Goal: Information Seeking & Learning: Learn about a topic

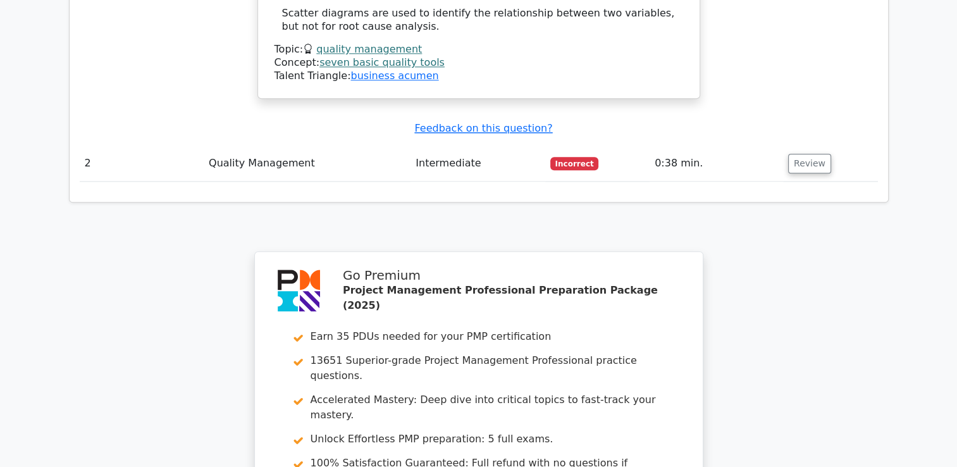
scroll to position [1771, 0]
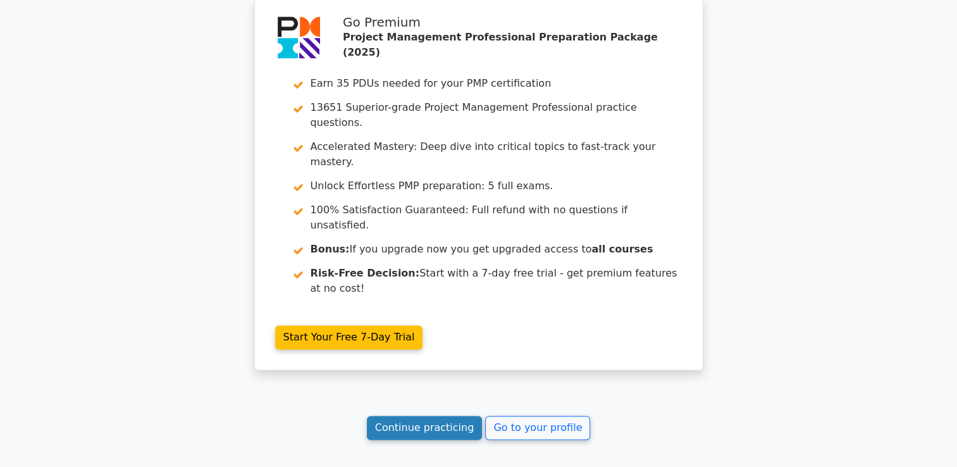
click at [435, 416] on link "Continue practicing" at bounding box center [425, 428] width 116 height 24
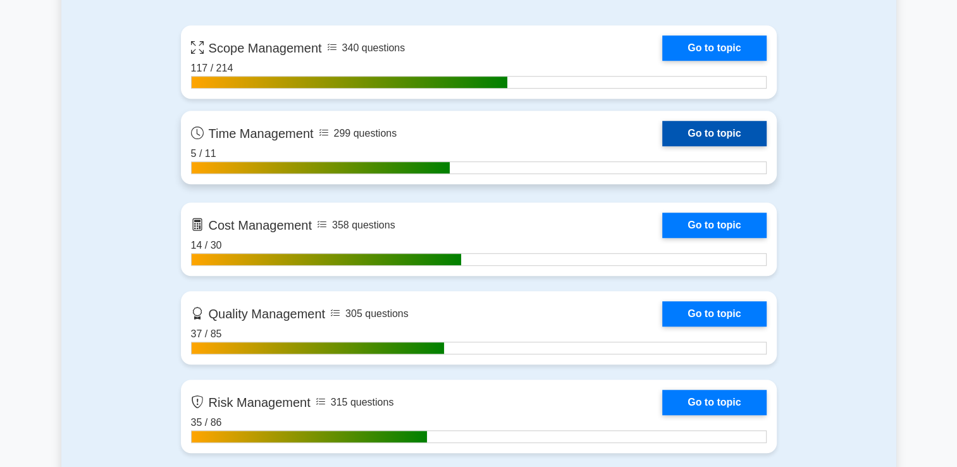
scroll to position [1012, 0]
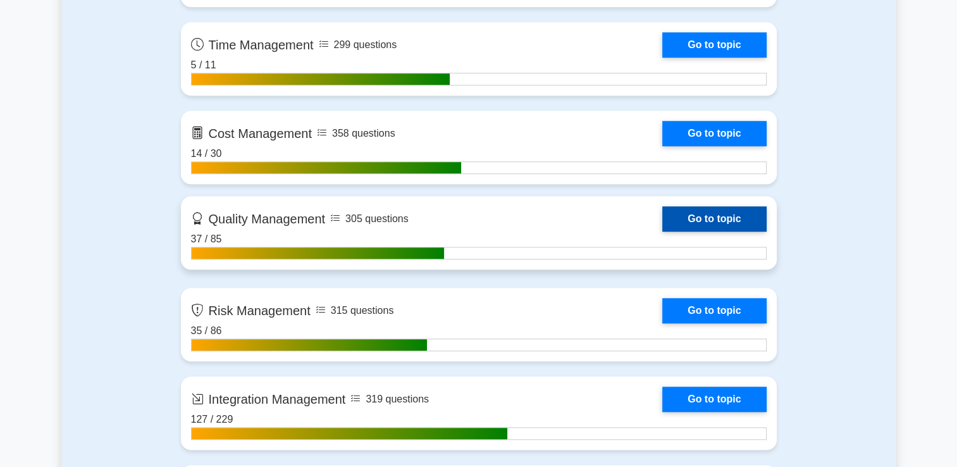
click at [681, 209] on link "Go to topic" at bounding box center [714, 218] width 104 height 25
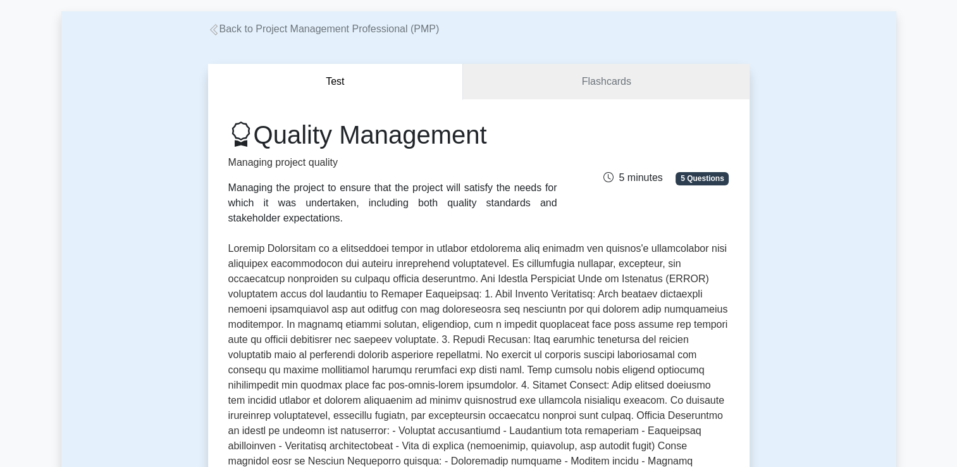
scroll to position [126, 0]
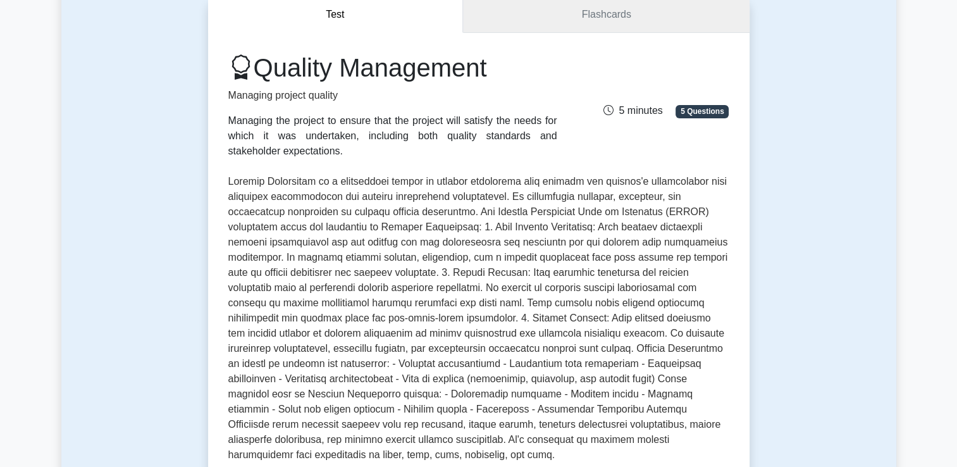
click at [577, 14] on link "Flashcards" at bounding box center [606, 15] width 286 height 36
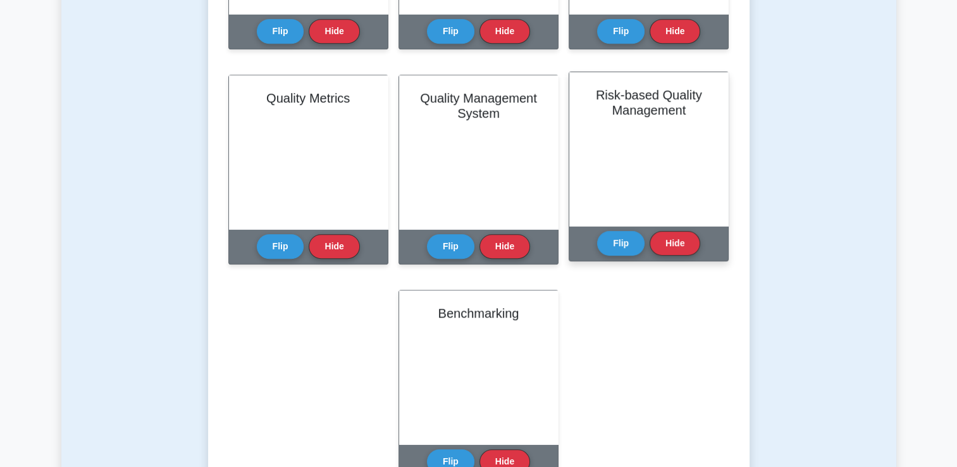
scroll to position [696, 0]
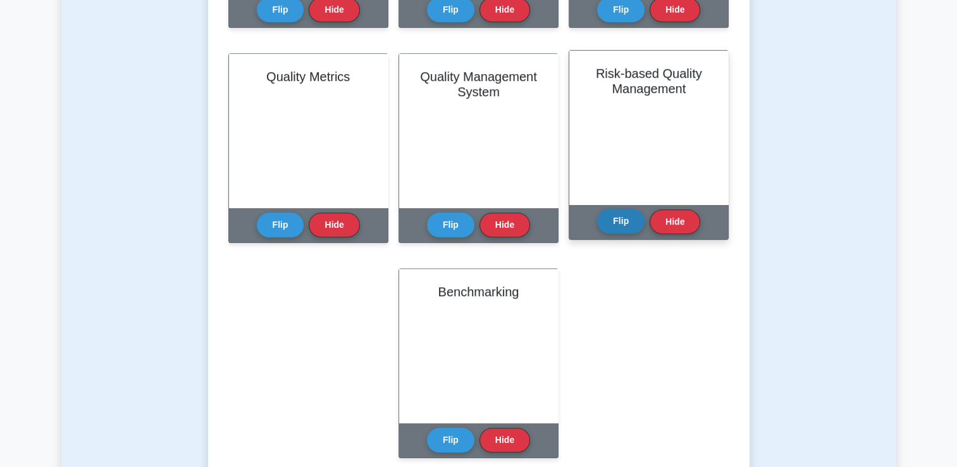
click at [618, 228] on button "Flip" at bounding box center [620, 221] width 47 height 25
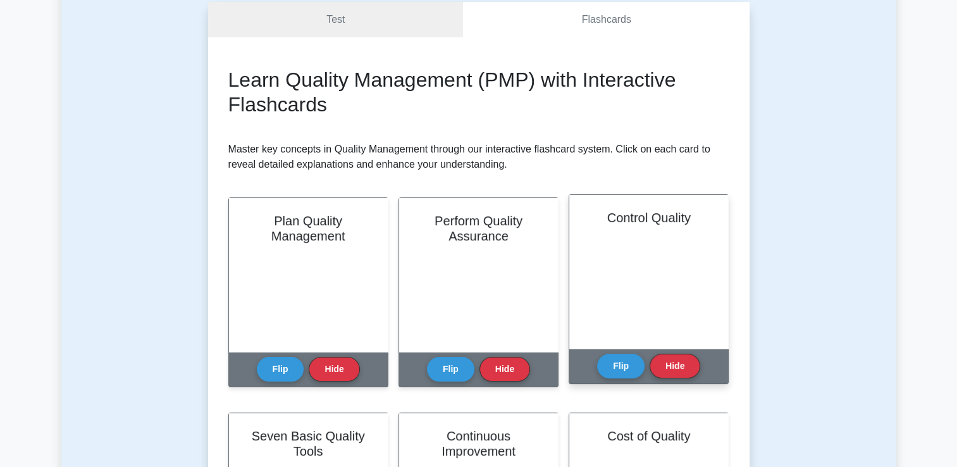
scroll to position [0, 0]
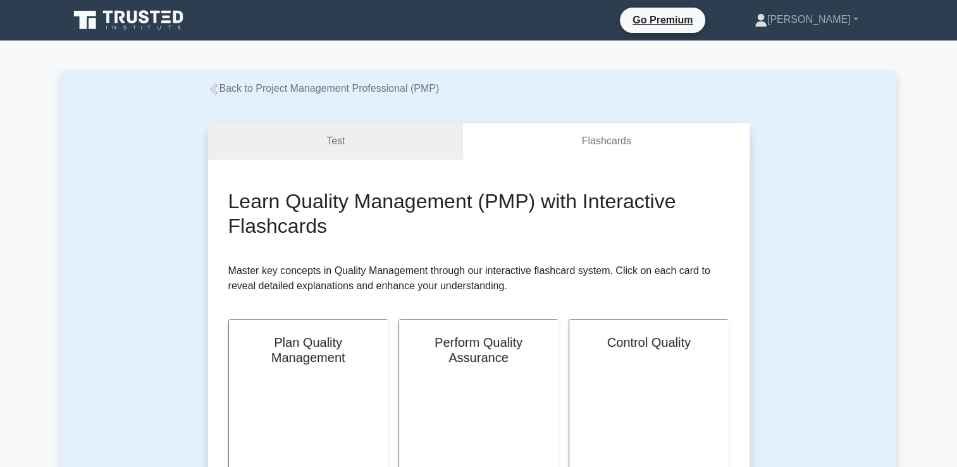
click at [443, 144] on link "Test" at bounding box center [336, 141] width 256 height 36
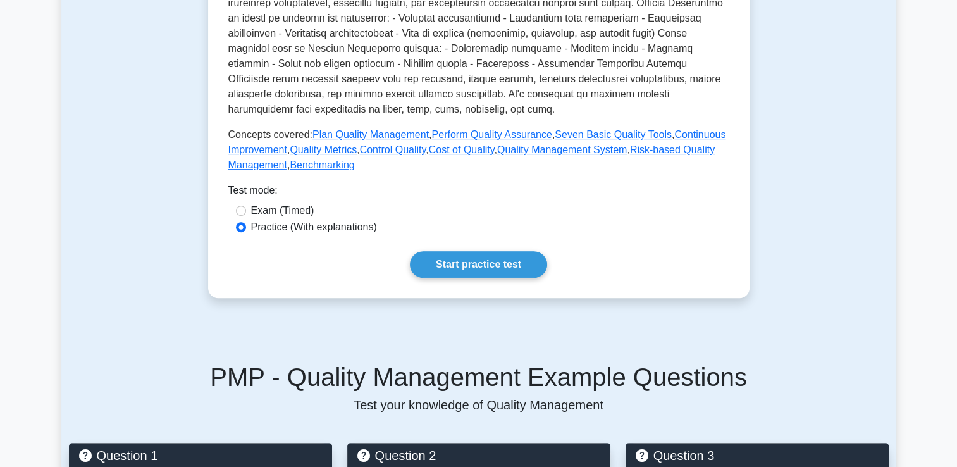
scroll to position [569, 0]
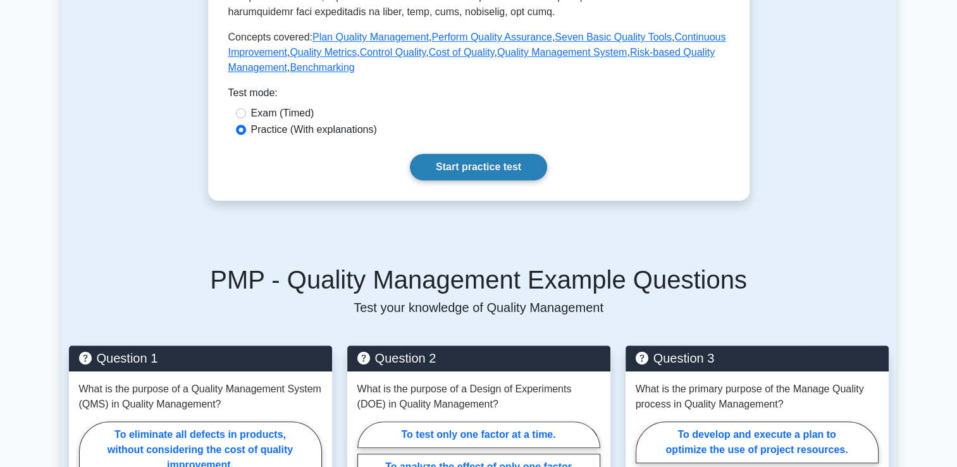
click at [494, 157] on link "Start practice test" at bounding box center [478, 167] width 137 height 27
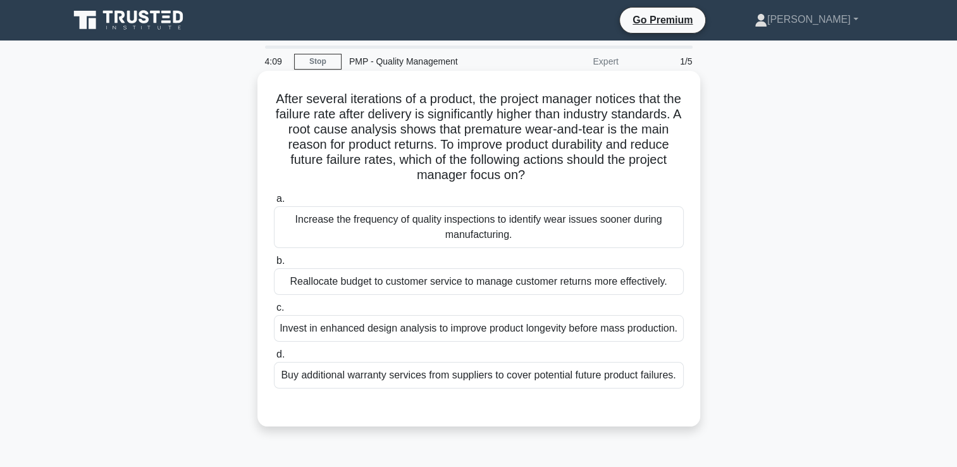
click at [470, 226] on div "Increase the frequency of quality inspections to identify wear issues sooner du…" at bounding box center [479, 227] width 410 height 42
click at [274, 203] on input "a. Increase the frequency of quality inspections to identify wear issues sooner…" at bounding box center [274, 199] width 0 height 8
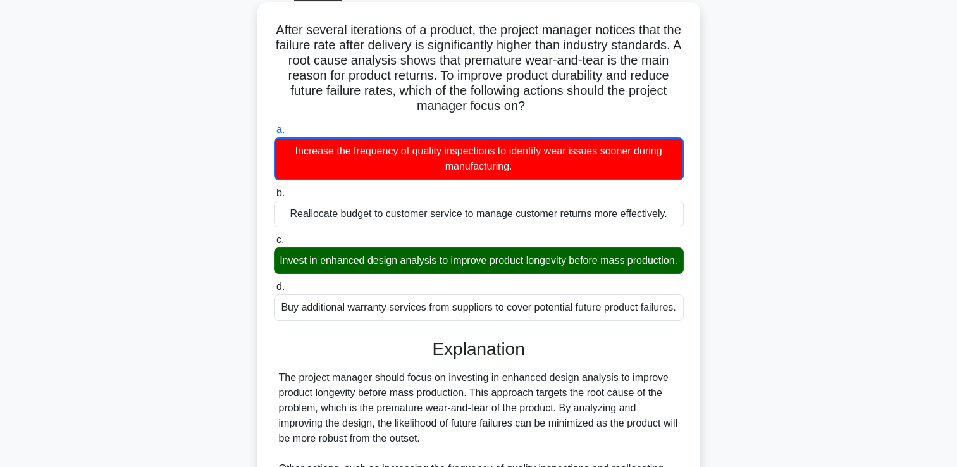
scroll to position [313, 0]
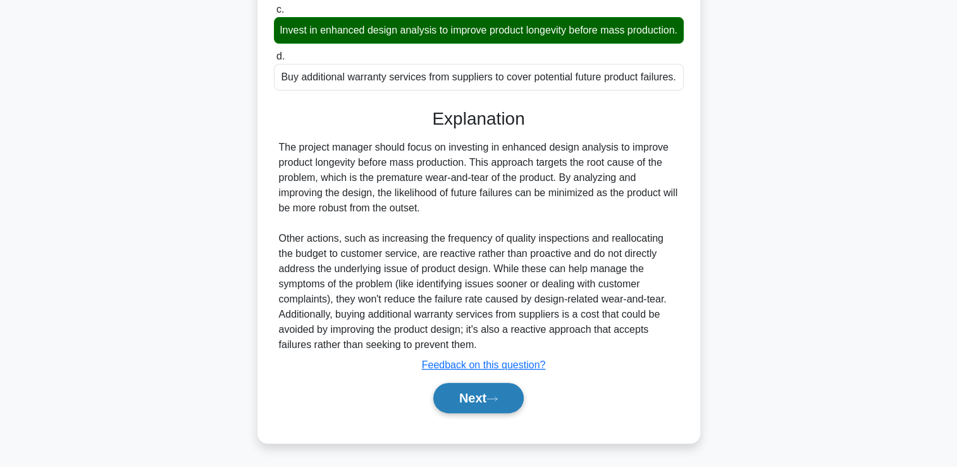
click at [509, 399] on button "Next" at bounding box center [478, 398] width 90 height 30
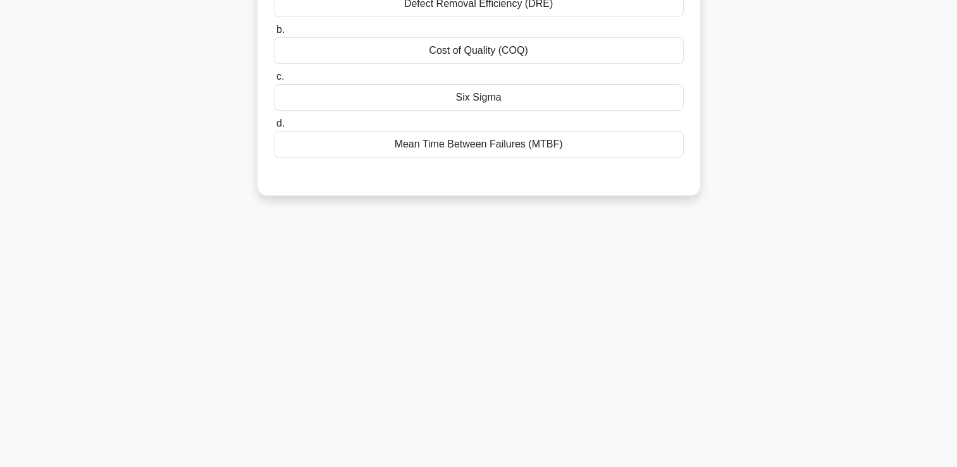
scroll to position [27, 0]
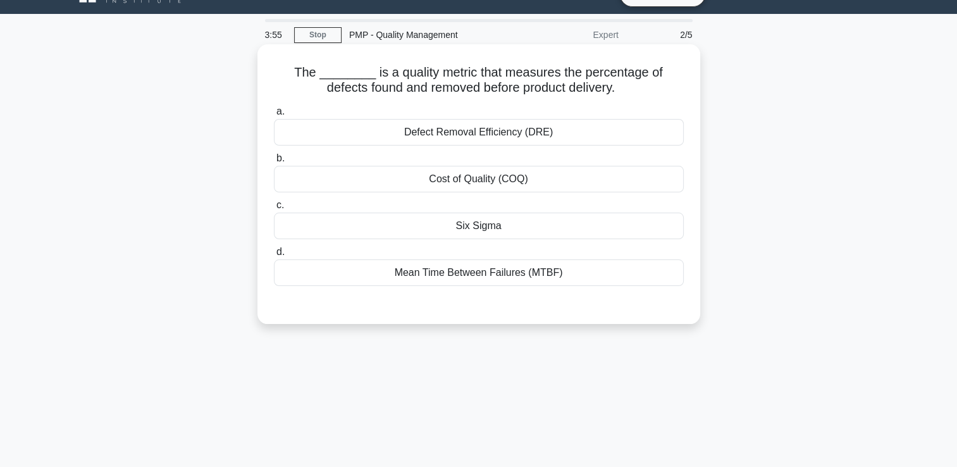
click at [493, 179] on div "Cost of Quality (COQ)" at bounding box center [479, 179] width 410 height 27
click at [274, 163] on input "b. Cost of Quality (COQ)" at bounding box center [274, 158] width 0 height 8
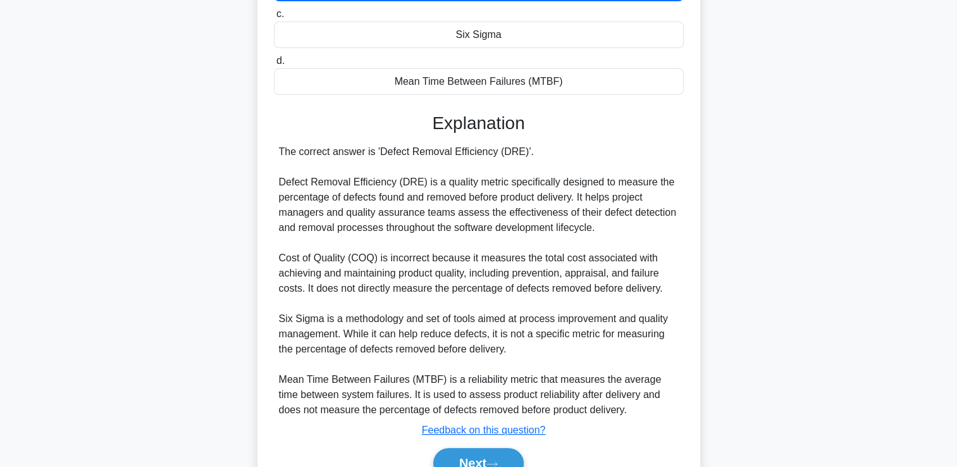
scroll to position [283, 0]
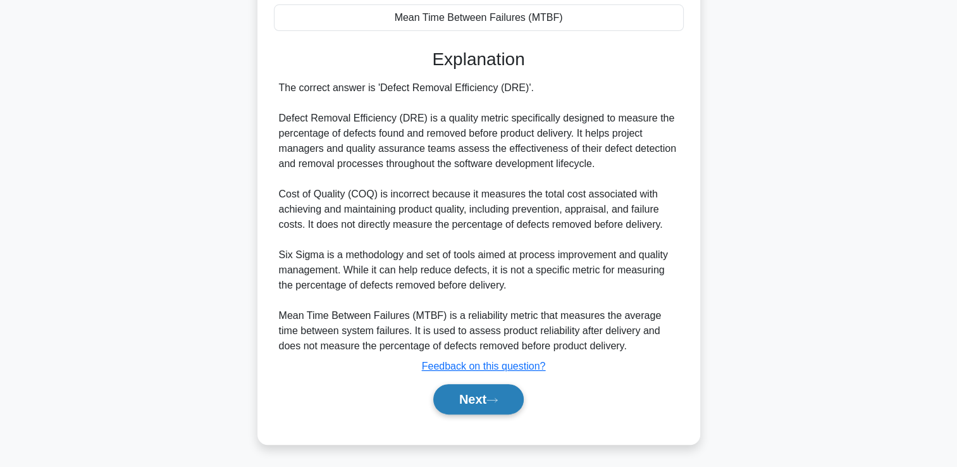
click at [502, 405] on button "Next" at bounding box center [478, 399] width 90 height 30
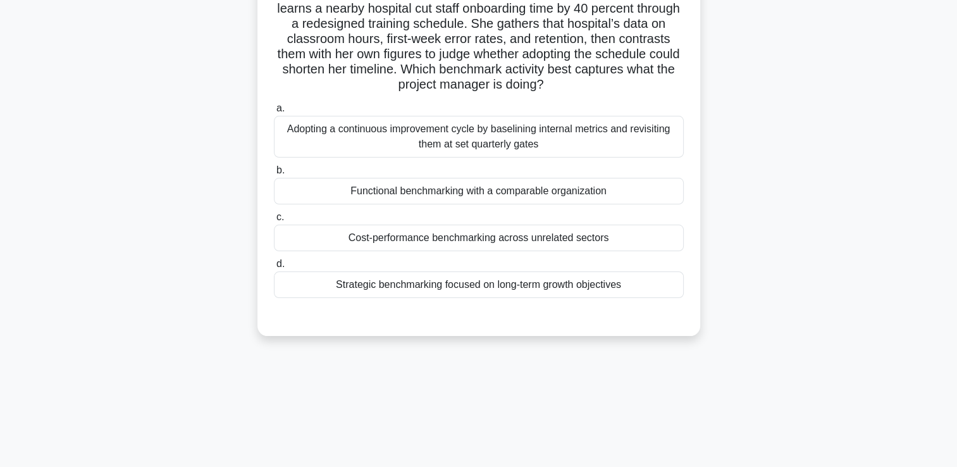
scroll to position [27, 0]
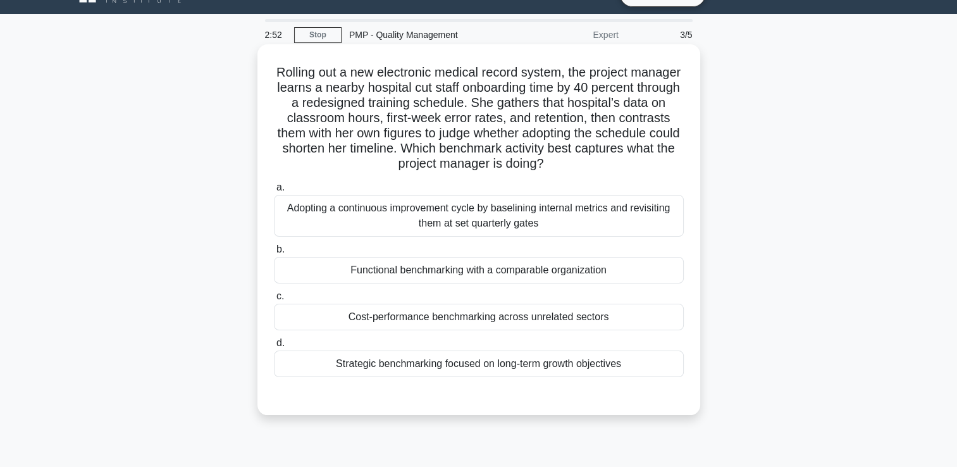
click at [476, 228] on div "Adopting a continuous improvement cycle by baselining internal metrics and revi…" at bounding box center [479, 216] width 410 height 42
click at [274, 192] on input "a. Adopting a continuous improvement cycle by baselining internal metrics and r…" at bounding box center [274, 187] width 0 height 8
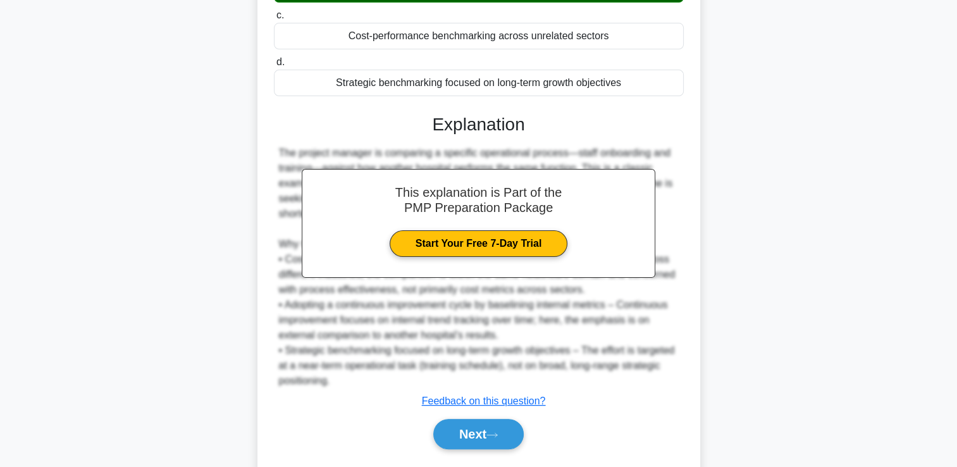
scroll to position [343, 0]
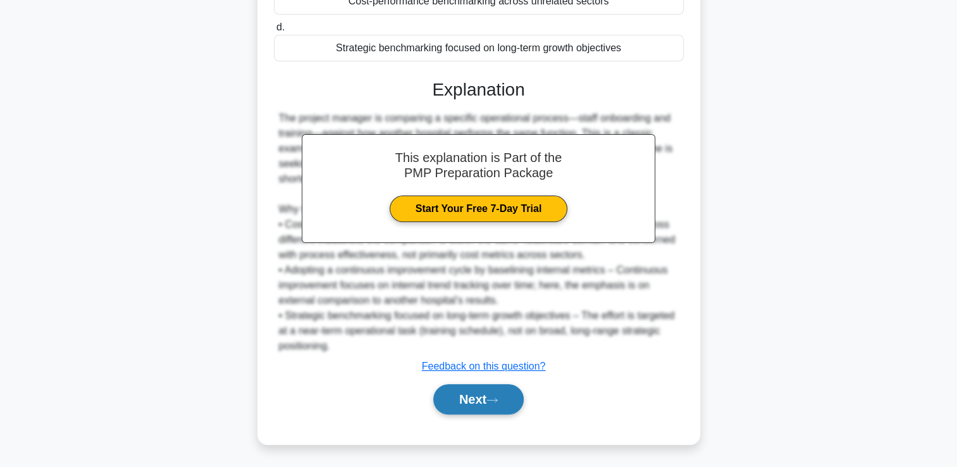
click at [475, 396] on button "Next" at bounding box center [478, 399] width 90 height 30
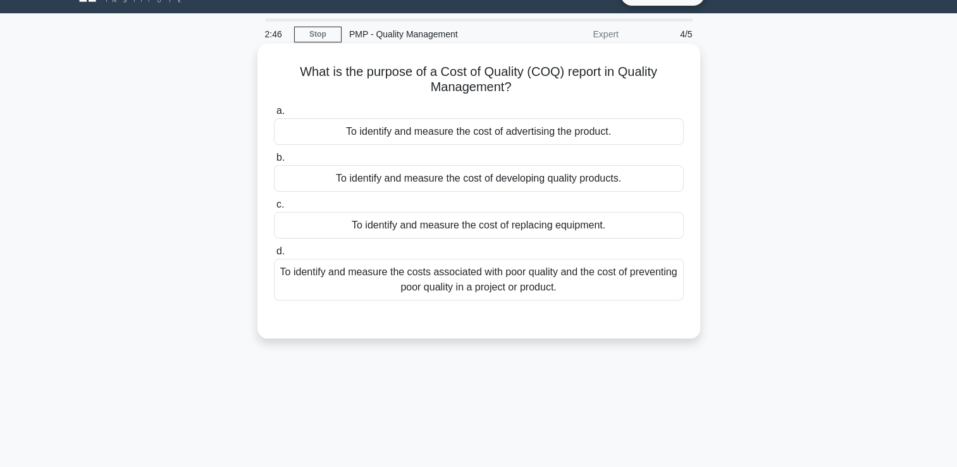
scroll to position [27, 0]
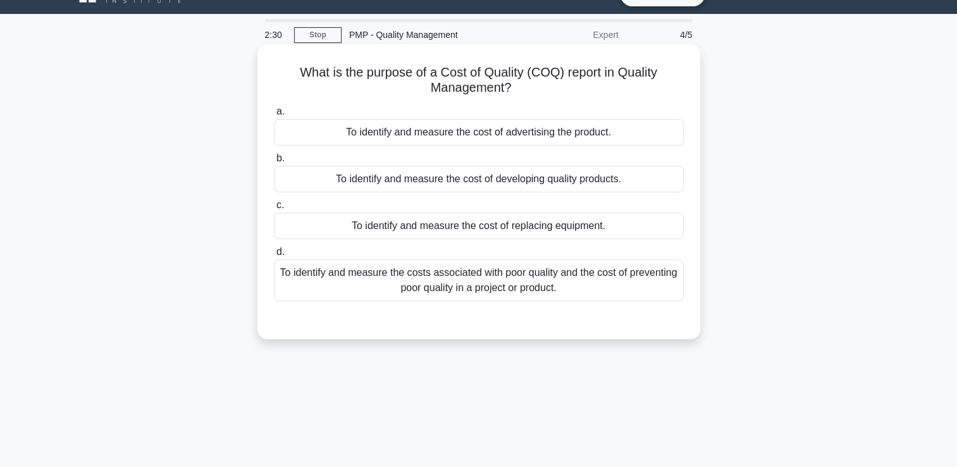
click at [440, 282] on div "To identify and measure the costs associated with poor quality and the cost of …" at bounding box center [479, 280] width 410 height 42
click at [274, 256] on input "d. To identify and measure the costs associated with poor quality and the cost …" at bounding box center [274, 252] width 0 height 8
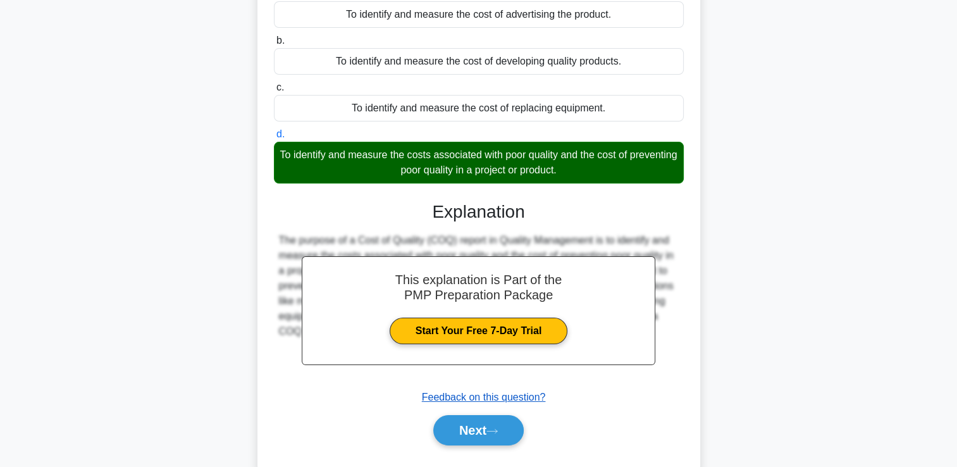
scroll to position [216, 0]
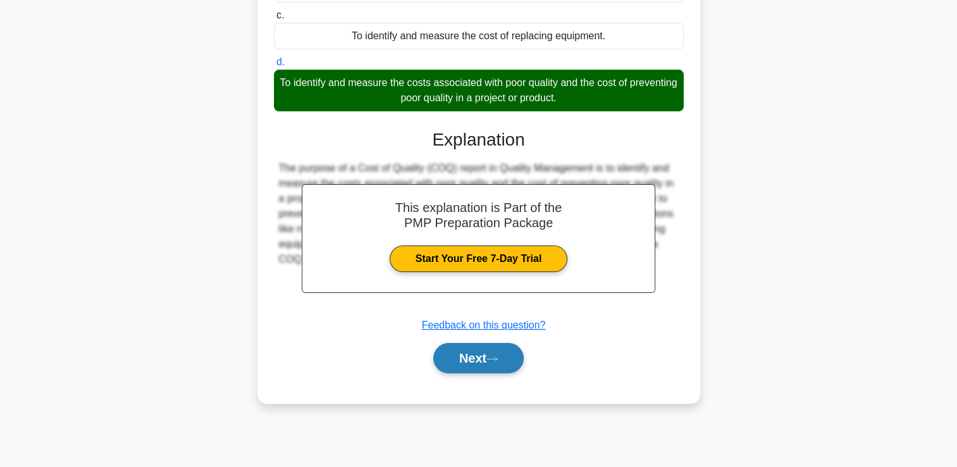
click at [481, 361] on button "Next" at bounding box center [478, 358] width 90 height 30
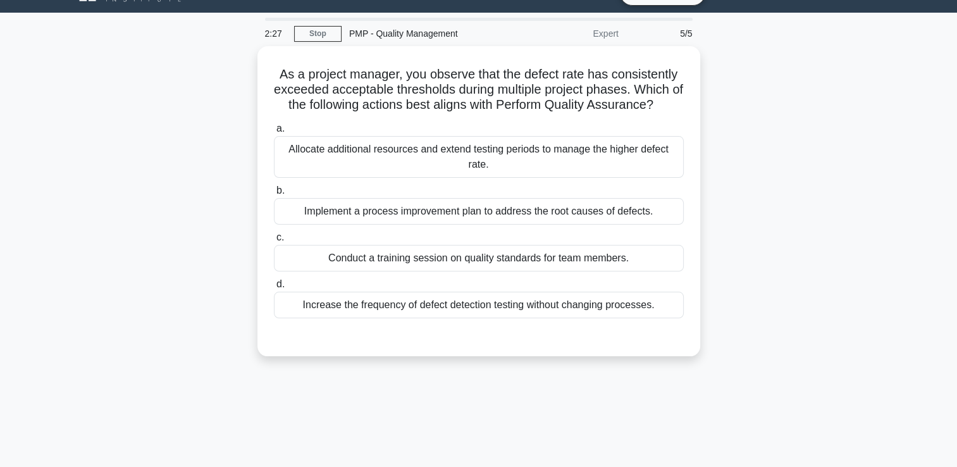
scroll to position [27, 0]
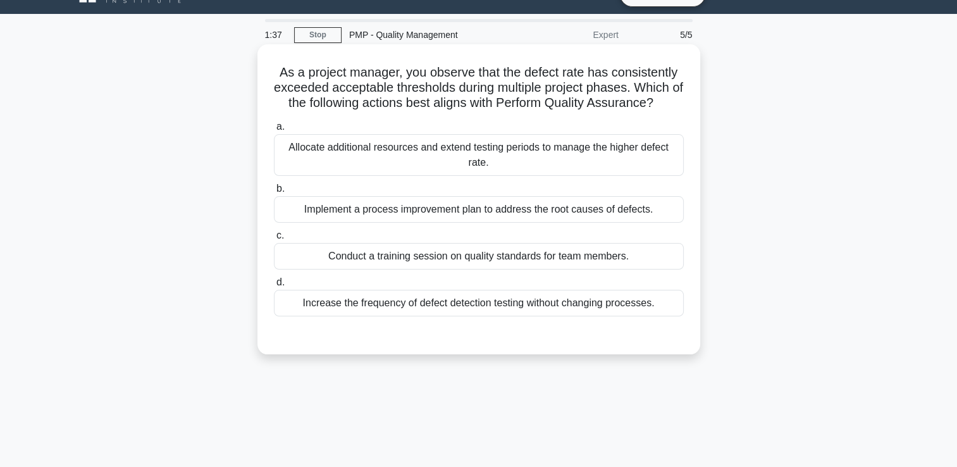
click at [417, 219] on div "Implement a process improvement plan to address the root causes of defects." at bounding box center [479, 209] width 410 height 27
click at [274, 193] on input "b. Implement a process improvement plan to address the root causes of defects." at bounding box center [274, 189] width 0 height 8
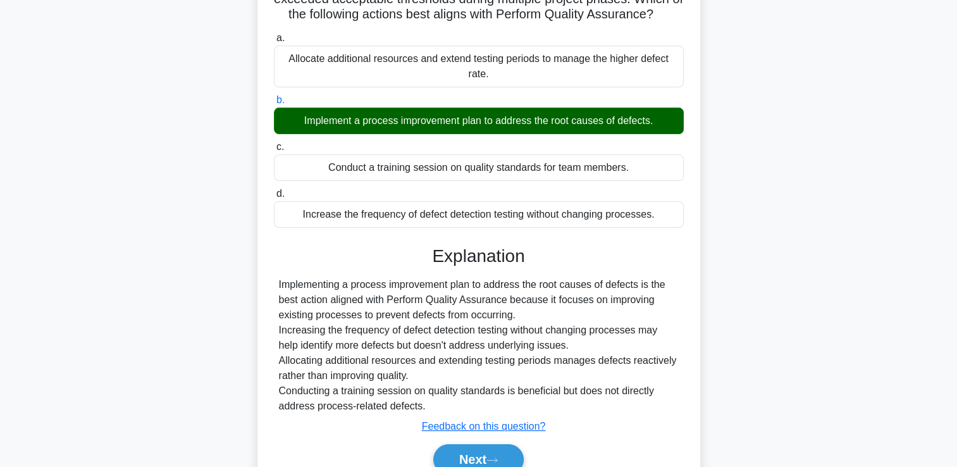
scroll to position [216, 0]
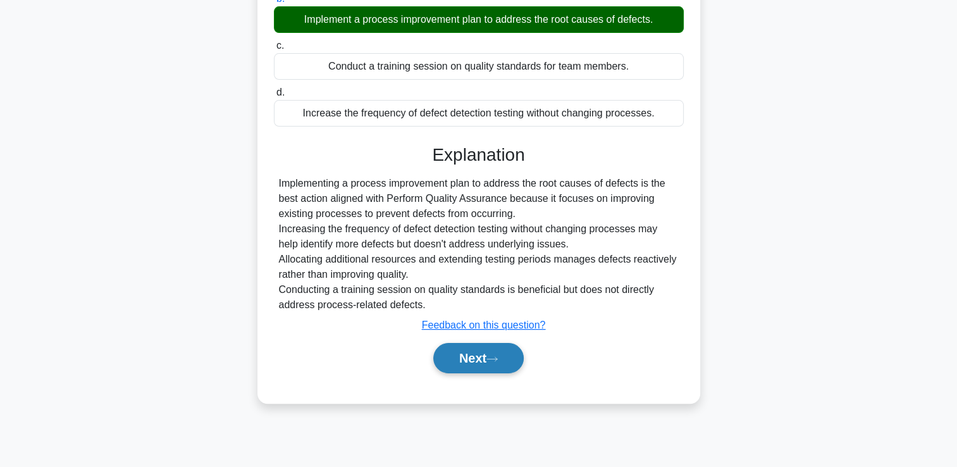
drag, startPoint x: 491, startPoint y: 367, endPoint x: 492, endPoint y: 361, distance: 7.1
click at [491, 364] on button "Next" at bounding box center [478, 358] width 90 height 30
click at [492, 348] on button "Next" at bounding box center [478, 358] width 90 height 30
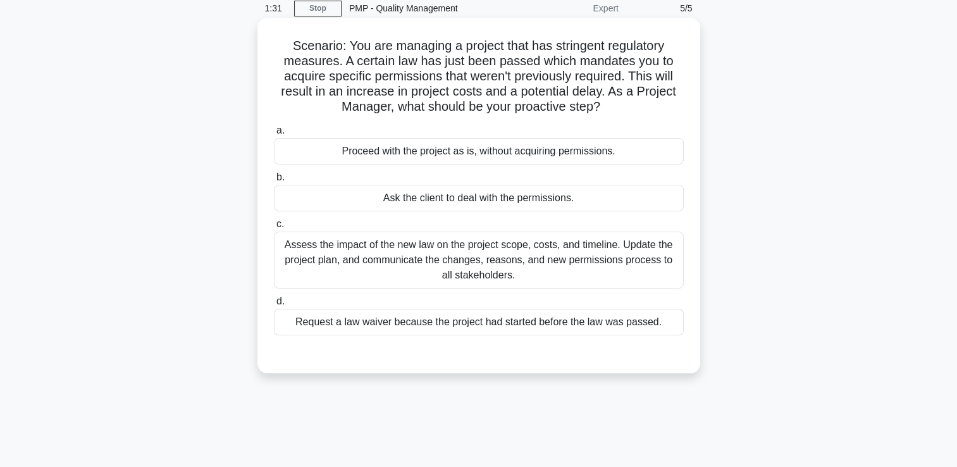
scroll to position [27, 0]
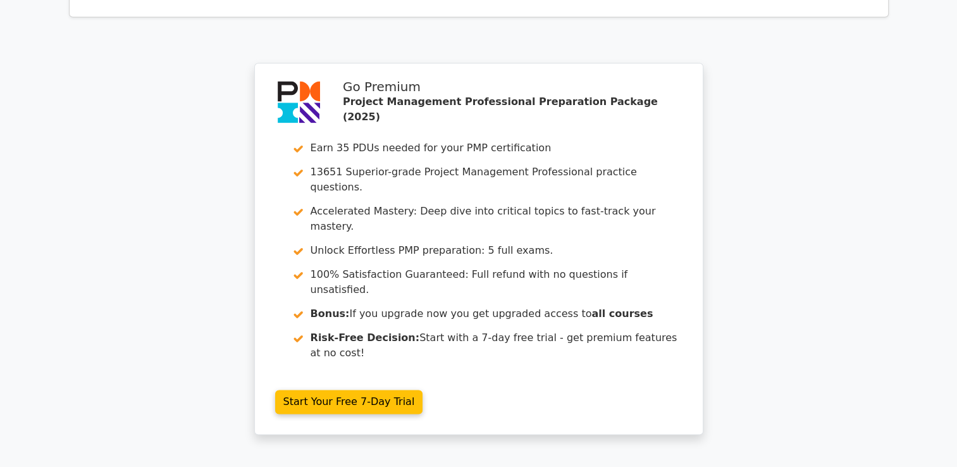
scroll to position [1913, 0]
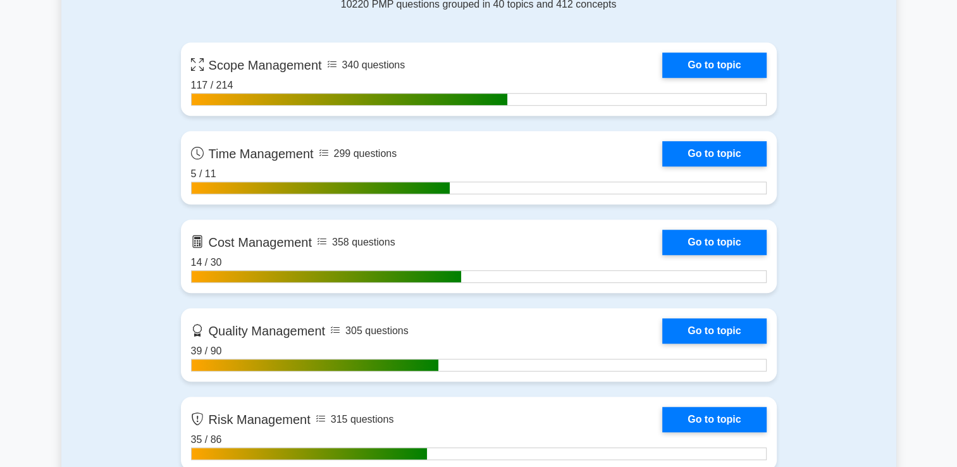
scroll to position [1138, 0]
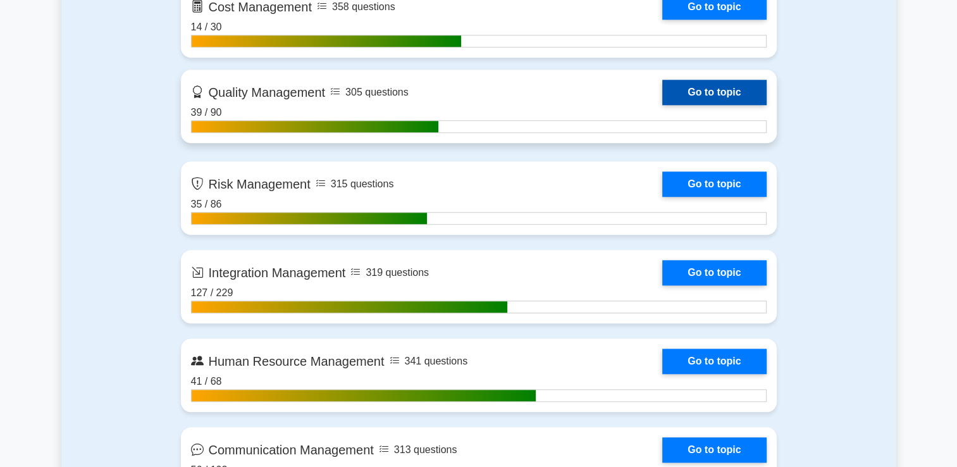
click at [693, 87] on link "Go to topic" at bounding box center [714, 92] width 104 height 25
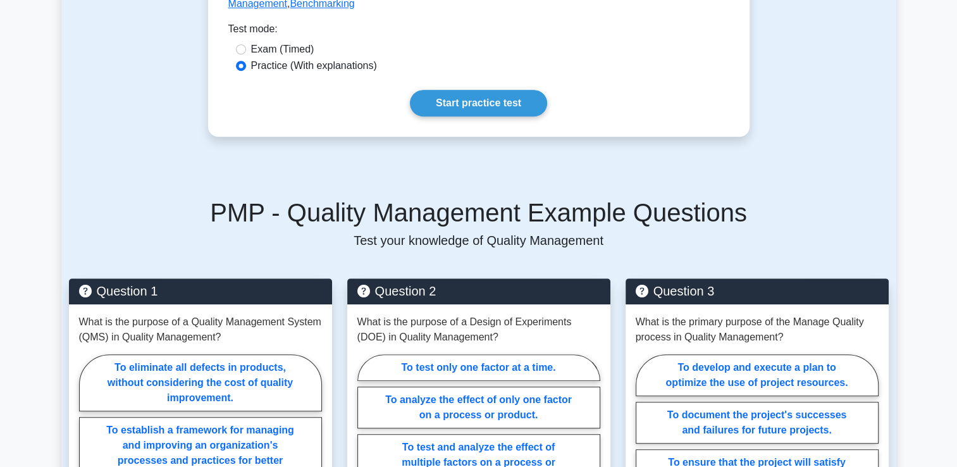
scroll to position [569, 0]
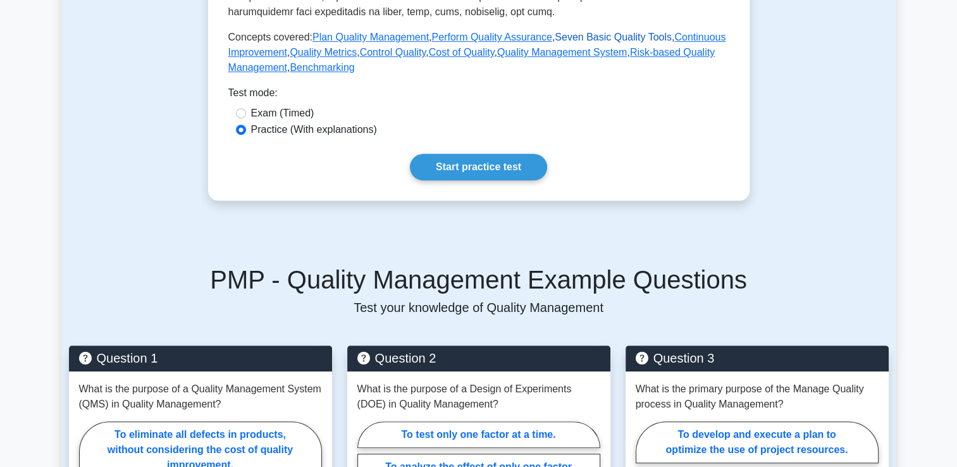
click at [599, 42] on link "Seven Basic Quality Tools" at bounding box center [613, 37] width 117 height 11
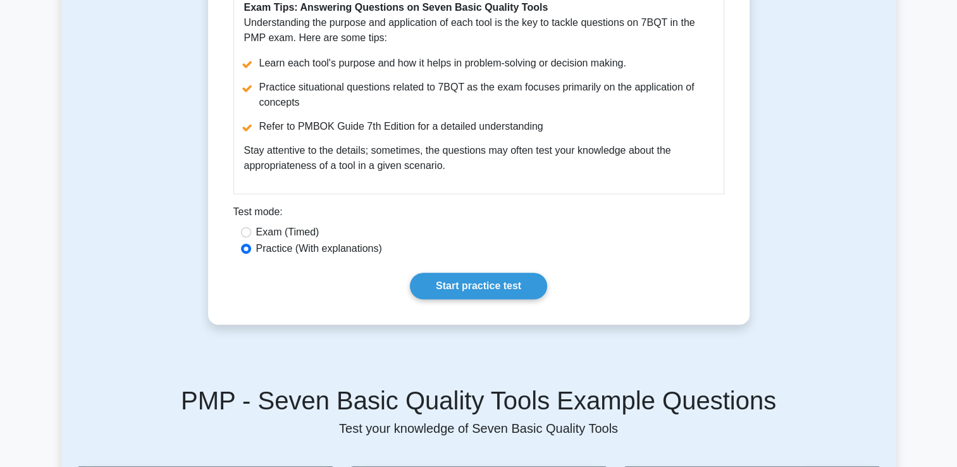
scroll to position [632, 0]
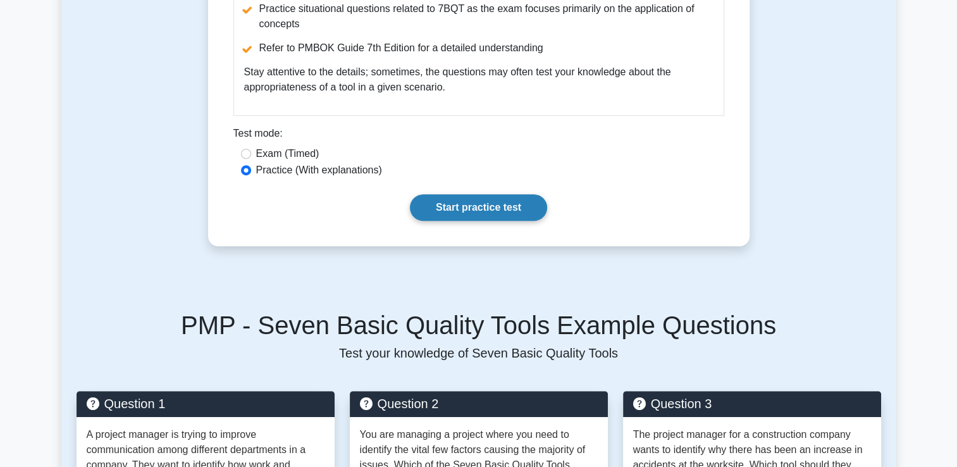
click at [496, 214] on link "Start practice test" at bounding box center [478, 207] width 137 height 27
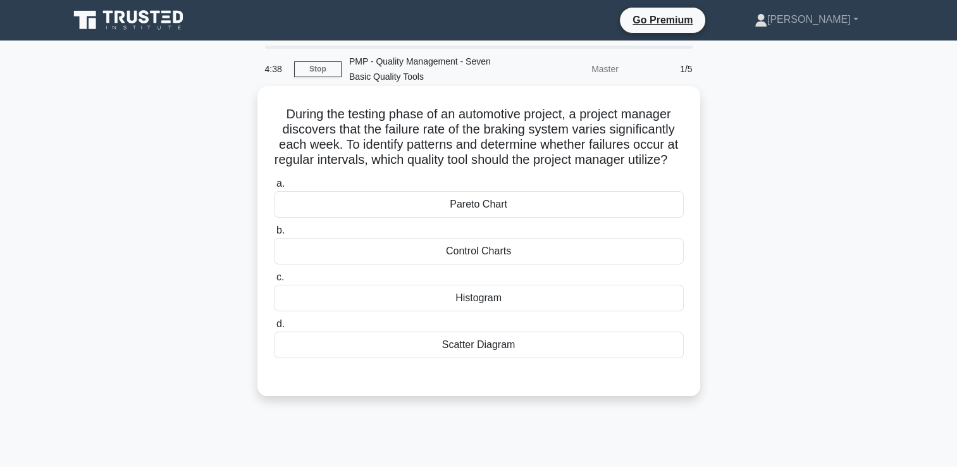
click at [523, 214] on div "Pareto Chart" at bounding box center [479, 204] width 410 height 27
click at [274, 188] on input "a. Pareto Chart" at bounding box center [274, 184] width 0 height 8
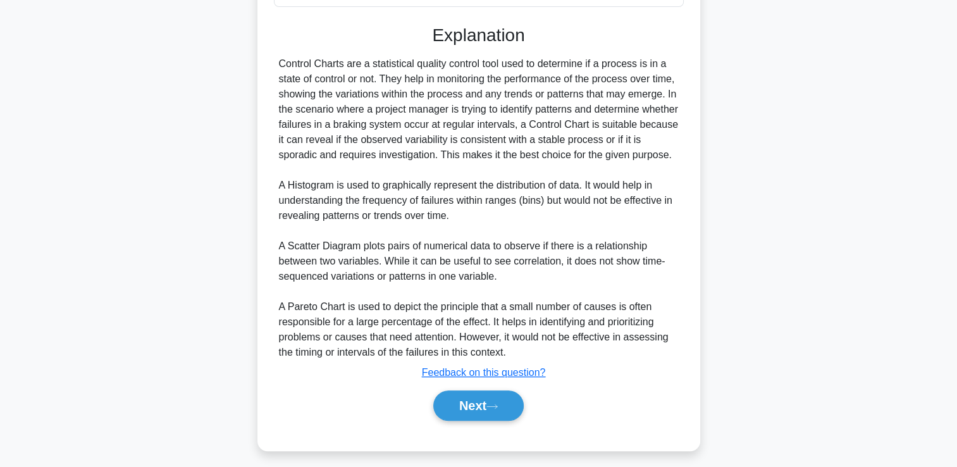
scroll to position [389, 0]
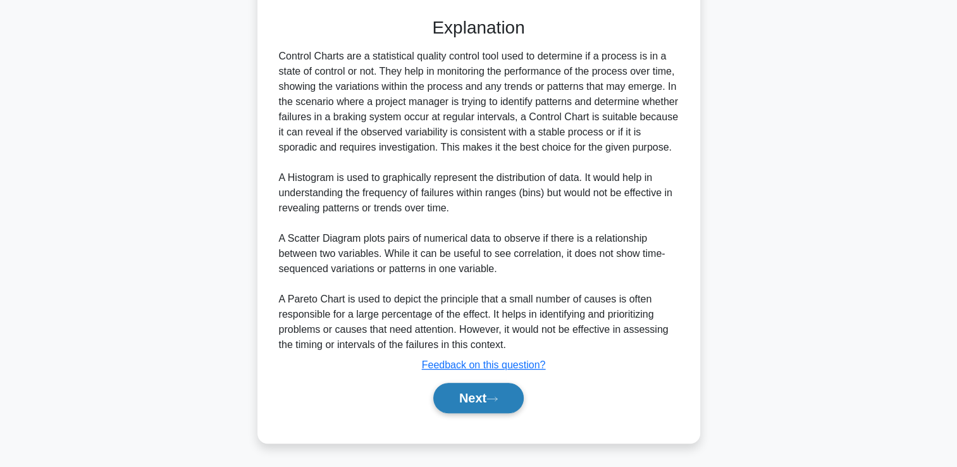
click at [482, 398] on button "Next" at bounding box center [478, 398] width 90 height 30
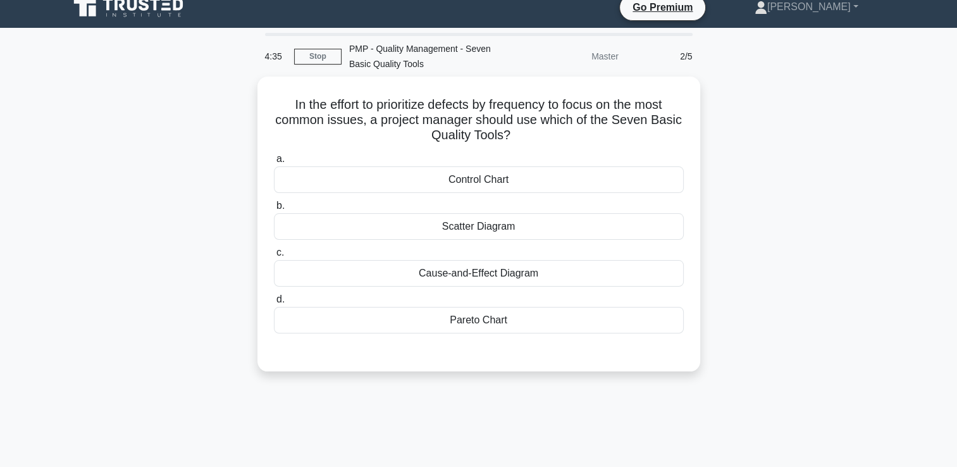
scroll to position [0, 0]
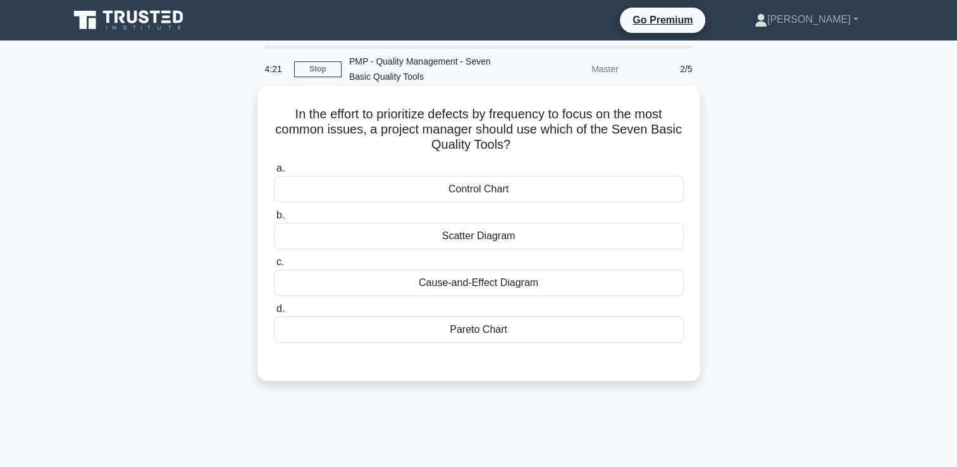
click at [469, 286] on div "Cause-and-Effect Diagram" at bounding box center [479, 282] width 410 height 27
click at [274, 266] on input "c. Cause-and-Effect Diagram" at bounding box center [274, 262] width 0 height 8
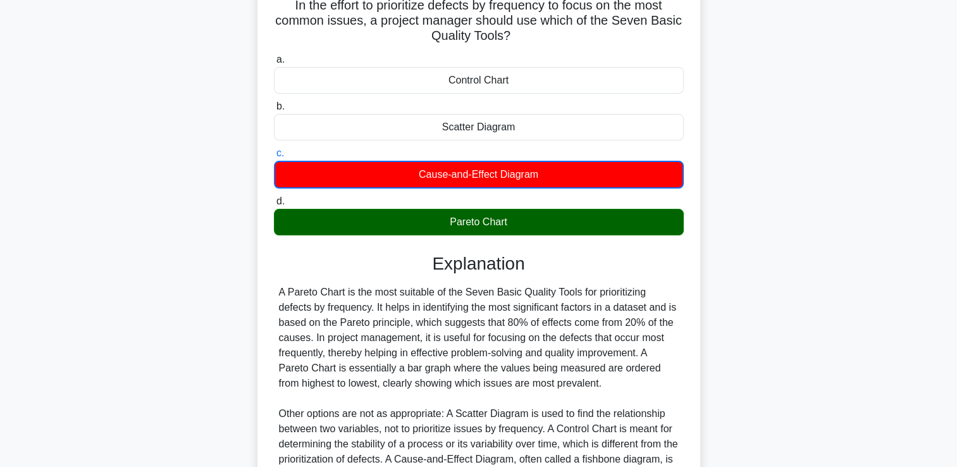
scroll to position [268, 0]
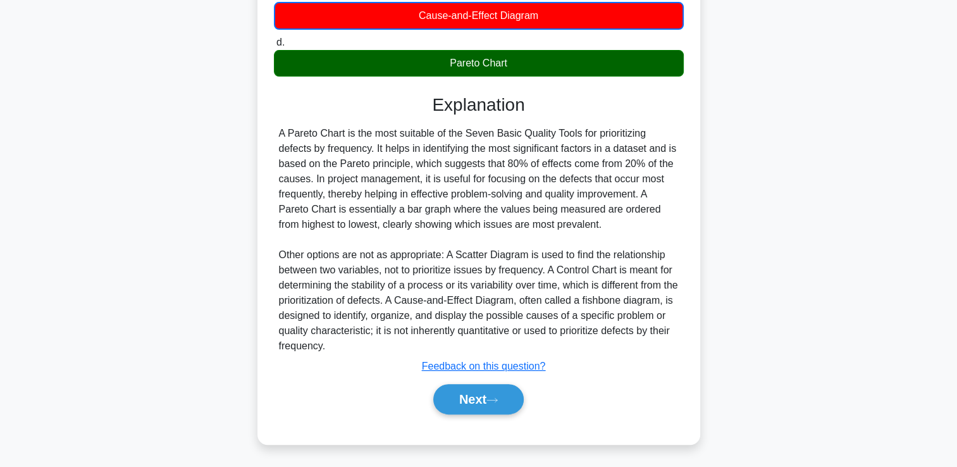
click at [469, 384] on div "Next" at bounding box center [478, 399] width 415 height 30
click at [466, 395] on button "Next" at bounding box center [478, 399] width 90 height 30
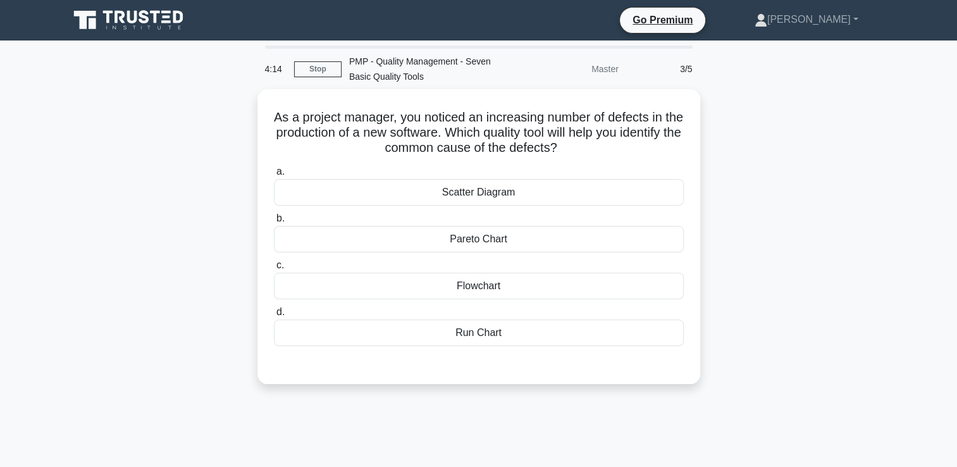
scroll to position [0, 0]
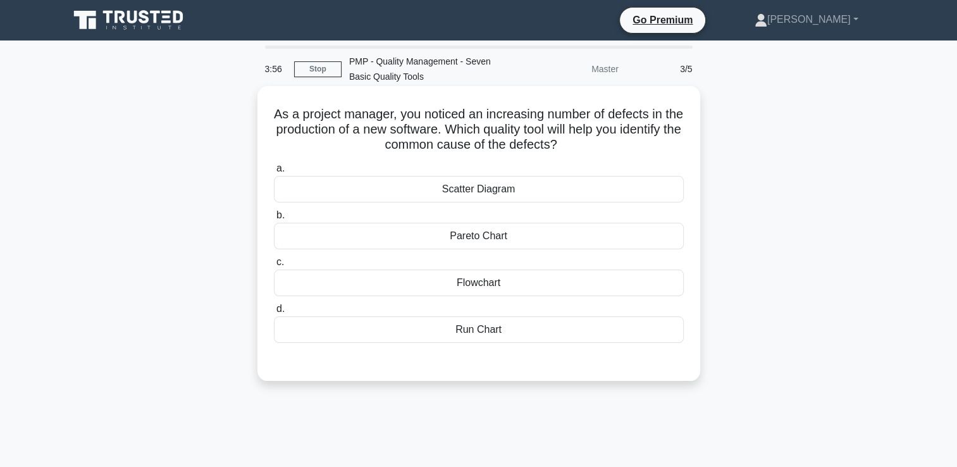
click at [502, 241] on div "Pareto Chart" at bounding box center [479, 236] width 410 height 27
click at [274, 219] on input "b. Pareto Chart" at bounding box center [274, 215] width 0 height 8
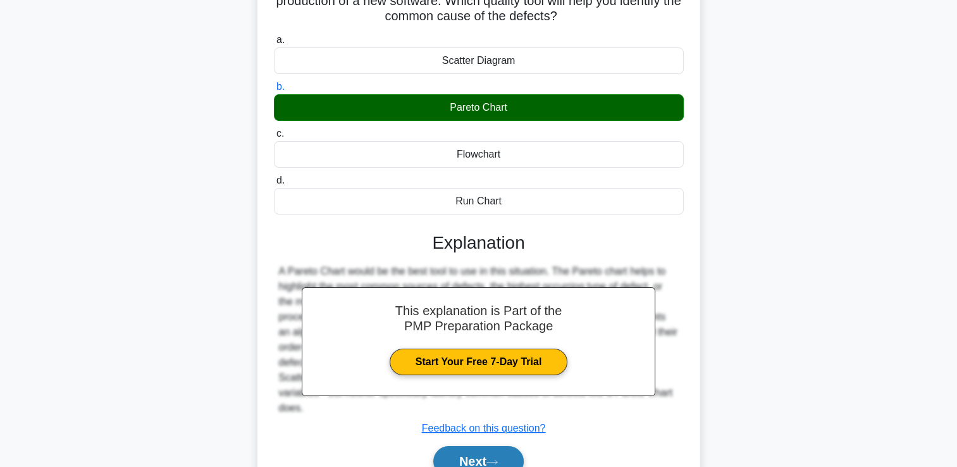
scroll to position [216, 0]
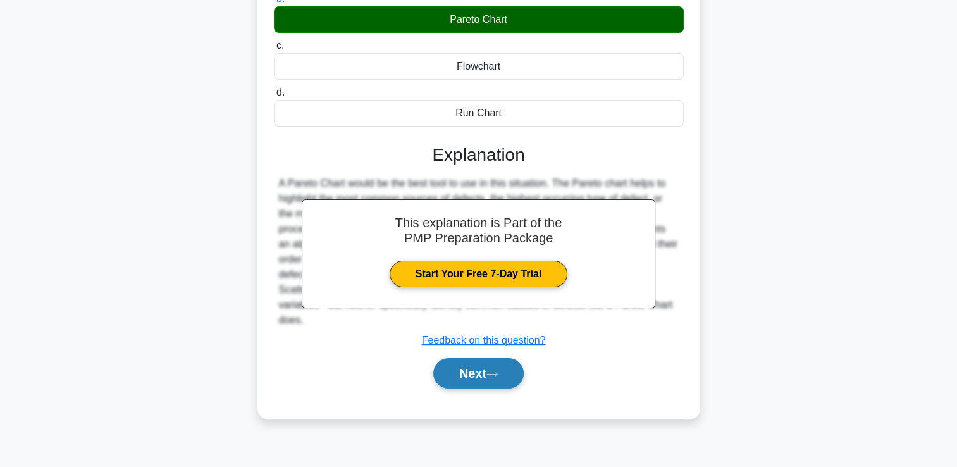
click at [448, 374] on button "Next" at bounding box center [478, 373] width 90 height 30
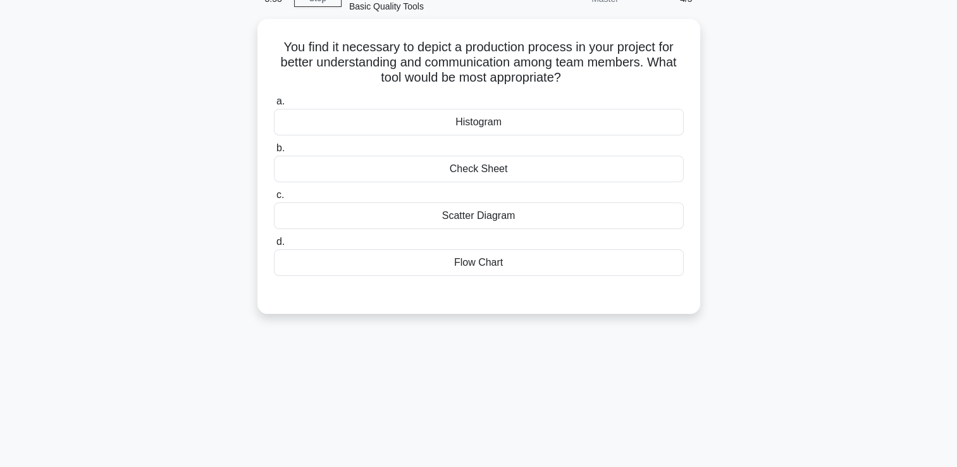
scroll to position [0, 0]
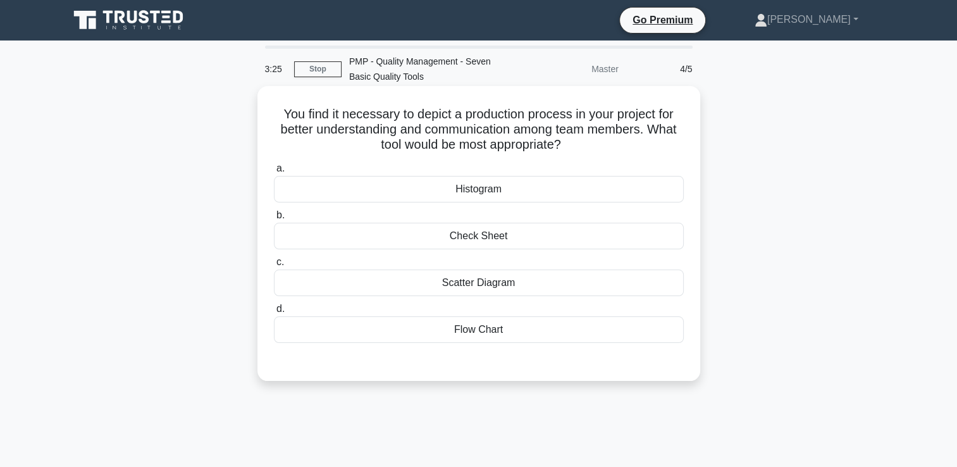
click at [479, 293] on div "Scatter Diagram" at bounding box center [479, 282] width 410 height 27
click at [274, 266] on input "c. Scatter Diagram" at bounding box center [274, 262] width 0 height 8
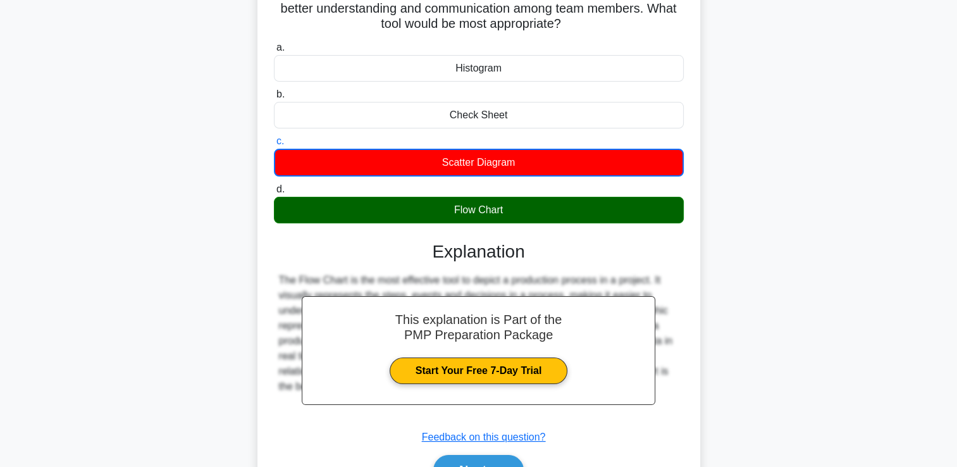
scroll to position [216, 0]
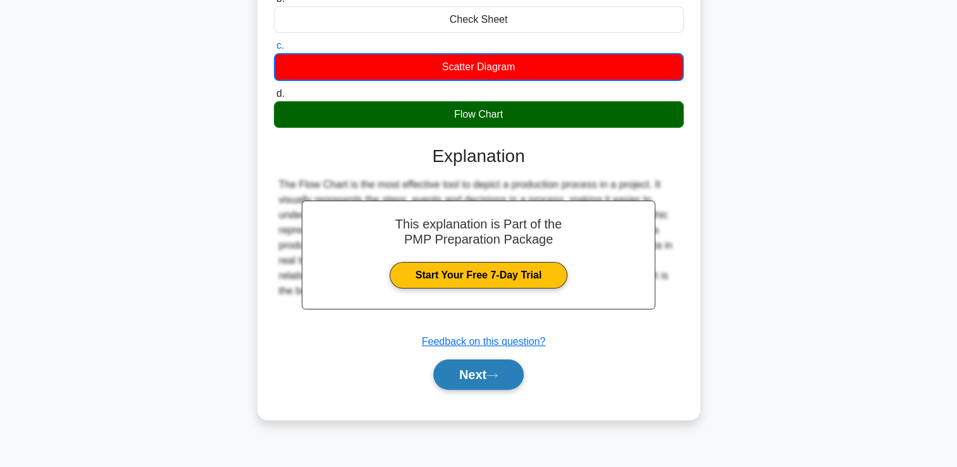
click at [486, 371] on button "Next" at bounding box center [478, 374] width 90 height 30
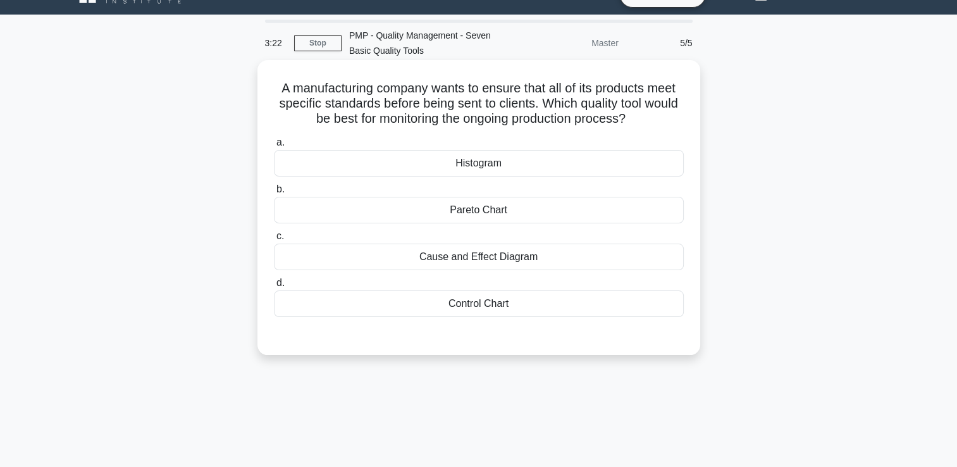
scroll to position [0, 0]
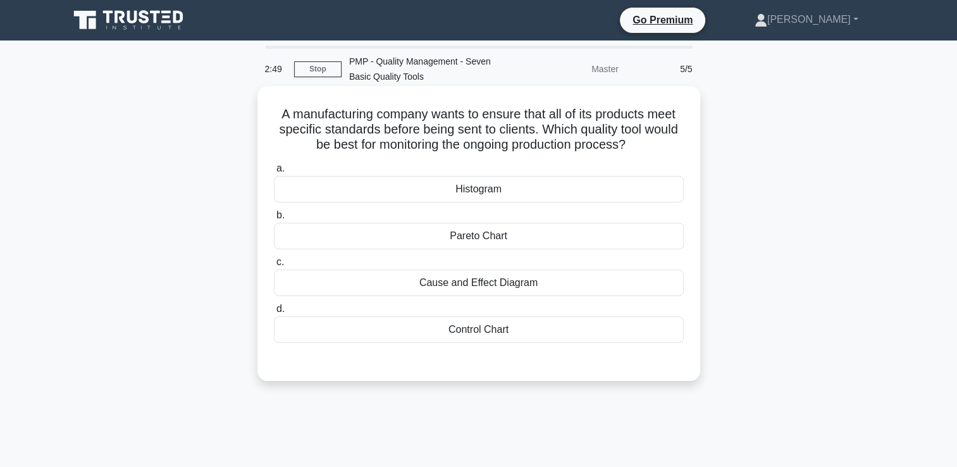
click at [577, 285] on div "Cause and Effect Diagram" at bounding box center [479, 282] width 410 height 27
click at [274, 266] on input "c. Cause and Effect Diagram" at bounding box center [274, 262] width 0 height 8
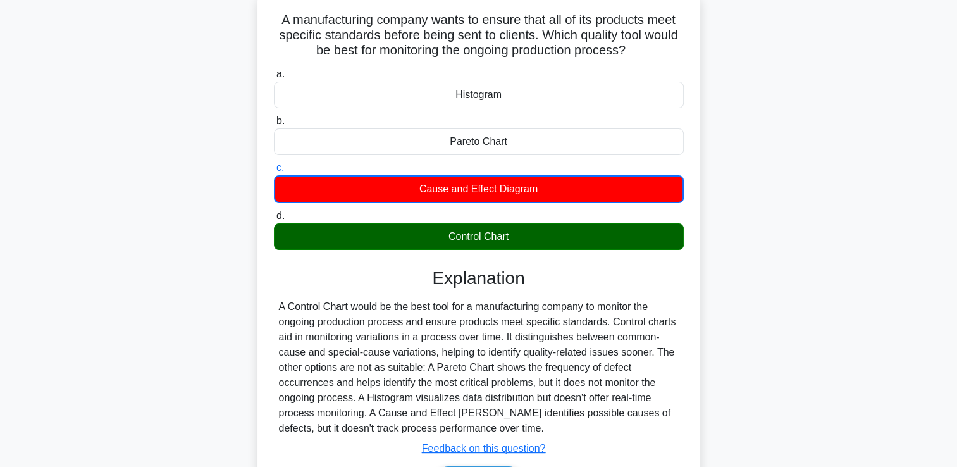
scroll to position [216, 0]
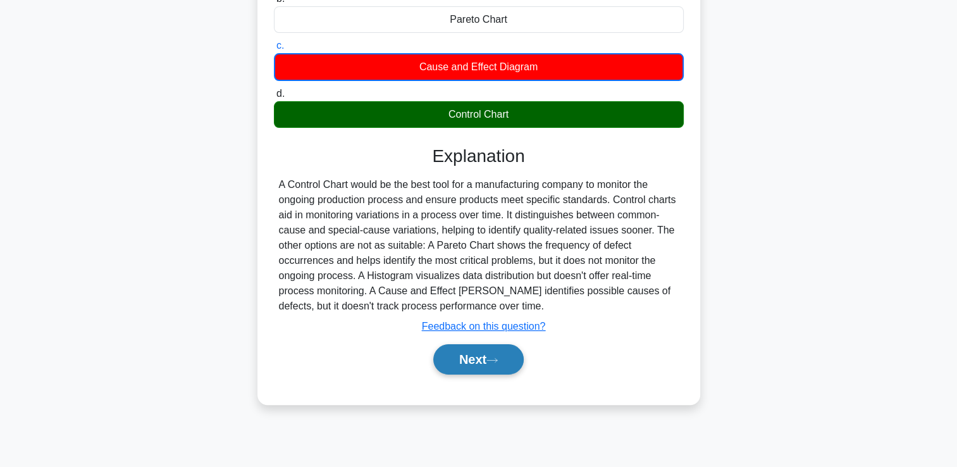
drag, startPoint x: 484, startPoint y: 348, endPoint x: 484, endPoint y: 357, distance: 8.9
click at [484, 357] on button "Next" at bounding box center [478, 359] width 90 height 30
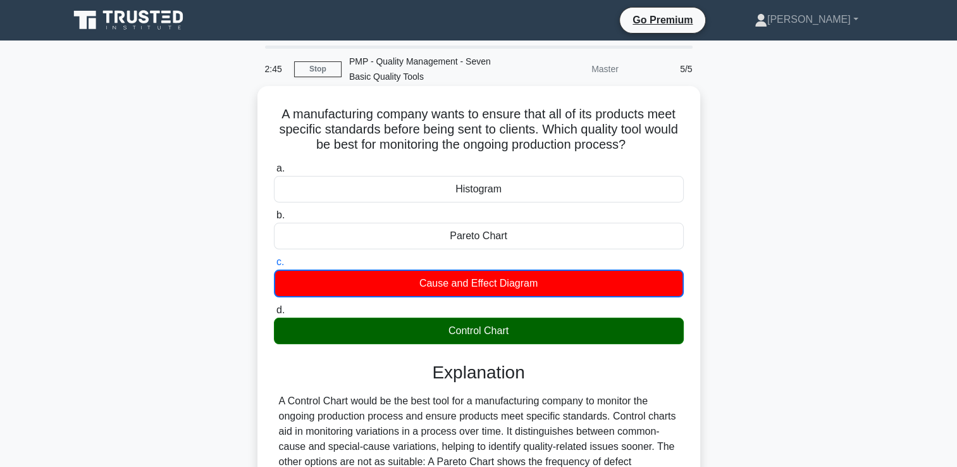
scroll to position [0, 0]
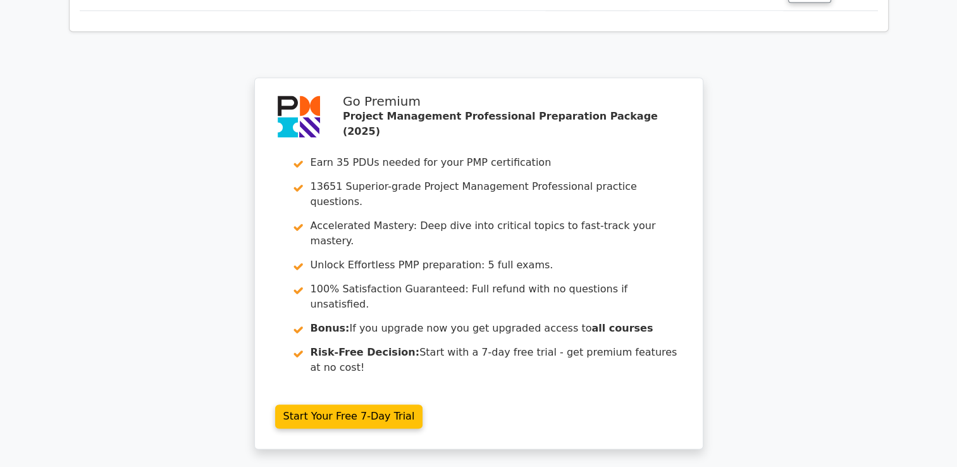
scroll to position [1961, 0]
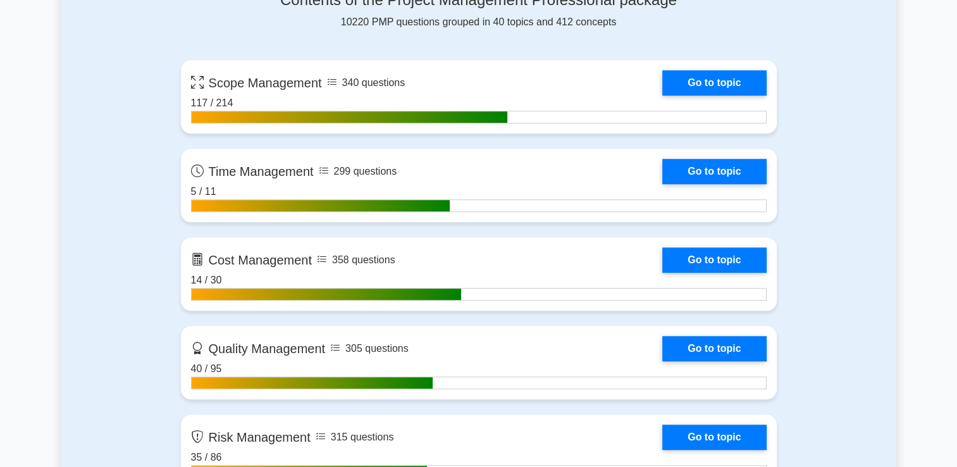
scroll to position [949, 0]
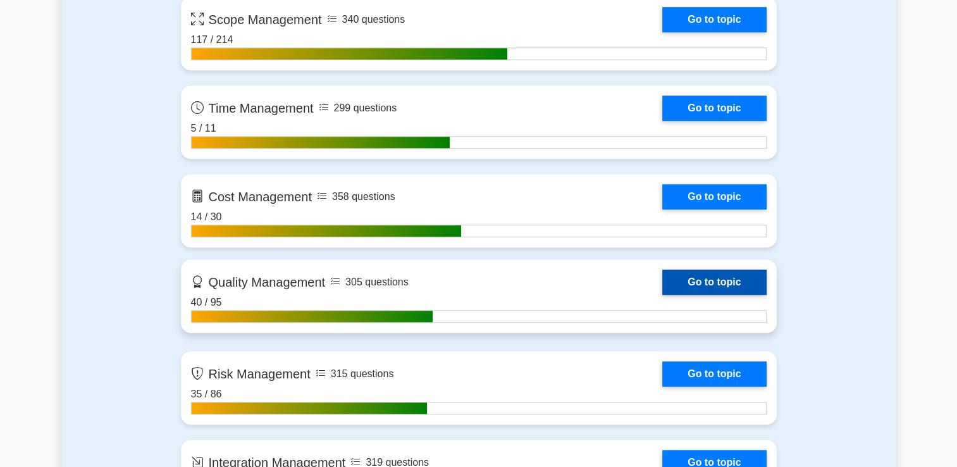
click at [694, 287] on link "Go to topic" at bounding box center [714, 281] width 104 height 25
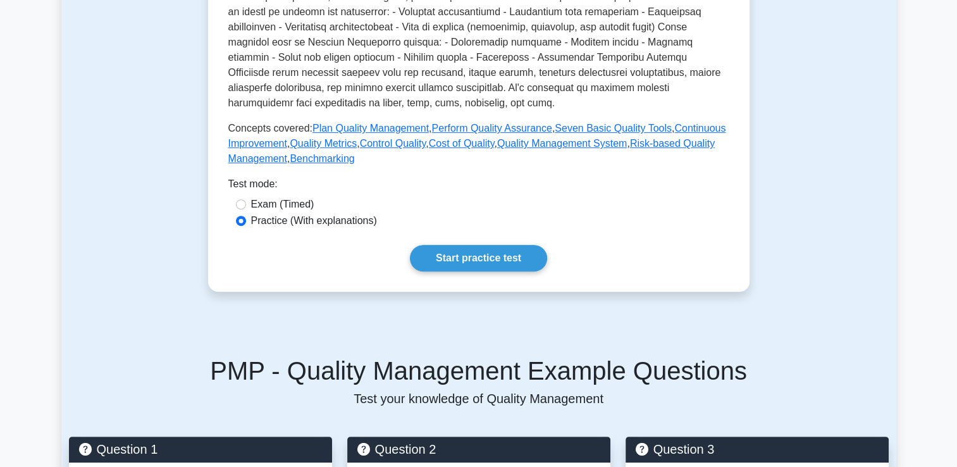
scroll to position [506, 0]
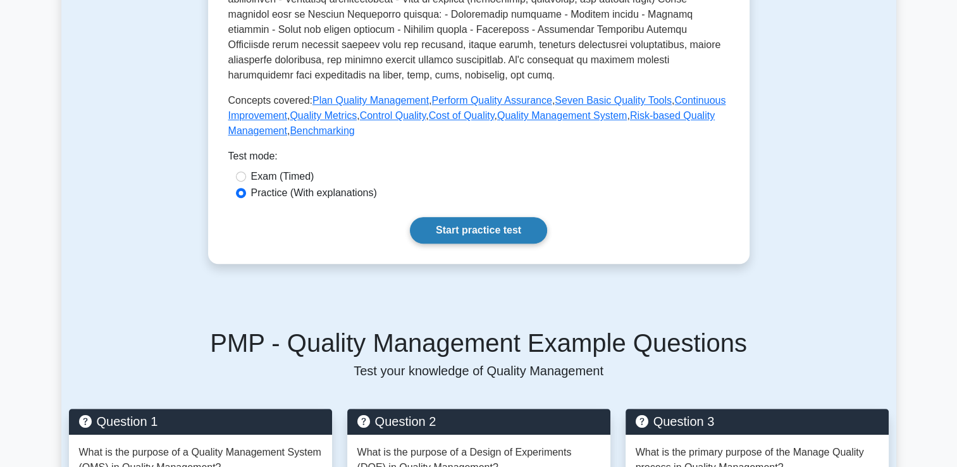
click at [482, 235] on link "Start practice test" at bounding box center [478, 230] width 137 height 27
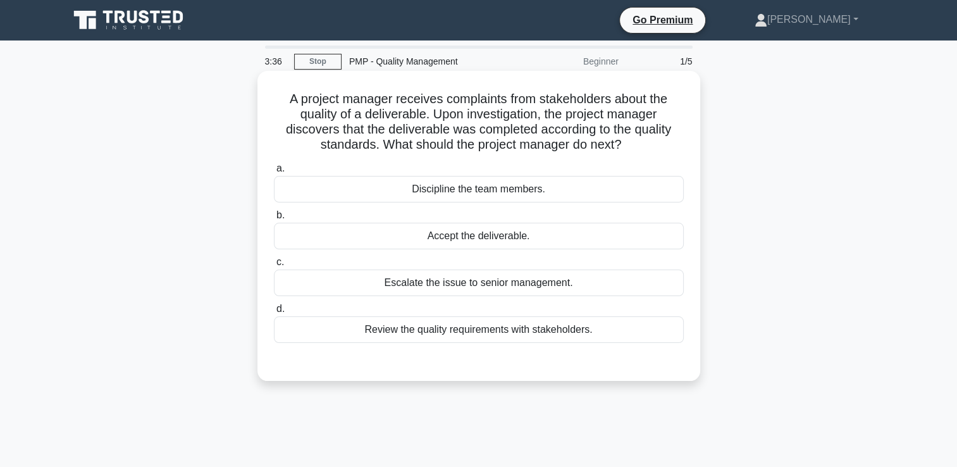
click at [455, 333] on div "Review the quality requirements with stakeholders." at bounding box center [479, 329] width 410 height 27
click at [274, 313] on input "d. Review the quality requirements with stakeholders." at bounding box center [274, 309] width 0 height 8
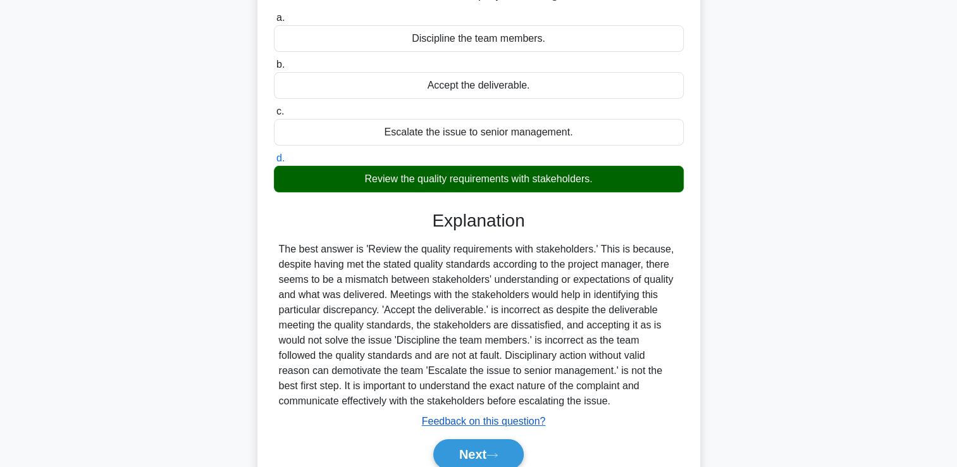
scroll to position [216, 0]
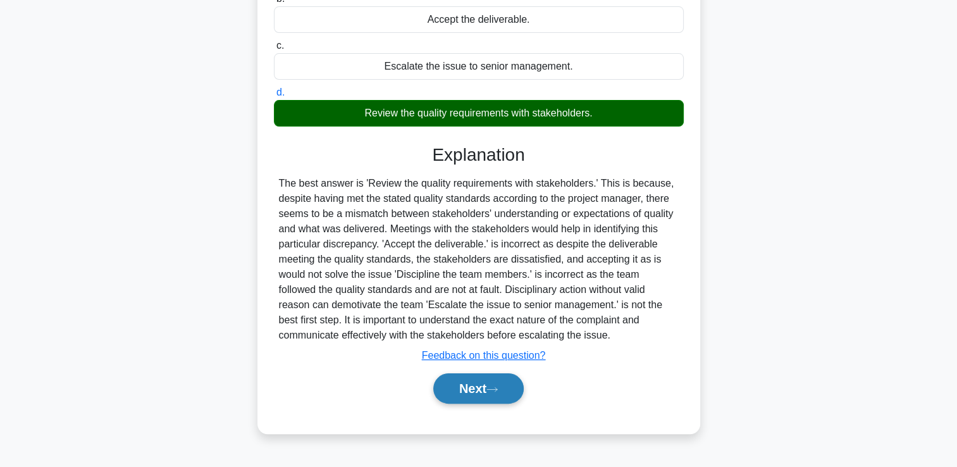
click at [488, 386] on button "Next" at bounding box center [478, 388] width 90 height 30
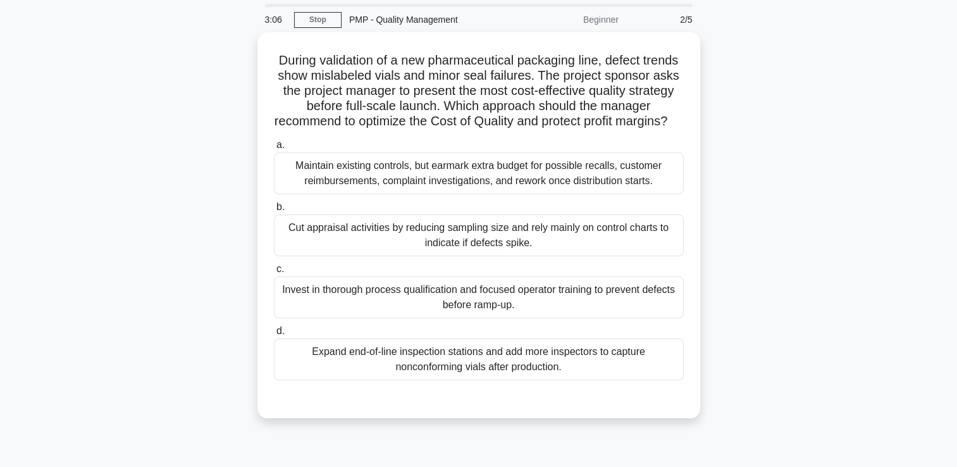
scroll to position [63, 0]
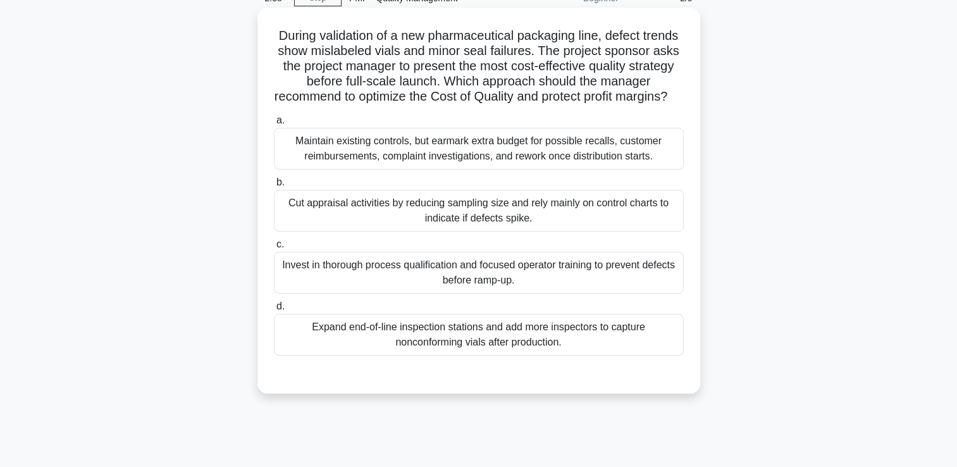
click at [565, 293] on div "Invest in thorough process qualification and focused operator training to preve…" at bounding box center [479, 273] width 410 height 42
click at [274, 249] on input "c. Invest in thorough process qualification and focused operator training to pr…" at bounding box center [274, 244] width 0 height 8
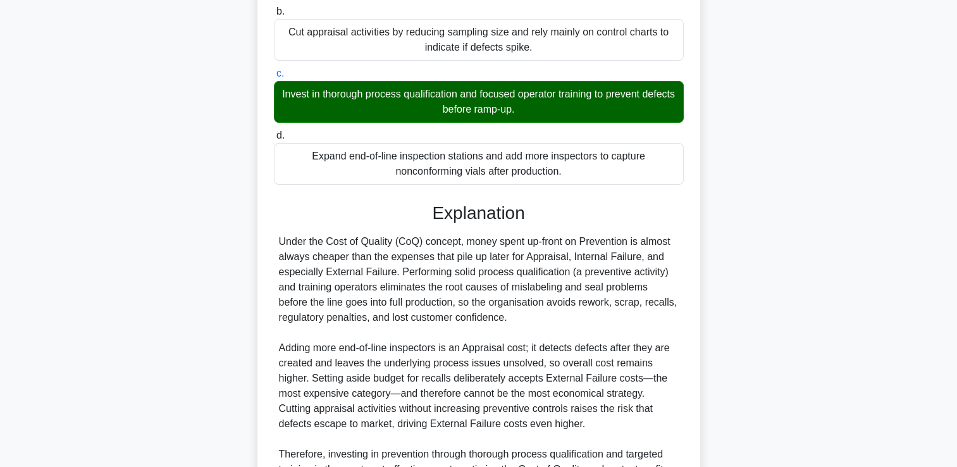
scroll to position [388, 0]
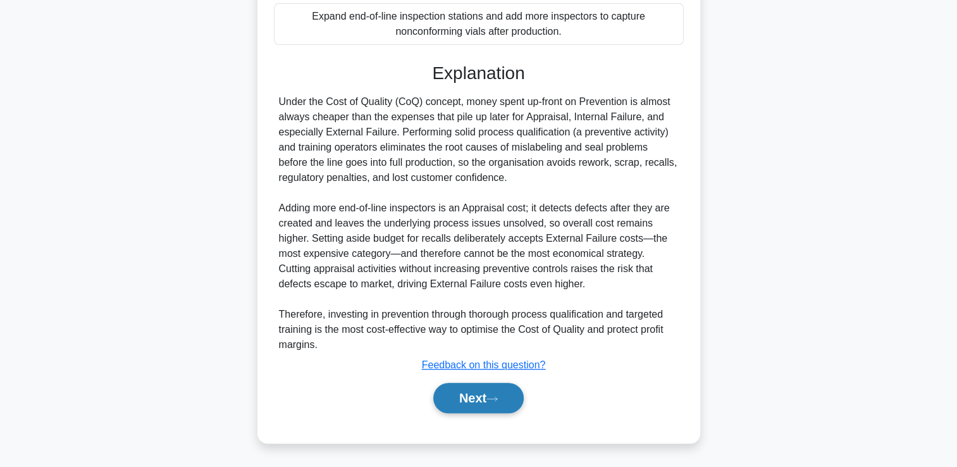
click at [501, 388] on button "Next" at bounding box center [478, 398] width 90 height 30
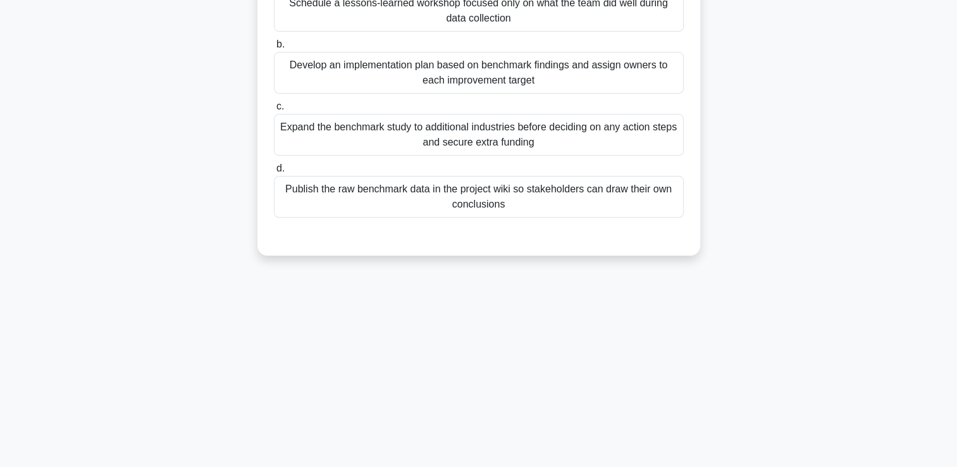
scroll to position [0, 0]
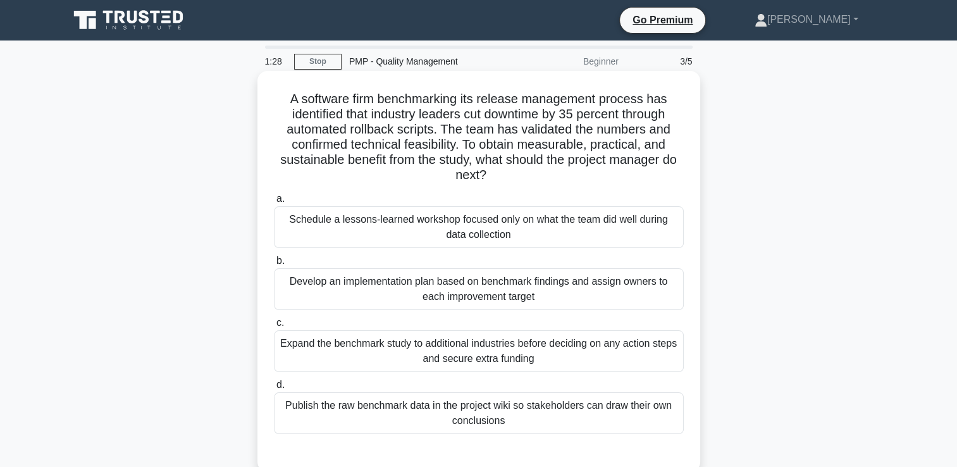
click at [481, 288] on div "Develop an implementation plan based on benchmark findings and assign owners to…" at bounding box center [479, 289] width 410 height 42
click at [274, 265] on input "b. Develop an implementation plan based on benchmark findings and assign owners…" at bounding box center [274, 261] width 0 height 8
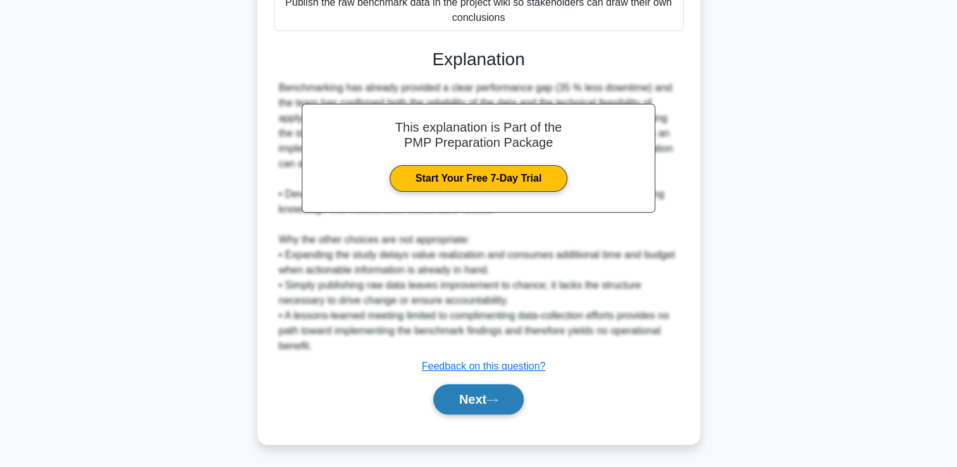
click at [462, 395] on button "Next" at bounding box center [478, 399] width 90 height 30
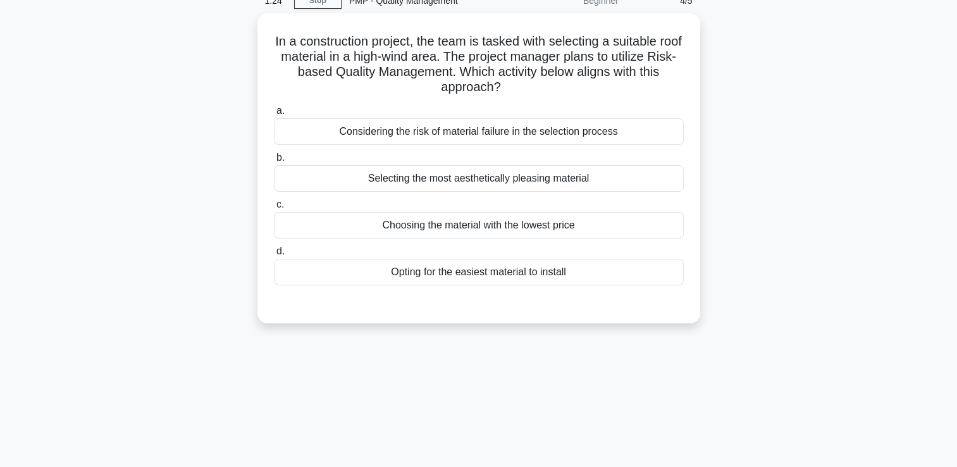
scroll to position [27, 0]
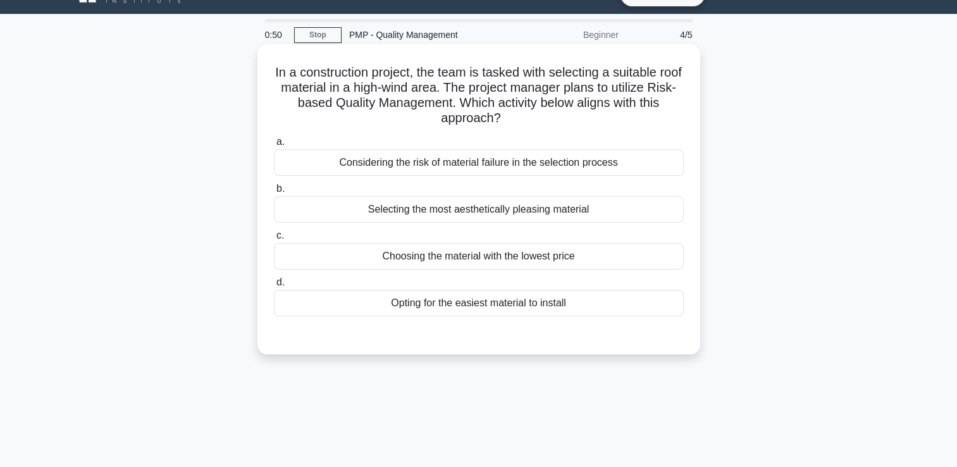
click at [557, 168] on div "Considering the risk of material failure in the selection process" at bounding box center [479, 162] width 410 height 27
click at [274, 146] on input "a. Considering the risk of material failure in the selection process" at bounding box center [274, 142] width 0 height 8
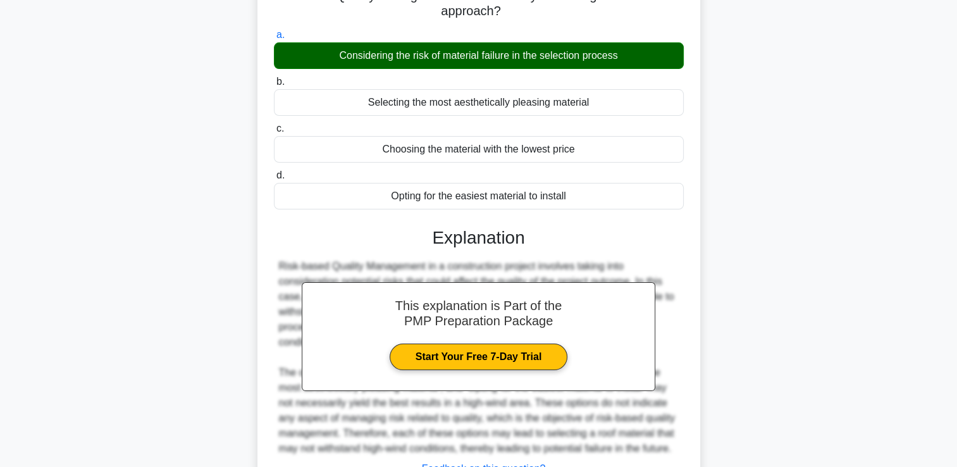
scroll to position [251, 0]
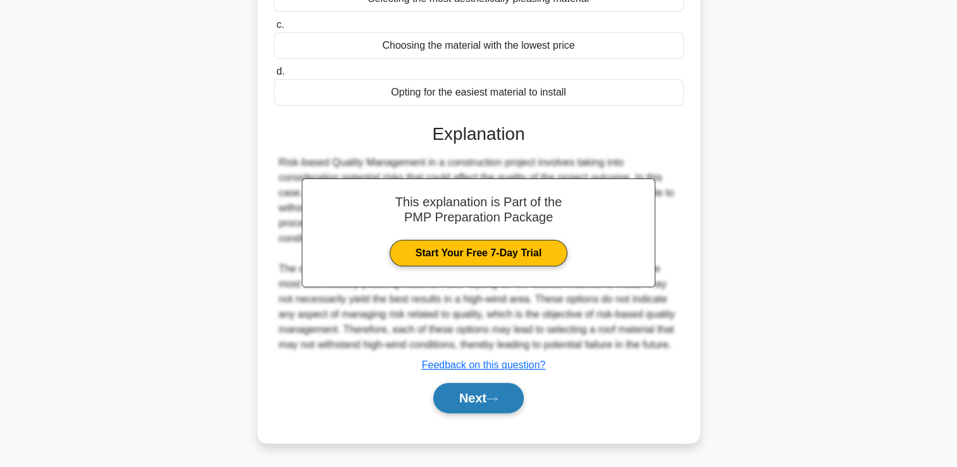
click at [471, 404] on button "Next" at bounding box center [478, 398] width 90 height 30
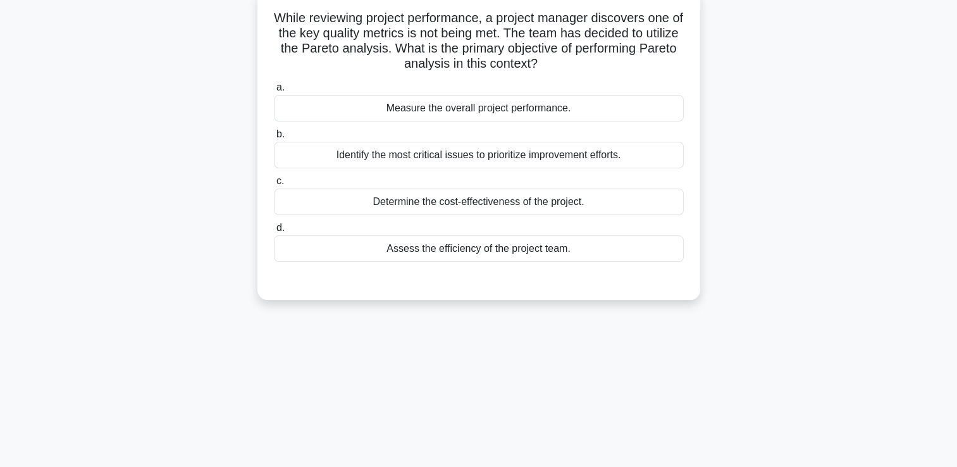
scroll to position [0, 0]
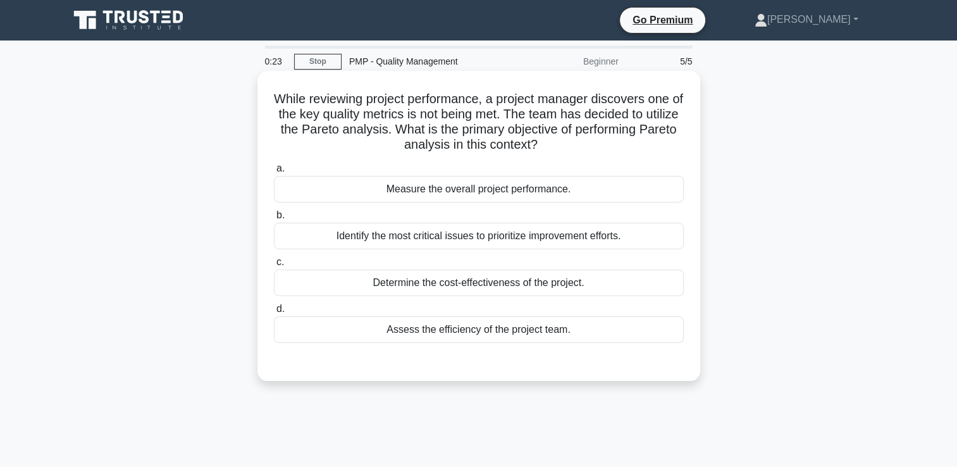
click at [435, 241] on div "Identify the most critical issues to prioritize improvement efforts." at bounding box center [479, 236] width 410 height 27
click at [274, 219] on input "b. Identify the most critical issues to prioritize improvement efforts." at bounding box center [274, 215] width 0 height 8
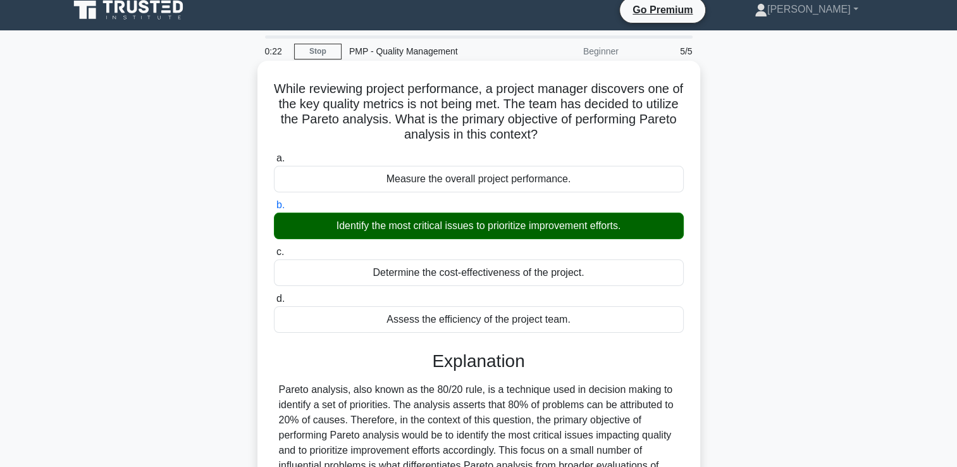
scroll to position [216, 0]
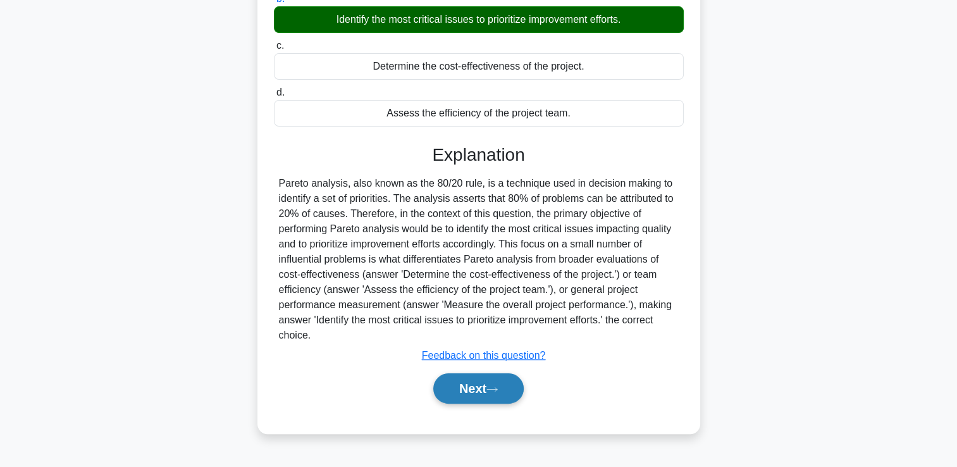
click at [468, 393] on button "Next" at bounding box center [478, 388] width 90 height 30
click at [455, 381] on button "Next" at bounding box center [478, 388] width 90 height 30
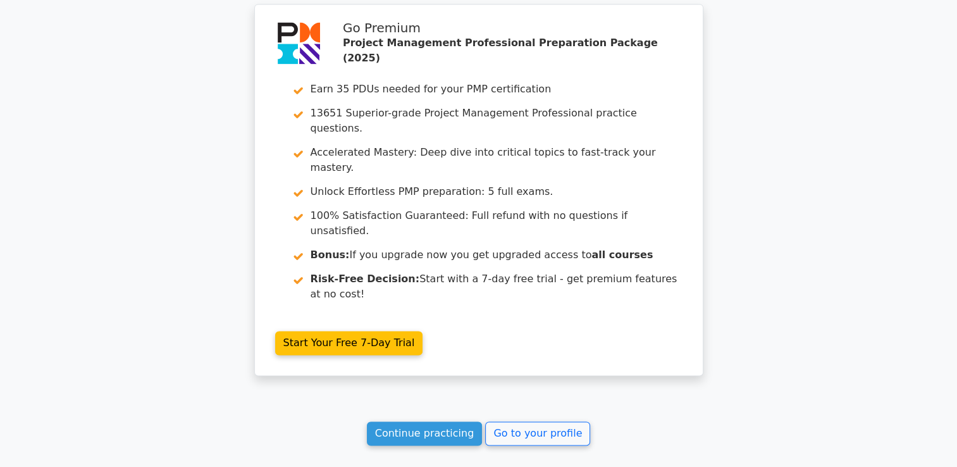
scroll to position [1817, 0]
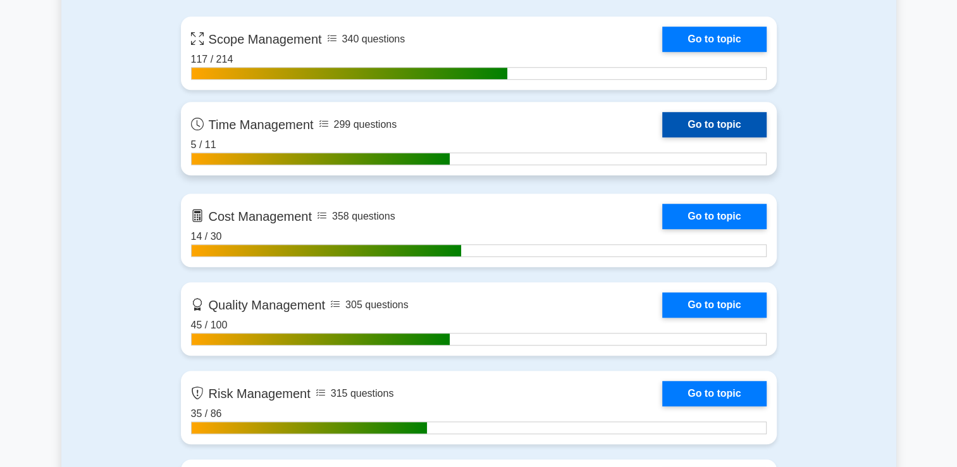
scroll to position [949, 0]
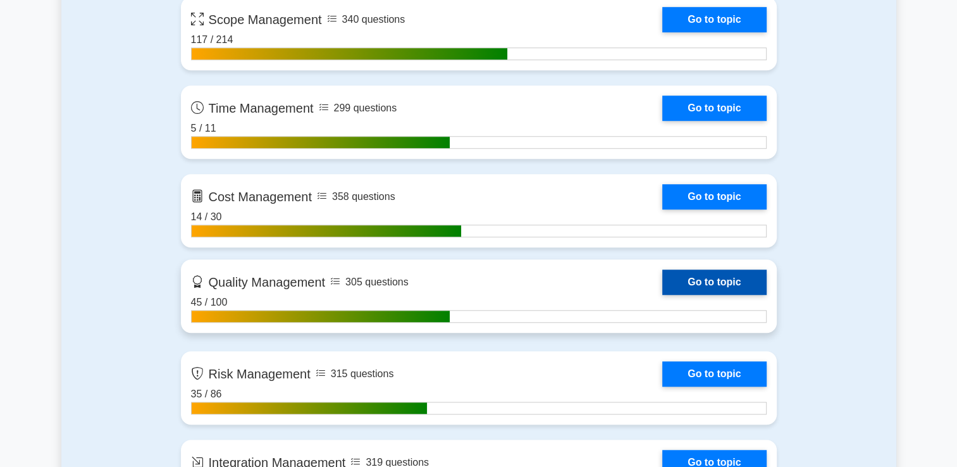
click at [668, 277] on link "Go to topic" at bounding box center [714, 281] width 104 height 25
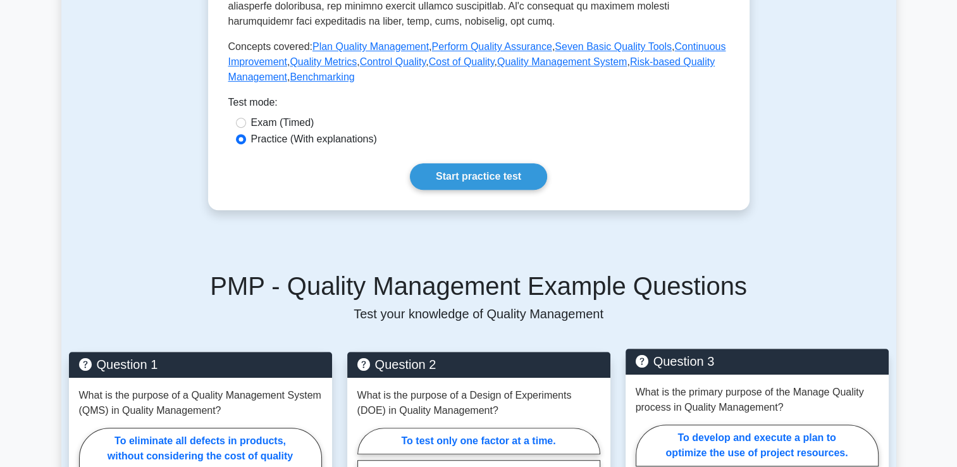
scroll to position [443, 0]
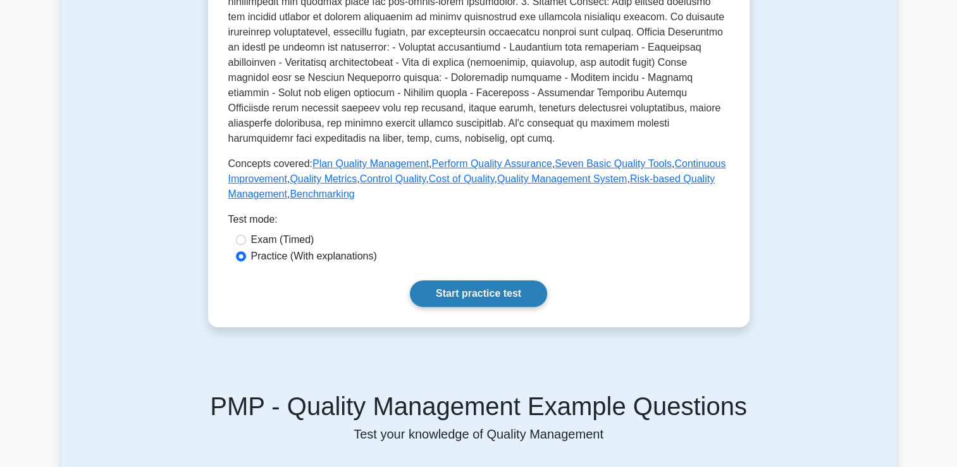
click at [473, 297] on link "Start practice test" at bounding box center [478, 293] width 137 height 27
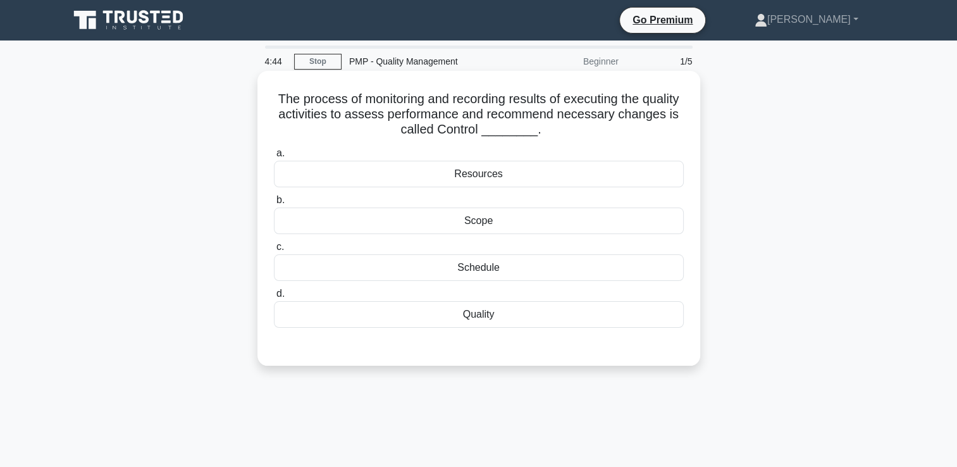
click at [503, 319] on div "Quality" at bounding box center [479, 314] width 410 height 27
click at [274, 298] on input "d. Quality" at bounding box center [274, 294] width 0 height 8
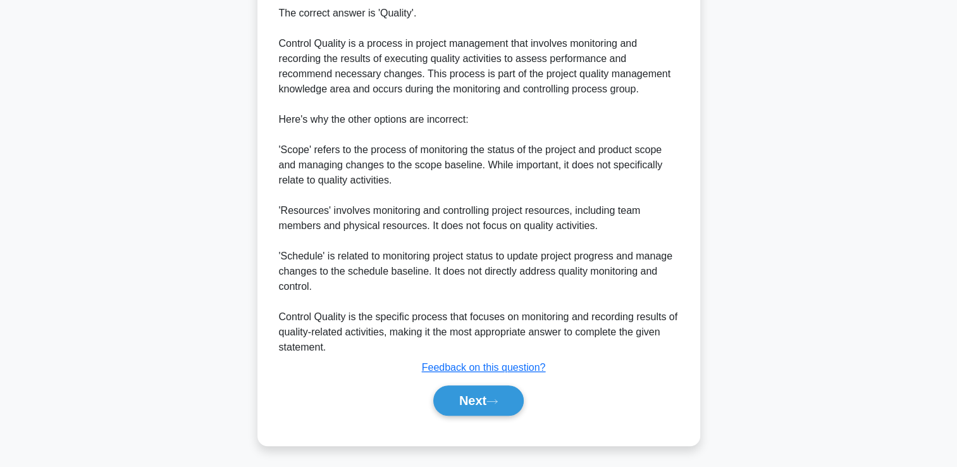
scroll to position [373, 0]
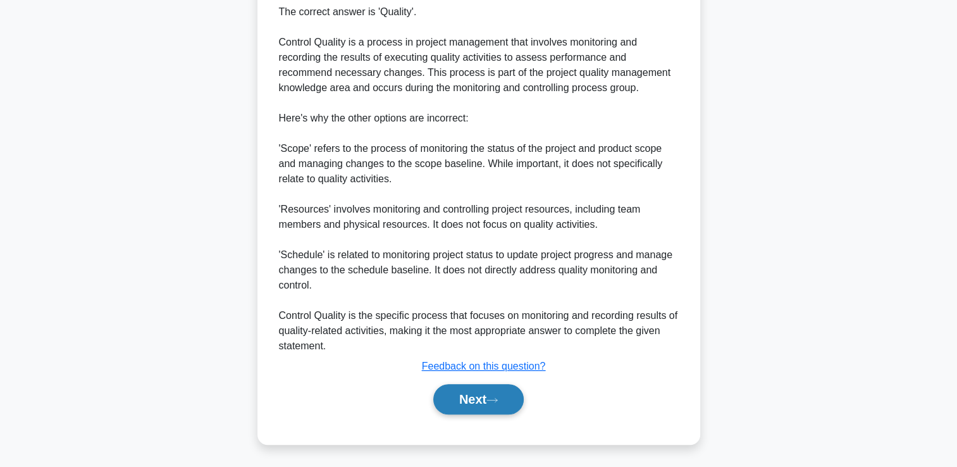
click at [455, 387] on button "Next" at bounding box center [478, 399] width 90 height 30
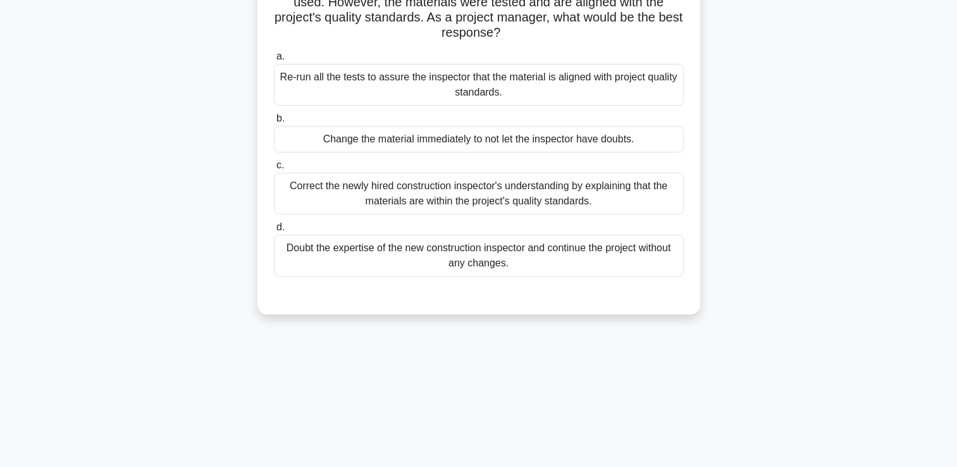
scroll to position [0, 0]
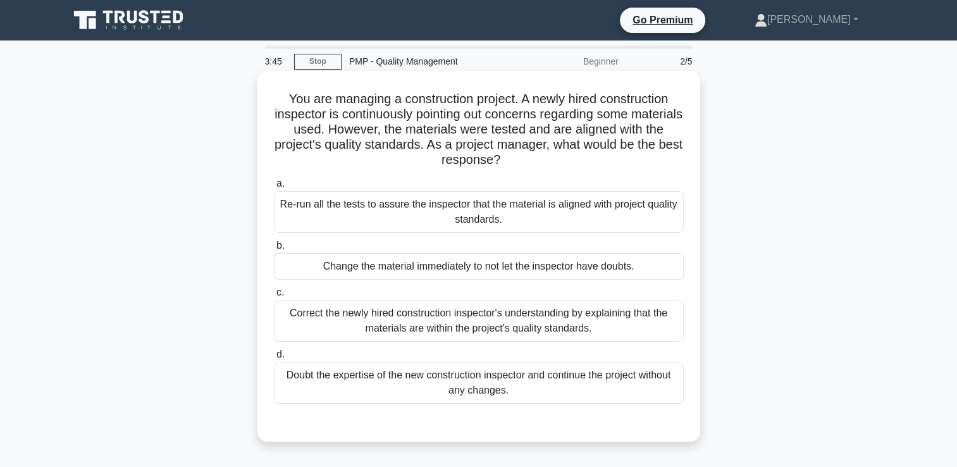
click at [569, 315] on div "Correct the newly hired construction inspector's understanding by explaining th…" at bounding box center [479, 321] width 410 height 42
click at [274, 297] on input "c. Correct the newly hired construction inspector's understanding by explaining…" at bounding box center [274, 292] width 0 height 8
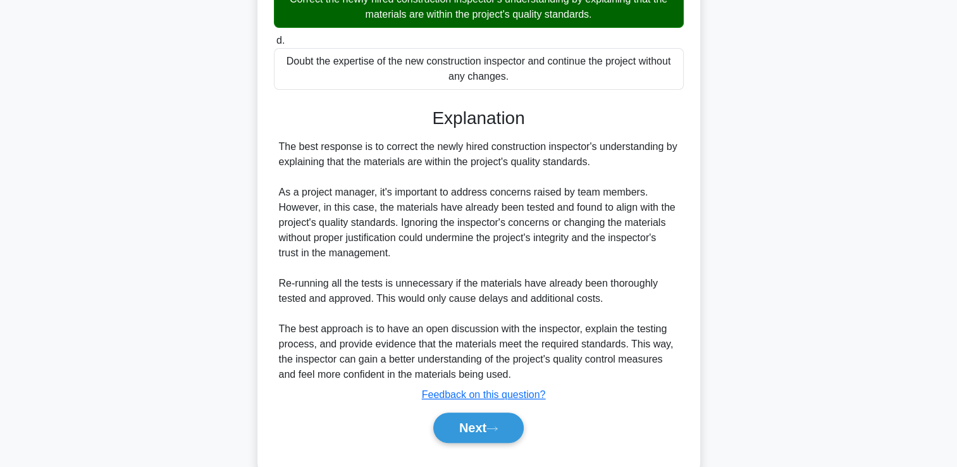
scroll to position [316, 0]
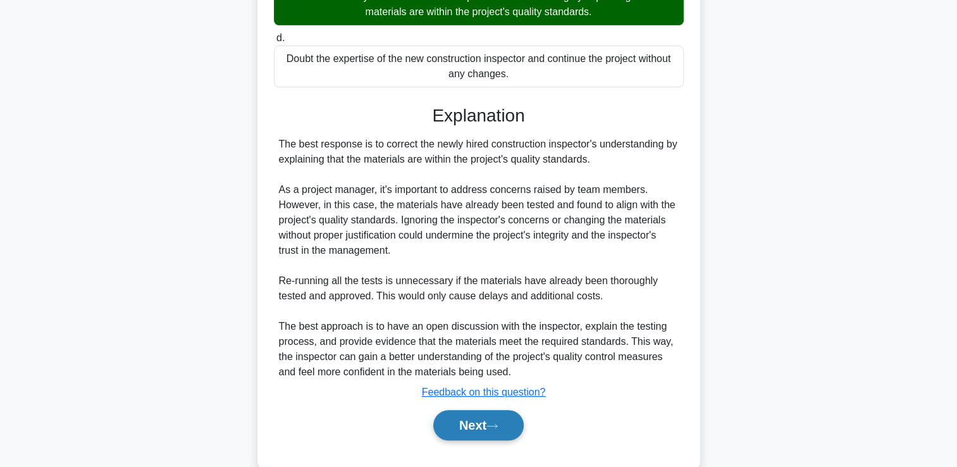
click at [488, 426] on button "Next" at bounding box center [478, 425] width 90 height 30
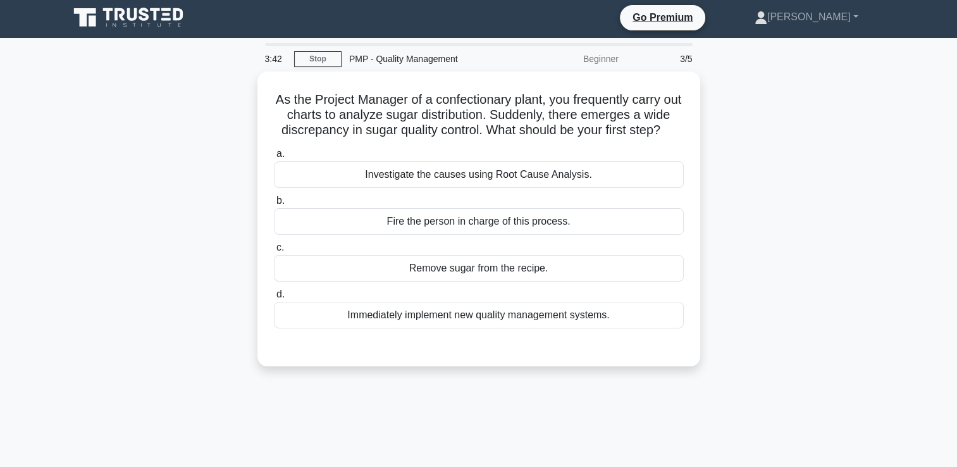
scroll to position [0, 0]
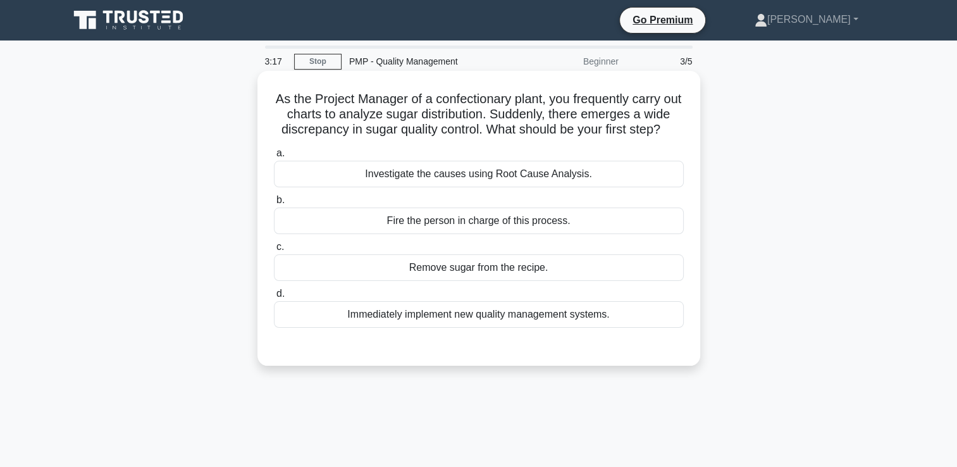
click at [501, 178] on div "Investigate the causes using Root Cause Analysis." at bounding box center [479, 174] width 410 height 27
click at [274, 157] on input "a. Investigate the causes using Root Cause Analysis." at bounding box center [274, 153] width 0 height 8
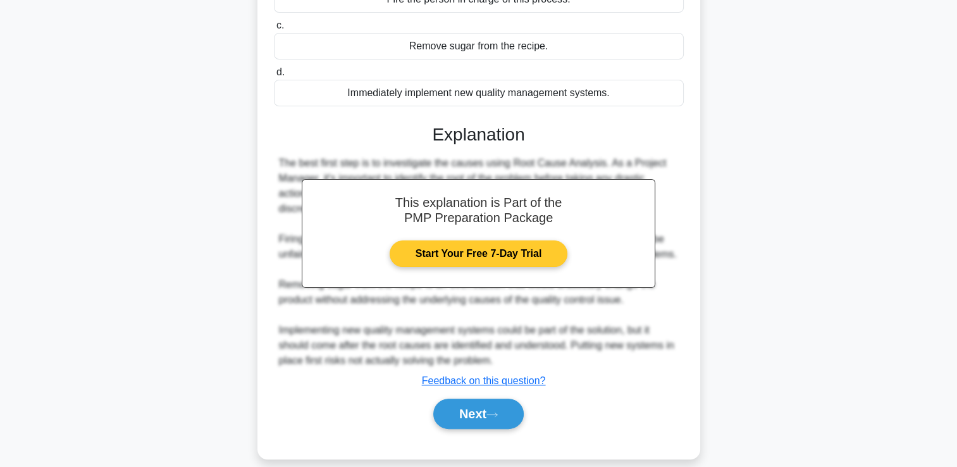
scroll to position [251, 0]
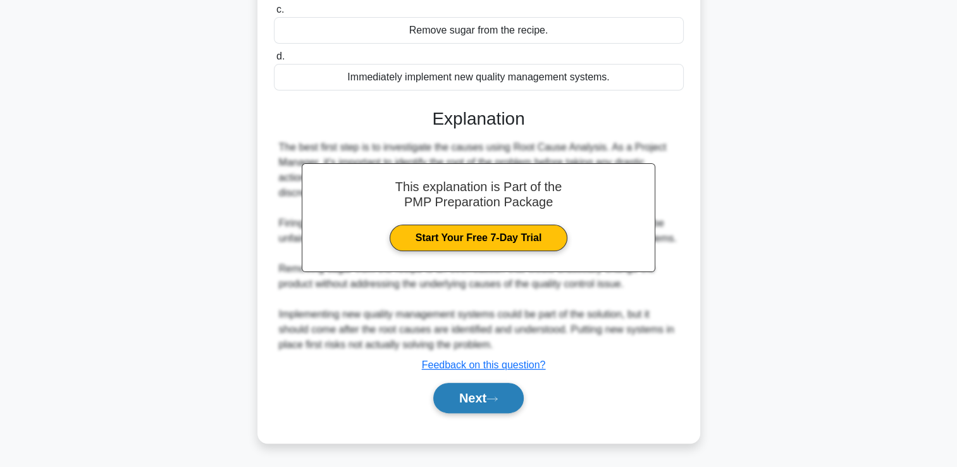
click at [486, 387] on button "Next" at bounding box center [478, 398] width 90 height 30
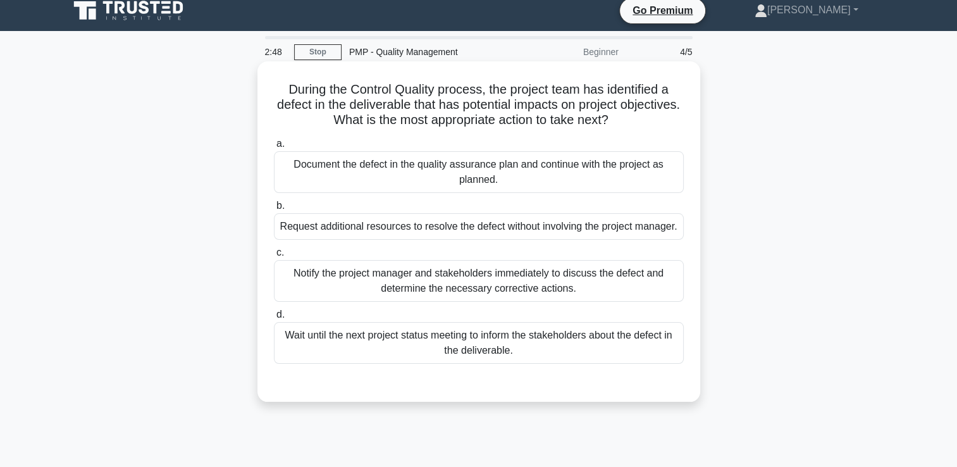
scroll to position [0, 0]
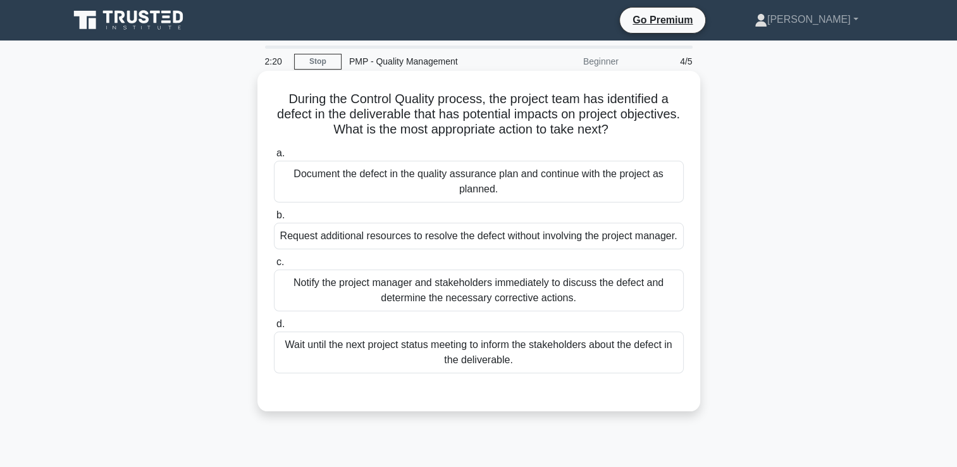
click at [509, 196] on div "Document the defect in the quality assurance plan and continue with the project…" at bounding box center [479, 182] width 410 height 42
click at [274, 157] on input "a. Document the defect in the quality assurance plan and continue with the proj…" at bounding box center [274, 153] width 0 height 8
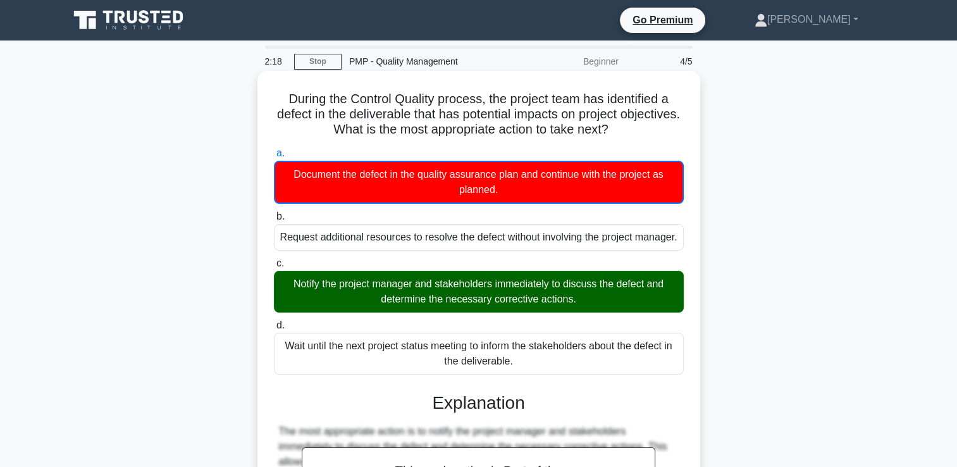
scroll to position [222, 0]
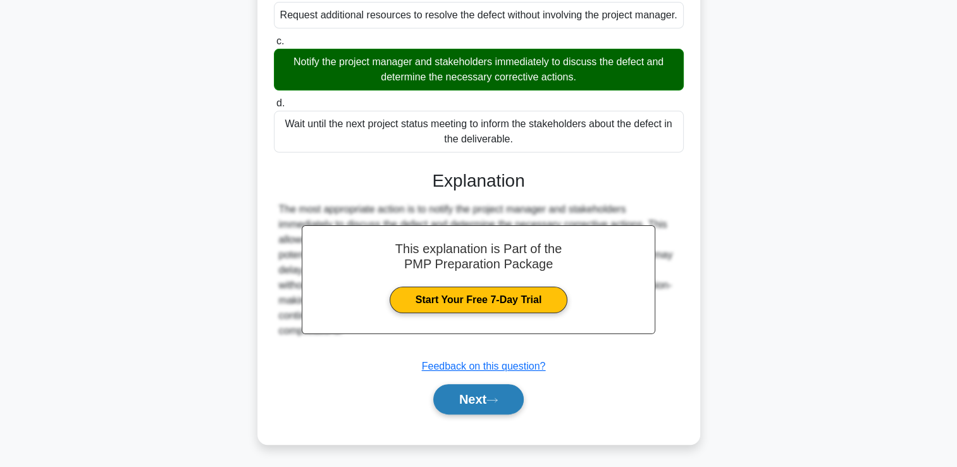
click at [460, 398] on button "Next" at bounding box center [478, 399] width 90 height 30
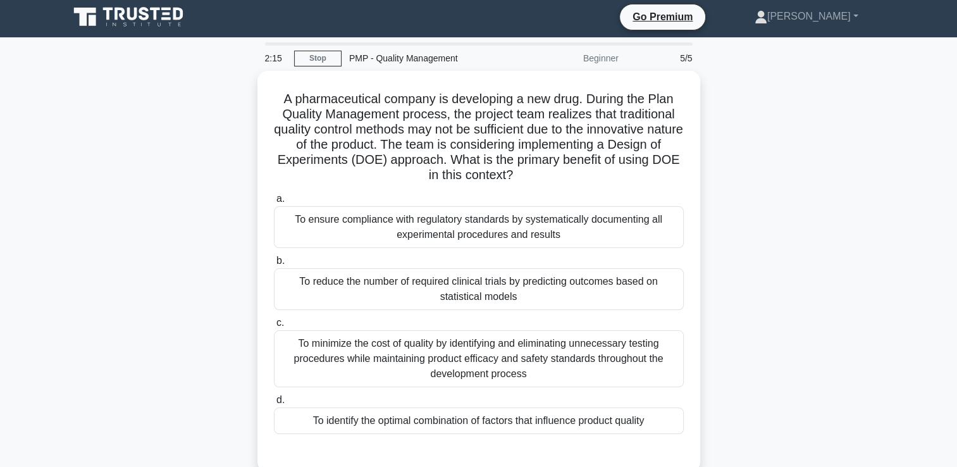
scroll to position [63, 0]
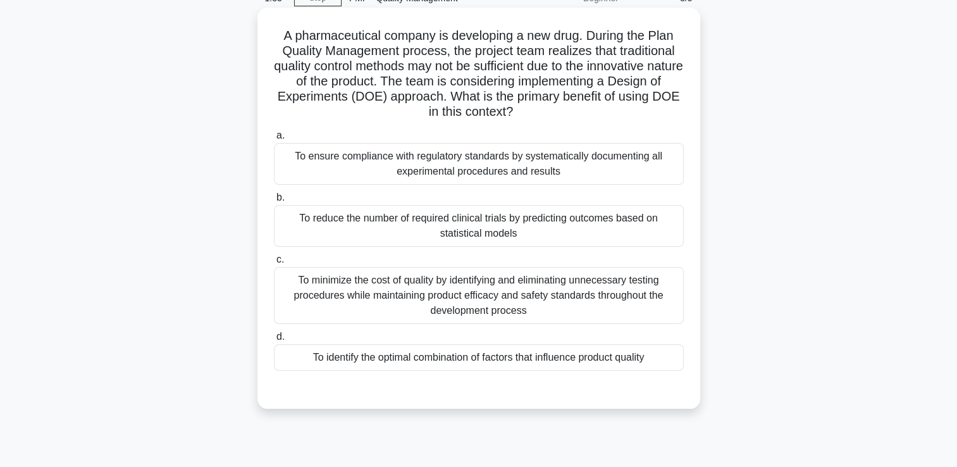
click at [655, 288] on div "To minimize the cost of quality by identifying and eliminating unnecessary test…" at bounding box center [479, 295] width 410 height 57
click at [274, 264] on input "c. To minimize the cost of quality by identifying and eliminating unnecessary t…" at bounding box center [274, 260] width 0 height 8
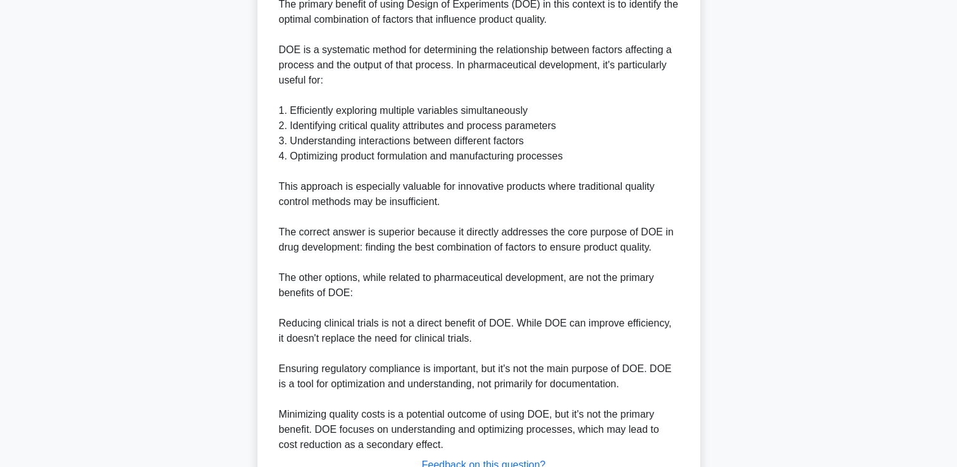
scroll to position [586, 0]
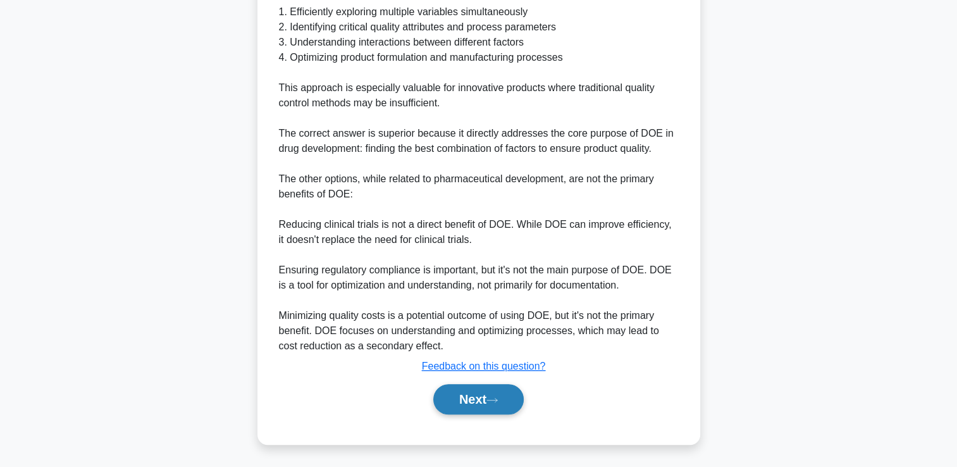
click at [474, 392] on button "Next" at bounding box center [478, 399] width 90 height 30
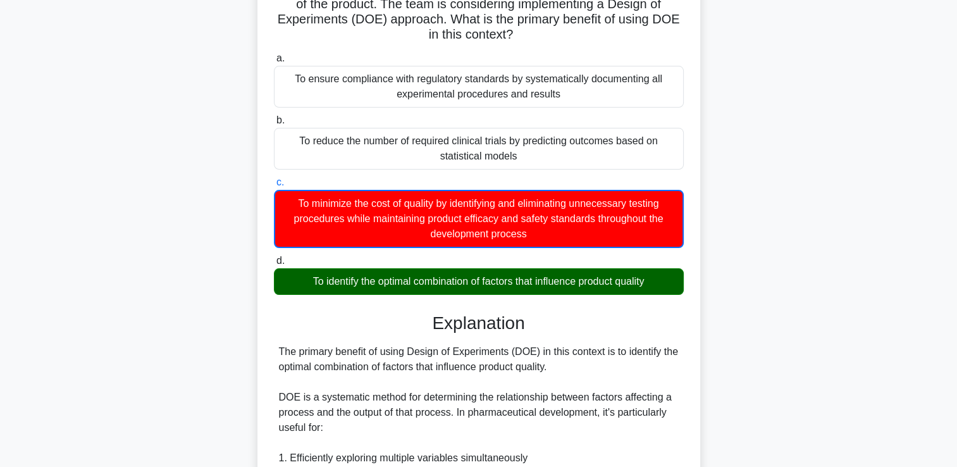
scroll to position [58, 0]
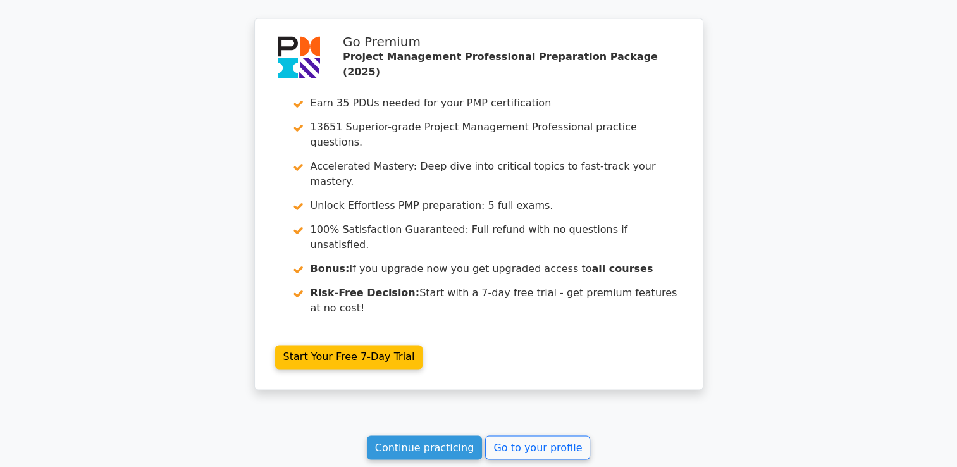
scroll to position [2023, 0]
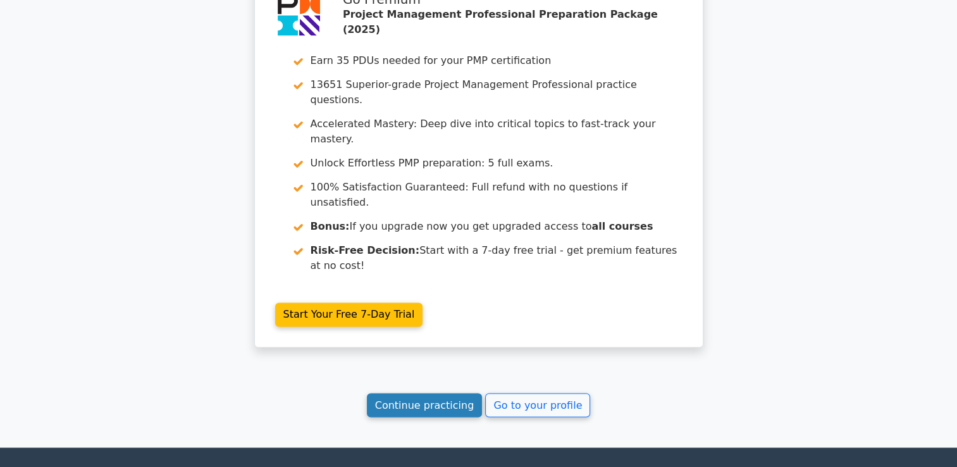
click at [426, 393] on link "Continue practicing" at bounding box center [425, 405] width 116 height 24
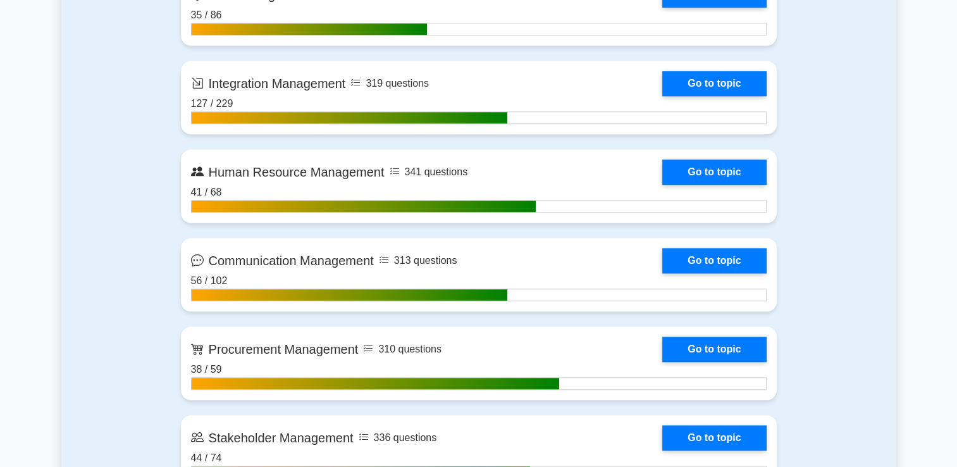
scroll to position [1328, 0]
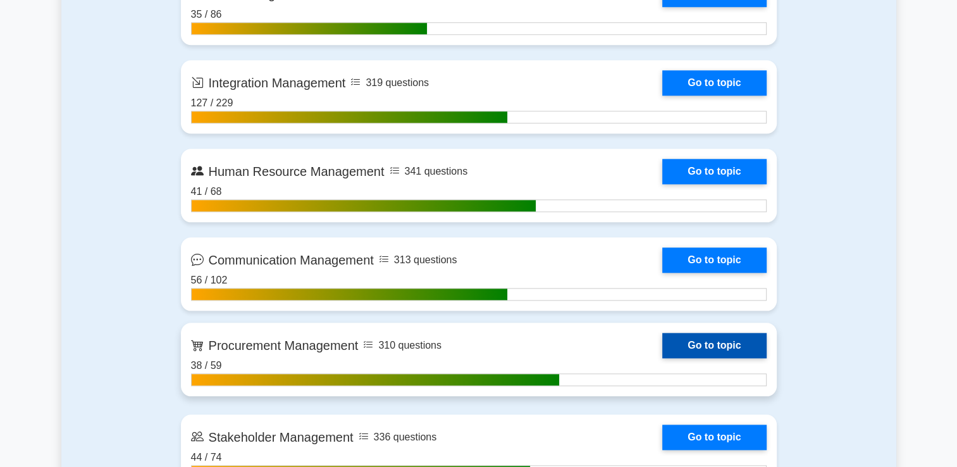
click at [712, 345] on link "Go to topic" at bounding box center [714, 345] width 104 height 25
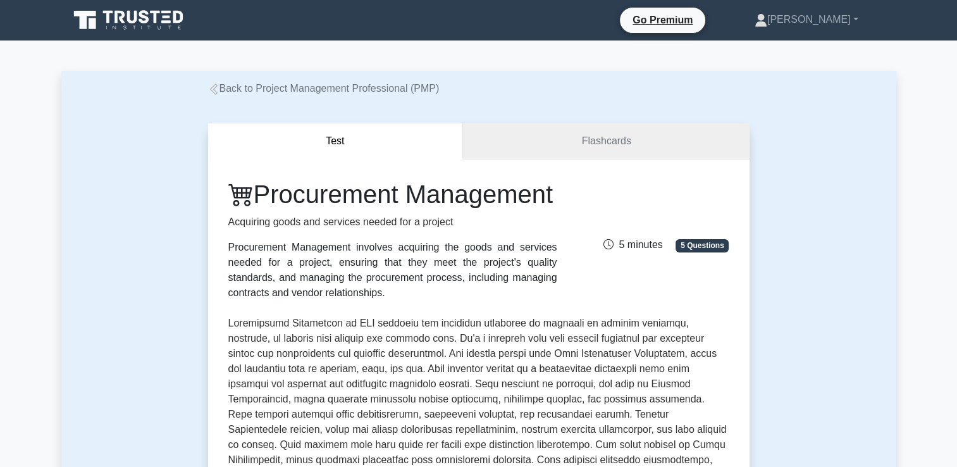
click at [634, 137] on link "Flashcards" at bounding box center [606, 141] width 286 height 36
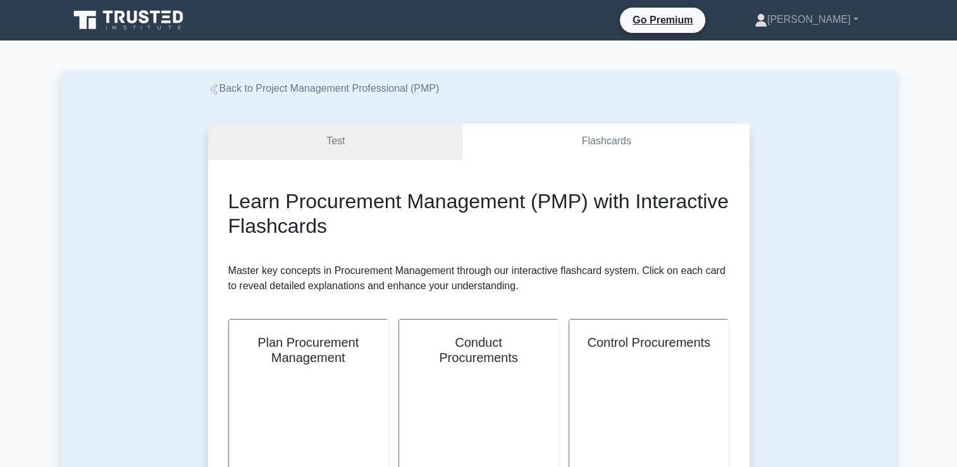
click at [404, 148] on link "Test" at bounding box center [336, 141] width 256 height 36
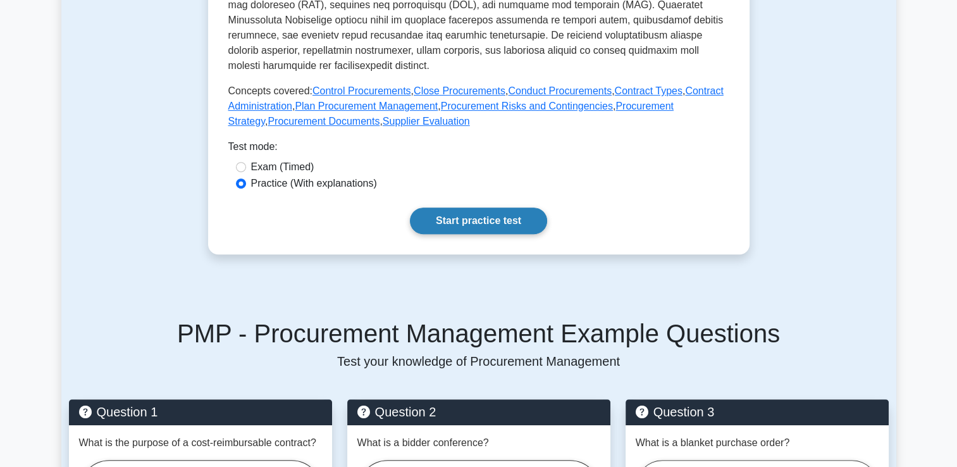
scroll to position [632, 0]
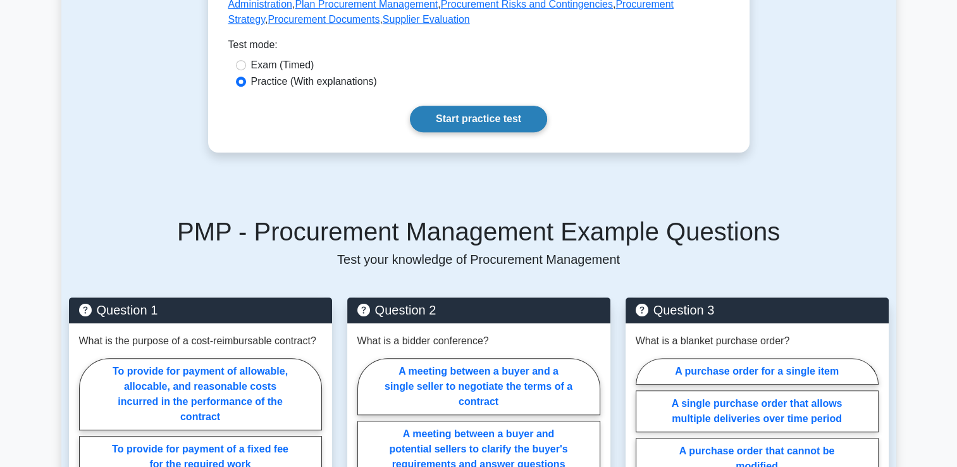
click at [488, 132] on link "Start practice test" at bounding box center [478, 119] width 137 height 27
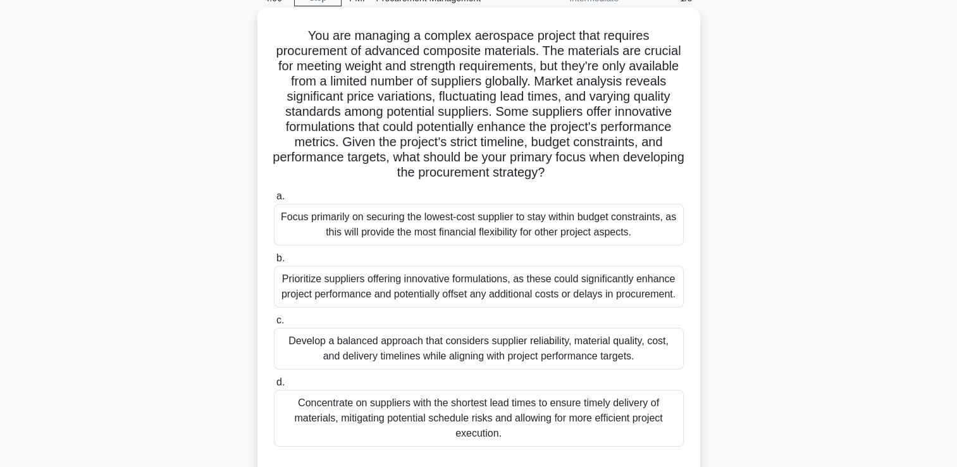
scroll to position [126, 0]
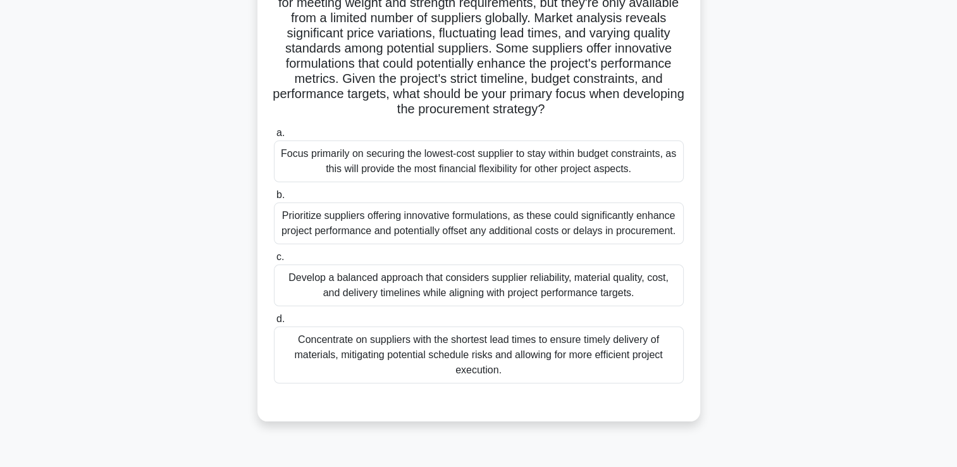
click at [371, 232] on div "Prioritize suppliers offering innovative formulations, as these could significa…" at bounding box center [479, 223] width 410 height 42
click at [274, 199] on input "b. Prioritize suppliers offering innovative formulations, as these could signif…" at bounding box center [274, 195] width 0 height 8
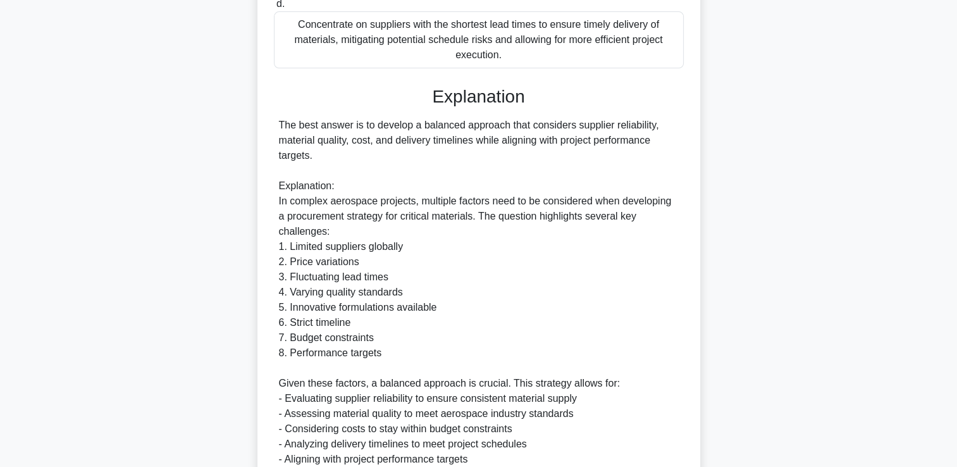
scroll to position [759, 0]
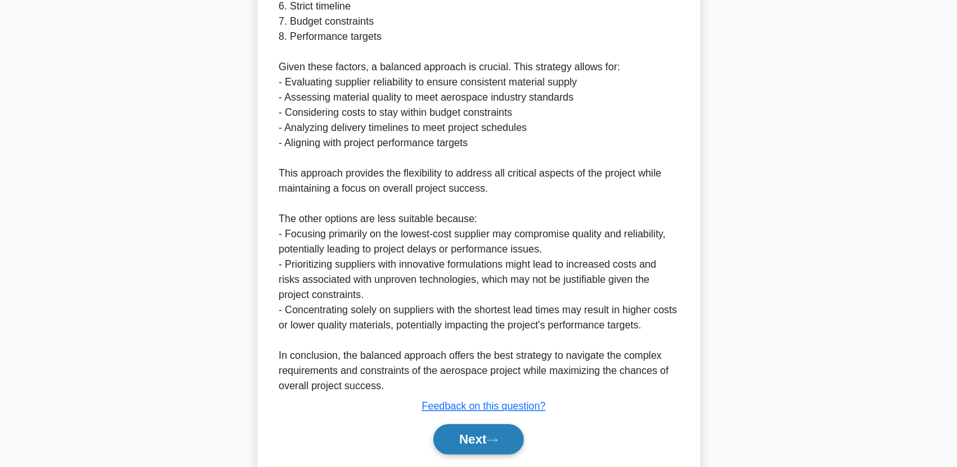
click at [478, 454] on button "Next" at bounding box center [478, 439] width 90 height 30
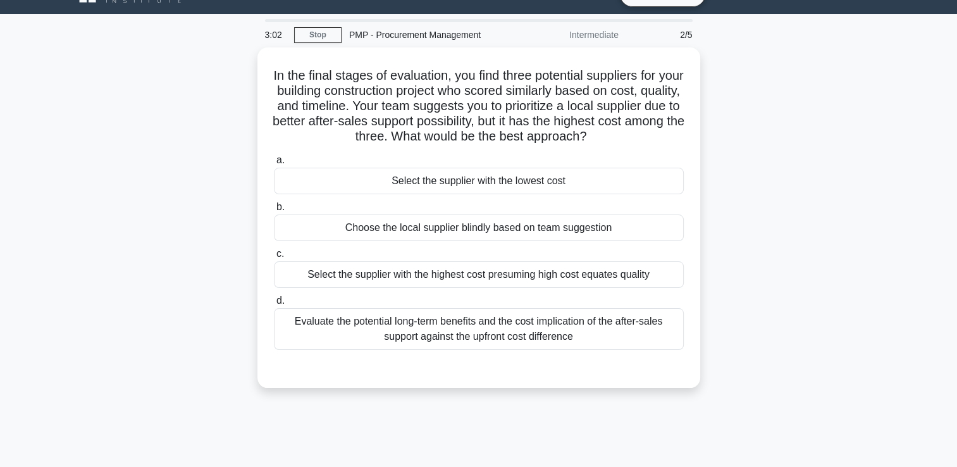
scroll to position [0, 0]
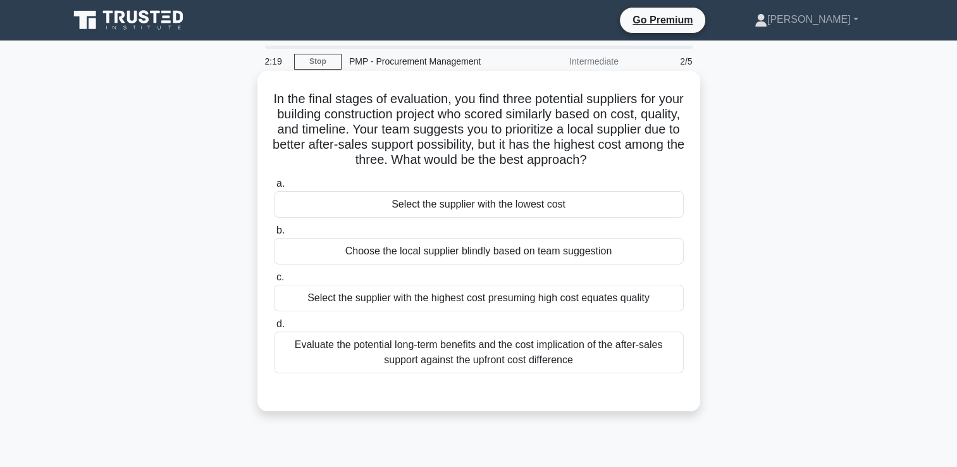
click at [610, 367] on div "Evaluate the potential long-term benefits and the cost implication of the after…" at bounding box center [479, 352] width 410 height 42
click at [274, 328] on input "d. Evaluate the potential long-term benefits and the cost implication of the af…" at bounding box center [274, 324] width 0 height 8
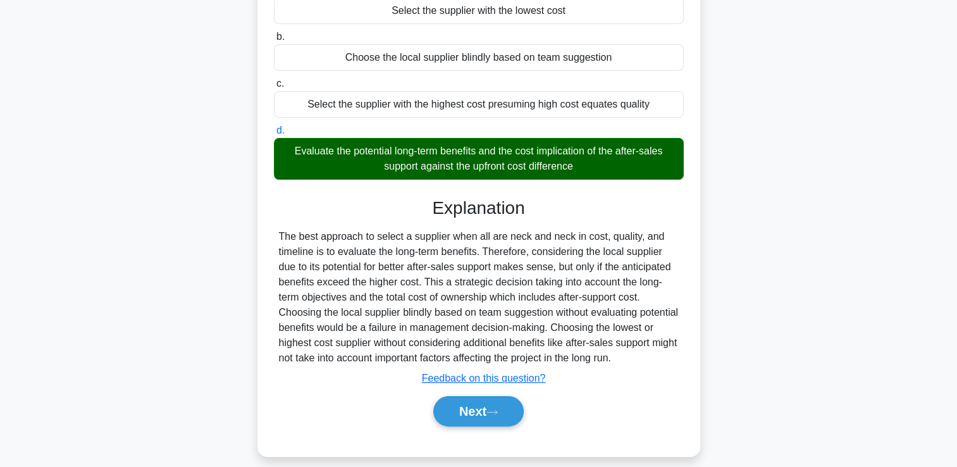
scroll to position [221, 0]
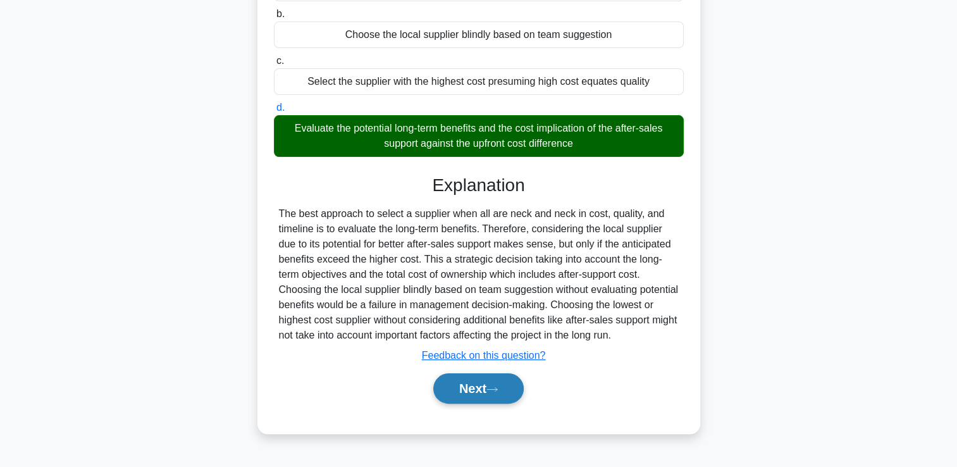
click at [478, 393] on button "Next" at bounding box center [478, 388] width 90 height 30
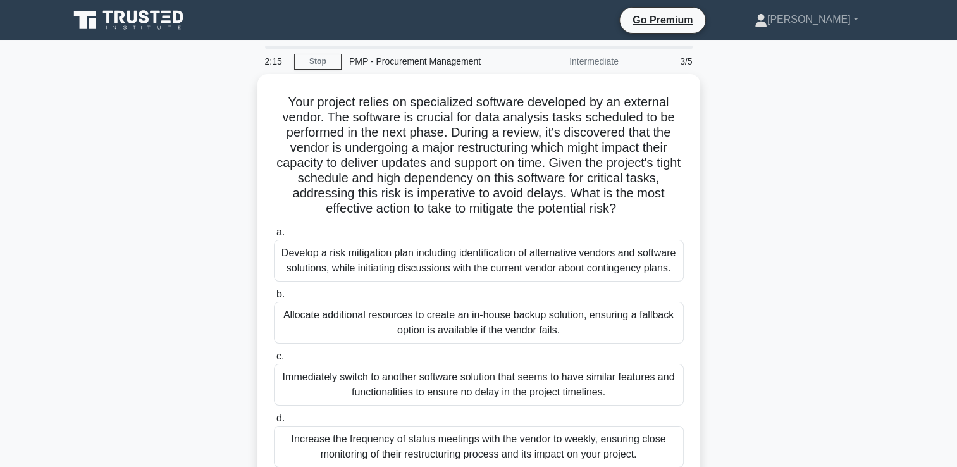
scroll to position [63, 0]
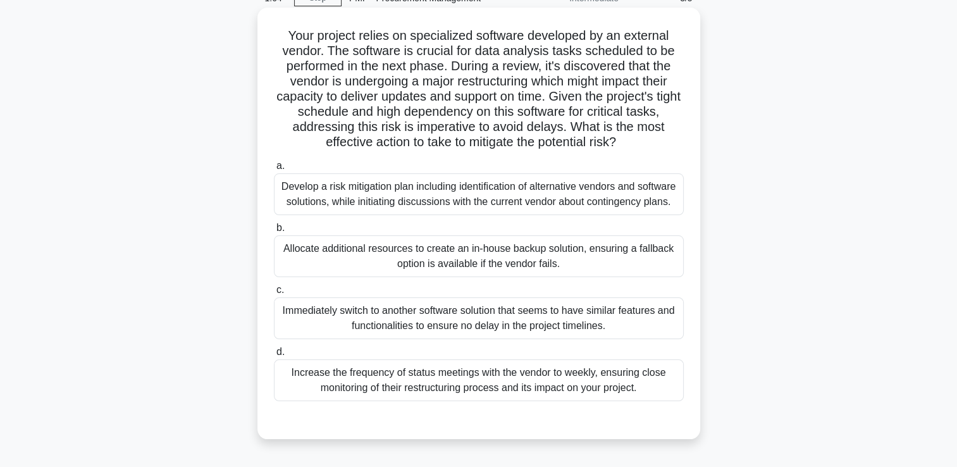
click at [570, 191] on div "Develop a risk mitigation plan including identification of alternative vendors …" at bounding box center [479, 194] width 410 height 42
click at [274, 170] on input "a. Develop a risk mitigation plan including identification of alternative vendo…" at bounding box center [274, 166] width 0 height 8
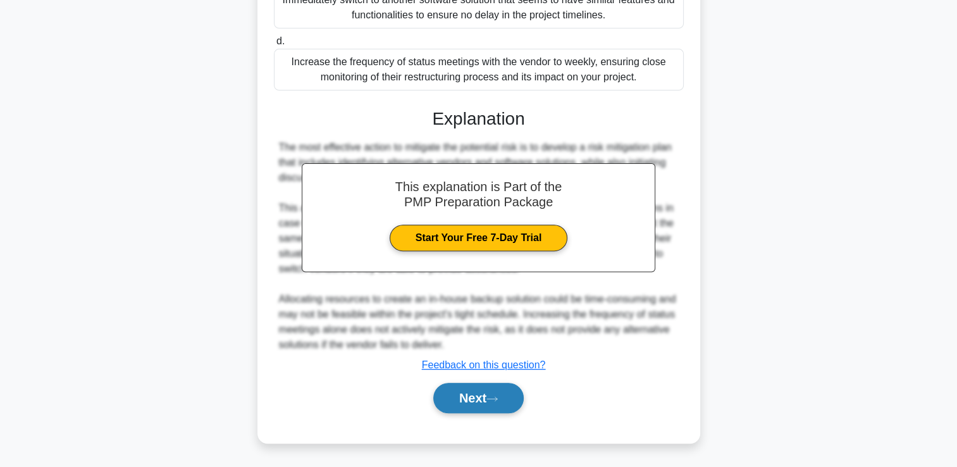
click at [467, 386] on button "Next" at bounding box center [478, 398] width 90 height 30
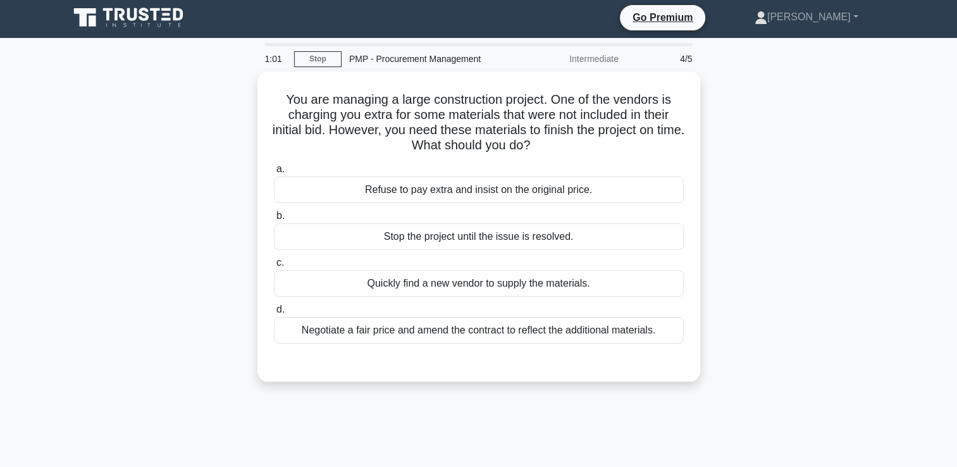
scroll to position [0, 0]
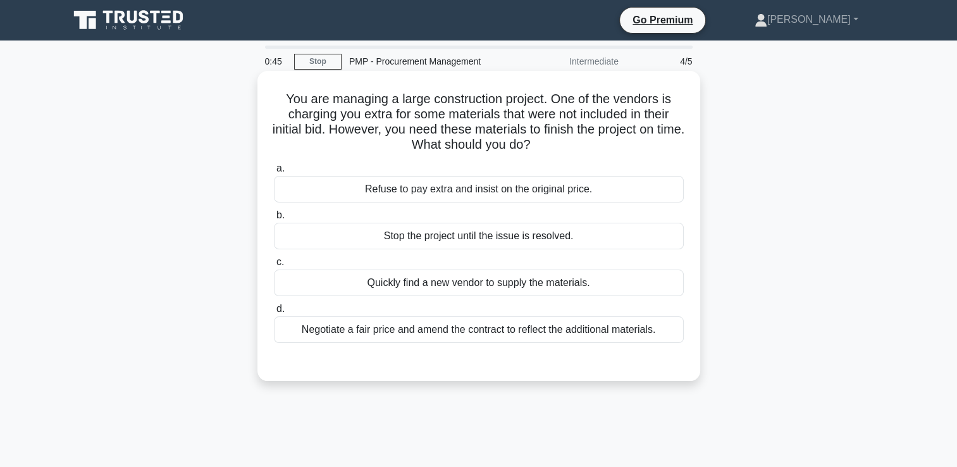
click at [565, 335] on div "Negotiate a fair price and amend the contract to reflect the additional materia…" at bounding box center [479, 329] width 410 height 27
click at [274, 313] on input "d. Negotiate a fair price and amend the contract to reflect the additional mate…" at bounding box center [274, 309] width 0 height 8
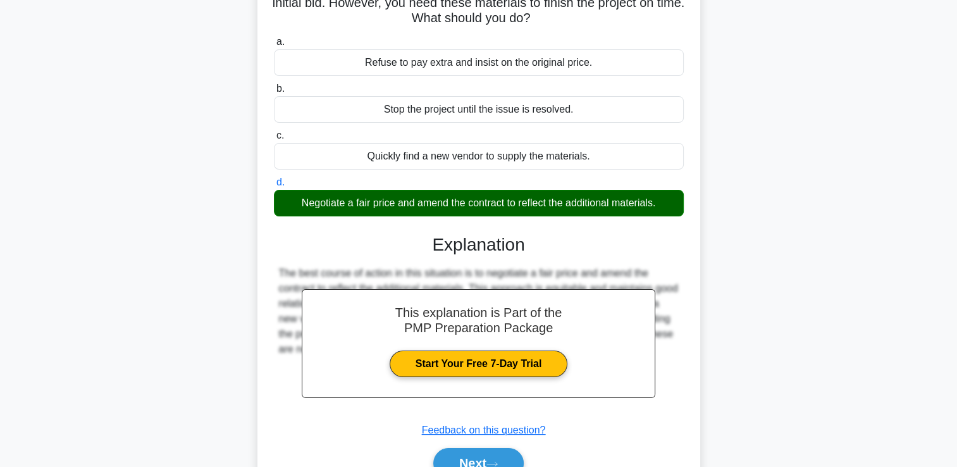
scroll to position [216, 0]
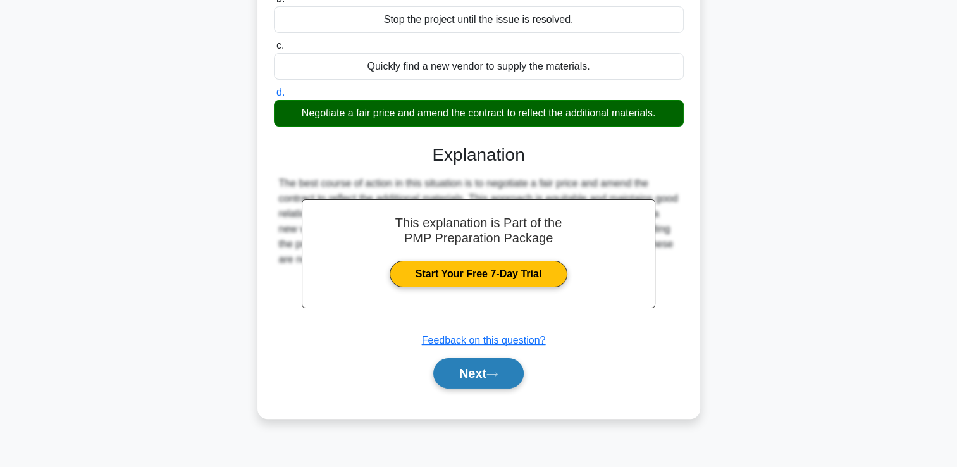
click at [502, 366] on button "Next" at bounding box center [478, 373] width 90 height 30
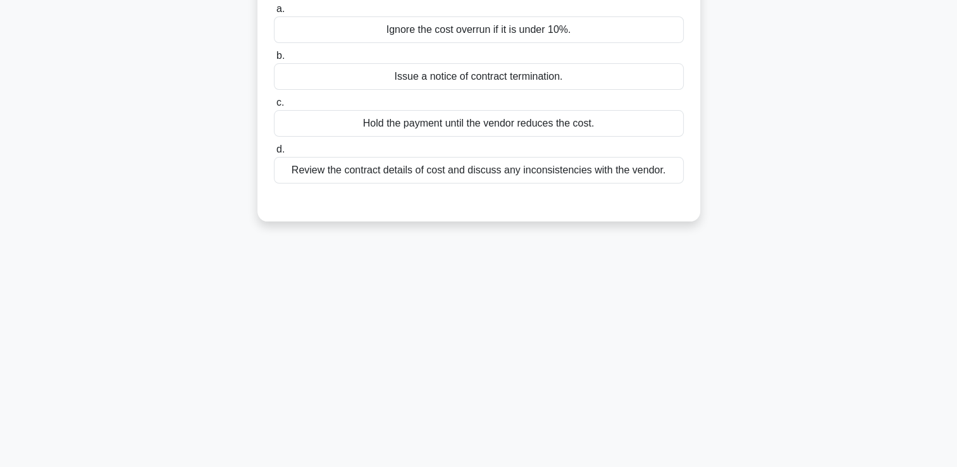
scroll to position [27, 0]
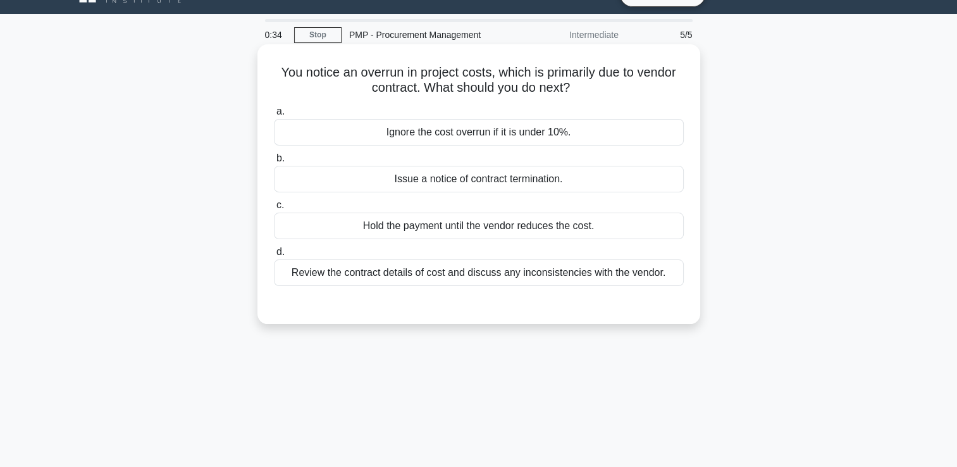
click at [637, 275] on div "Review the contract details of cost and discuss any inconsistencies with the ve…" at bounding box center [479, 272] width 410 height 27
click at [274, 256] on input "d. Review the contract details of cost and discuss any inconsistencies with the…" at bounding box center [274, 252] width 0 height 8
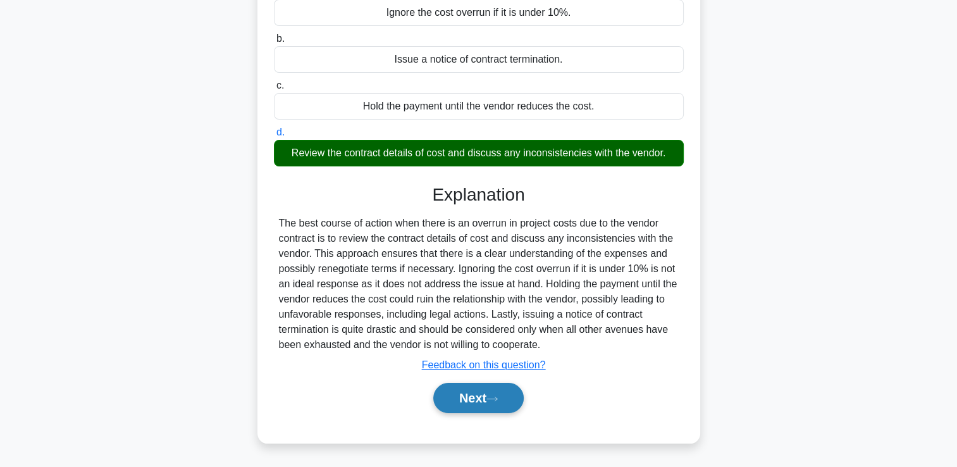
scroll to position [216, 0]
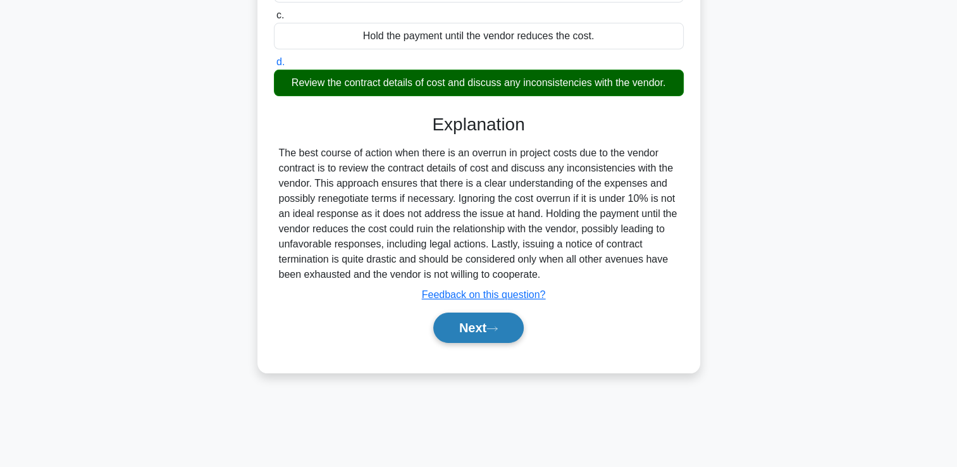
click at [511, 334] on button "Next" at bounding box center [478, 327] width 90 height 30
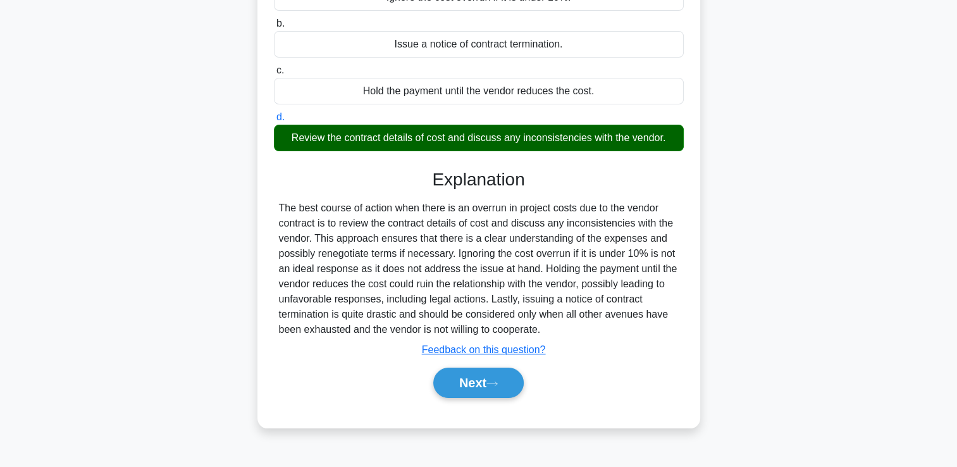
scroll to position [153, 0]
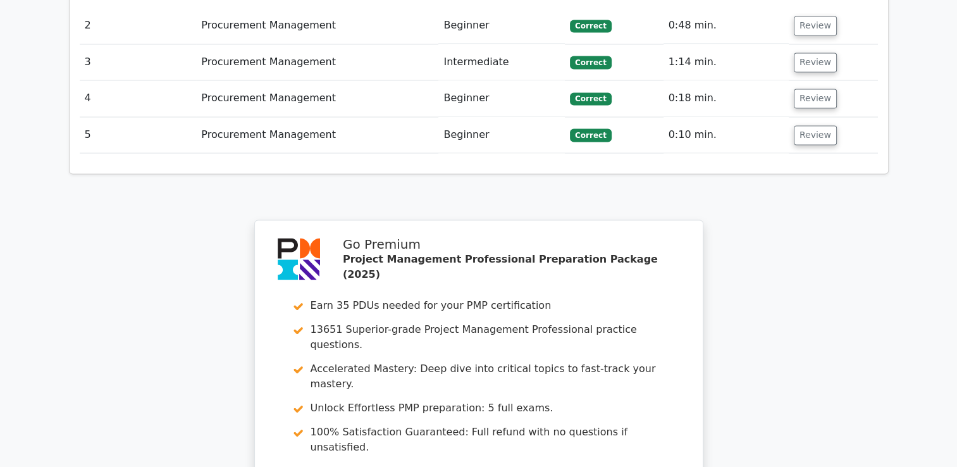
scroll to position [2403, 0]
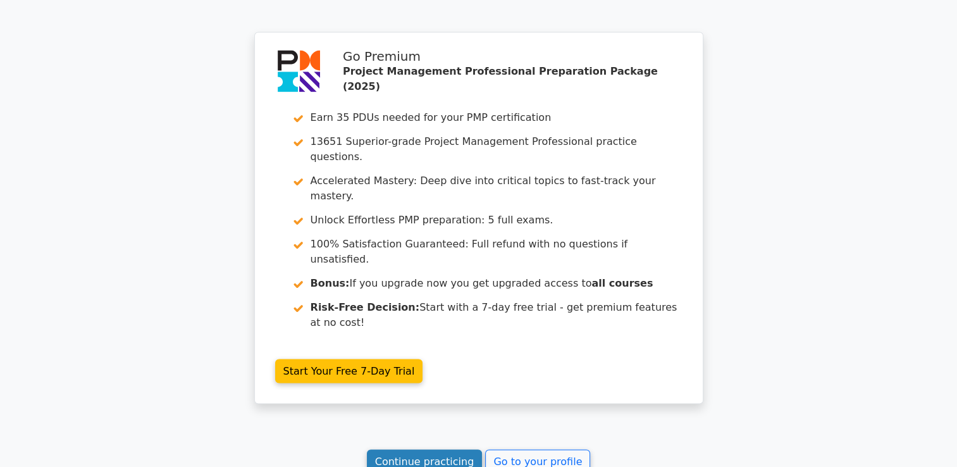
click at [406, 450] on link "Continue practicing" at bounding box center [425, 462] width 116 height 24
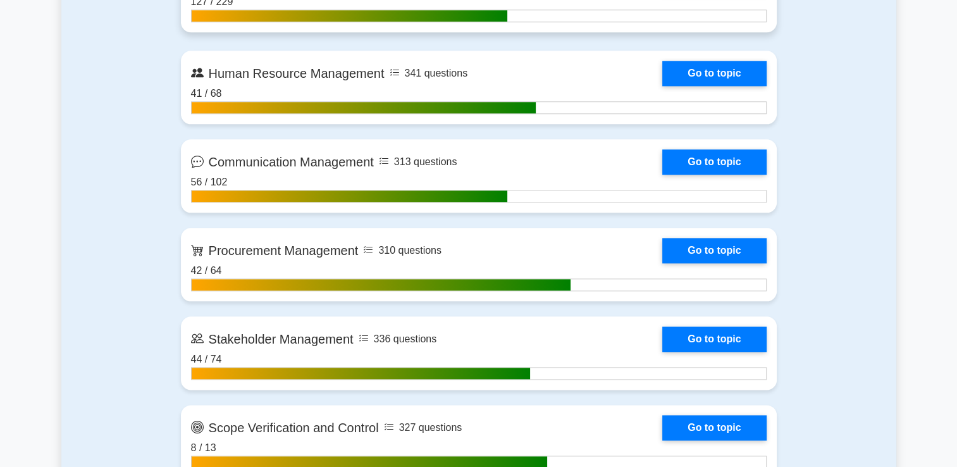
scroll to position [1455, 0]
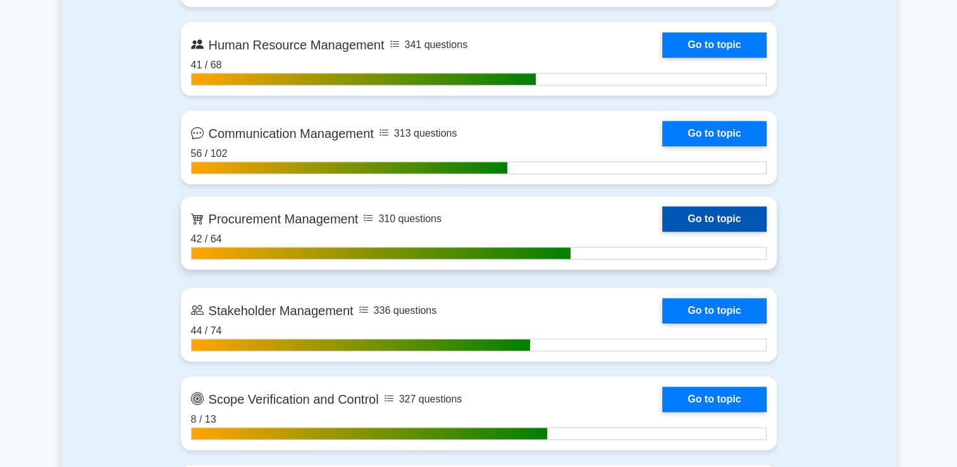
click at [717, 223] on link "Go to topic" at bounding box center [714, 218] width 104 height 25
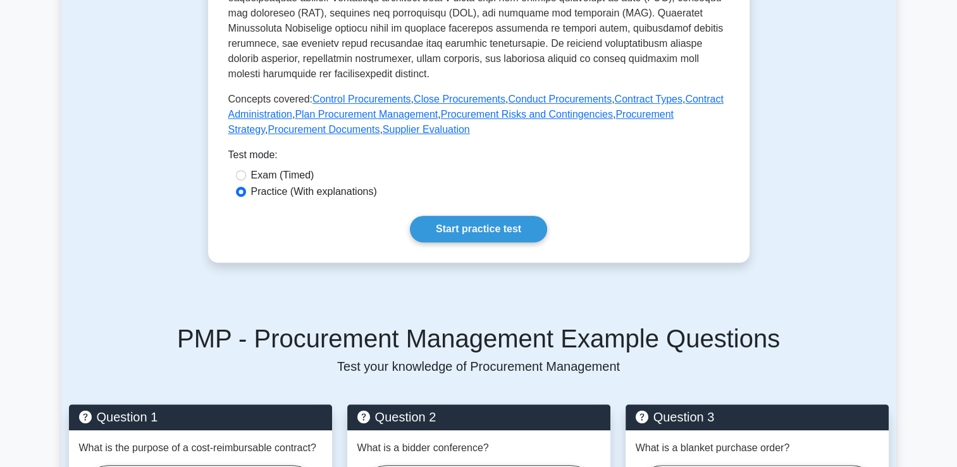
scroll to position [696, 0]
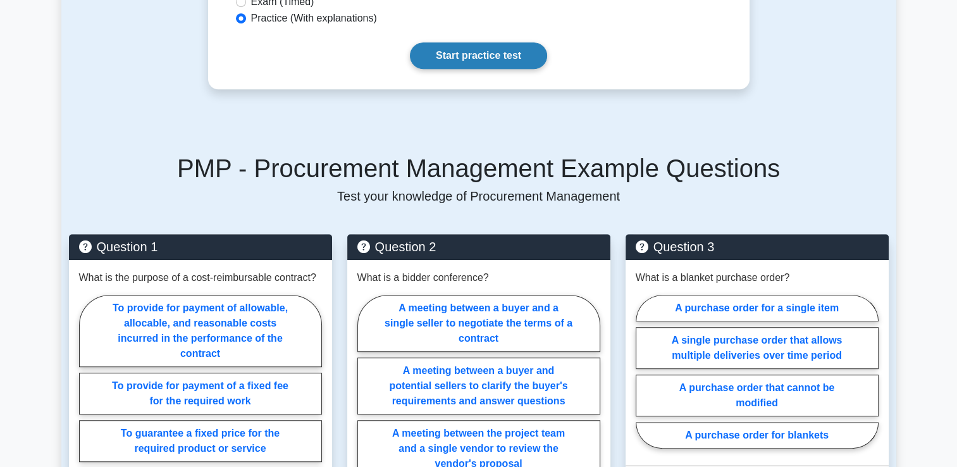
click at [443, 69] on link "Start practice test" at bounding box center [478, 55] width 137 height 27
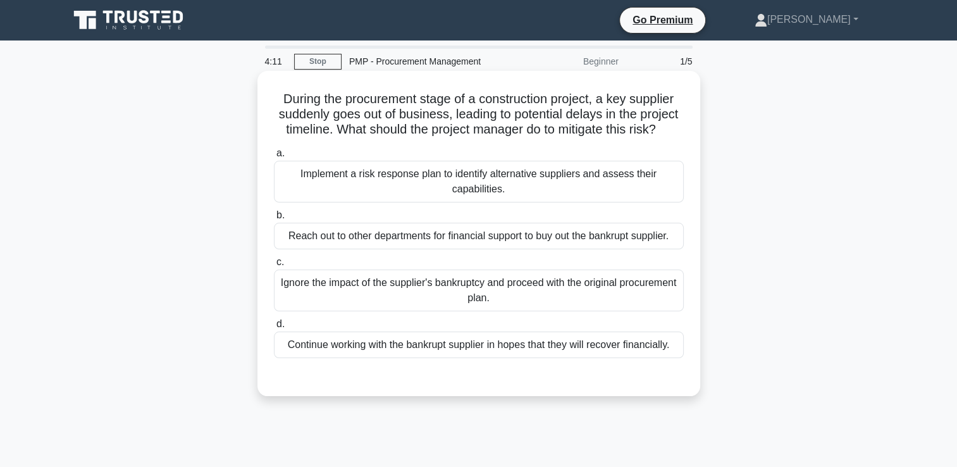
click at [503, 178] on label "a. Implement a risk response plan to identify alternative suppliers and assess …" at bounding box center [479, 173] width 410 height 57
drag, startPoint x: 503, startPoint y: 178, endPoint x: 496, endPoint y: 185, distance: 10.7
click at [496, 185] on div "Implement a risk response plan to identify alternative suppliers and assess the…" at bounding box center [479, 182] width 410 height 42
click at [274, 157] on input "a. Implement a risk response plan to identify alternative suppliers and assess …" at bounding box center [274, 153] width 0 height 8
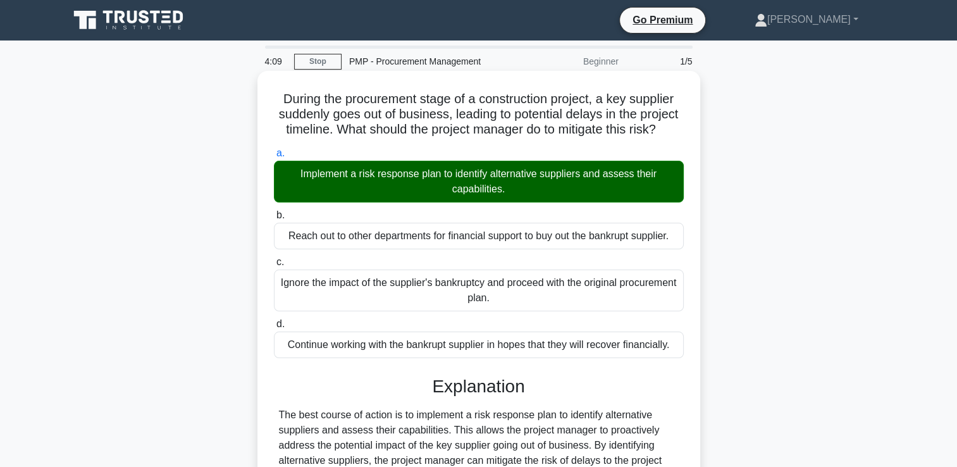
scroll to position [236, 0]
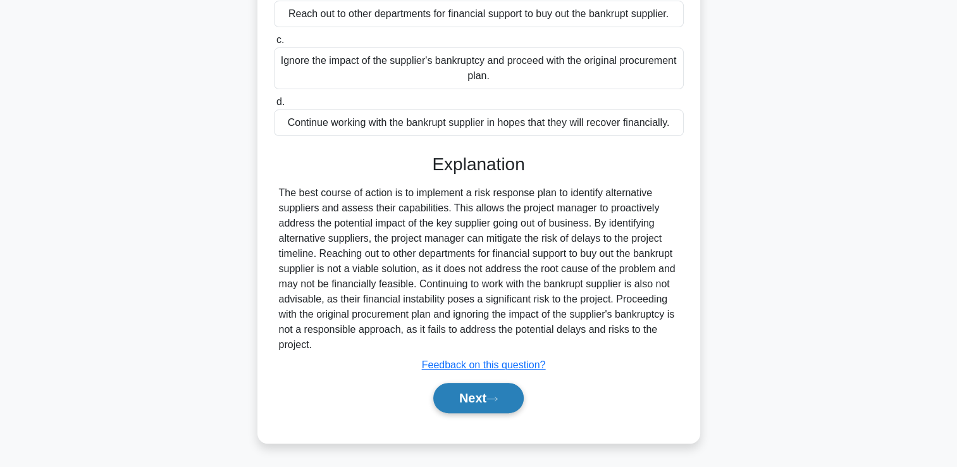
click at [433, 396] on button "Next" at bounding box center [478, 398] width 90 height 30
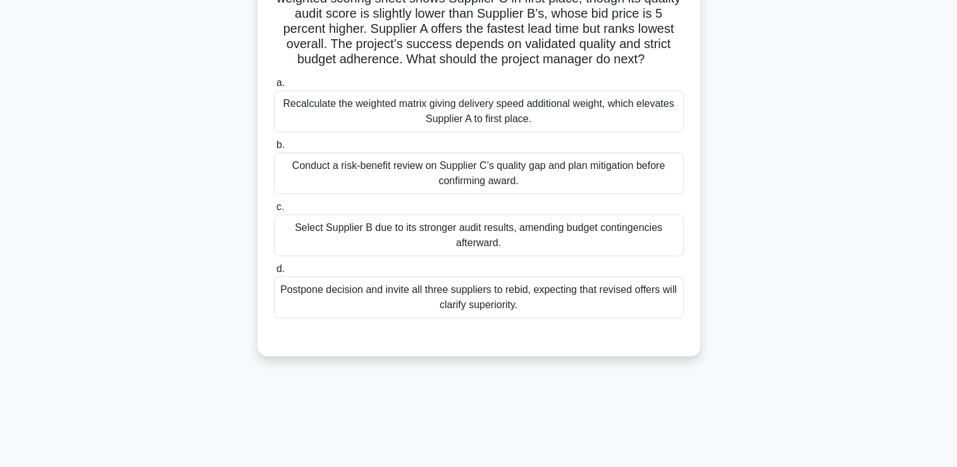
scroll to position [27, 0]
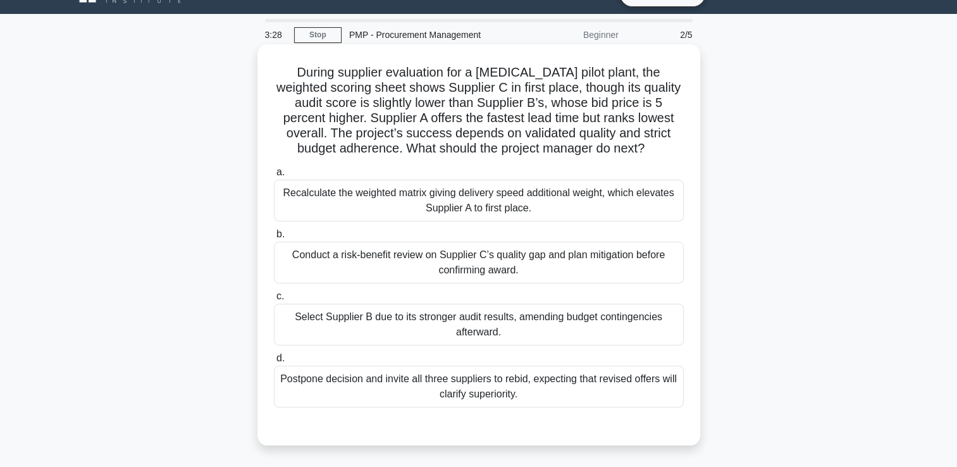
click at [543, 211] on div "Recalculate the weighted matrix giving delivery speed additional weight, which …" at bounding box center [479, 201] width 410 height 42
click at [274, 176] on input "a. Recalculate the weighted matrix giving delivery speed additional weight, whi…" at bounding box center [274, 172] width 0 height 8
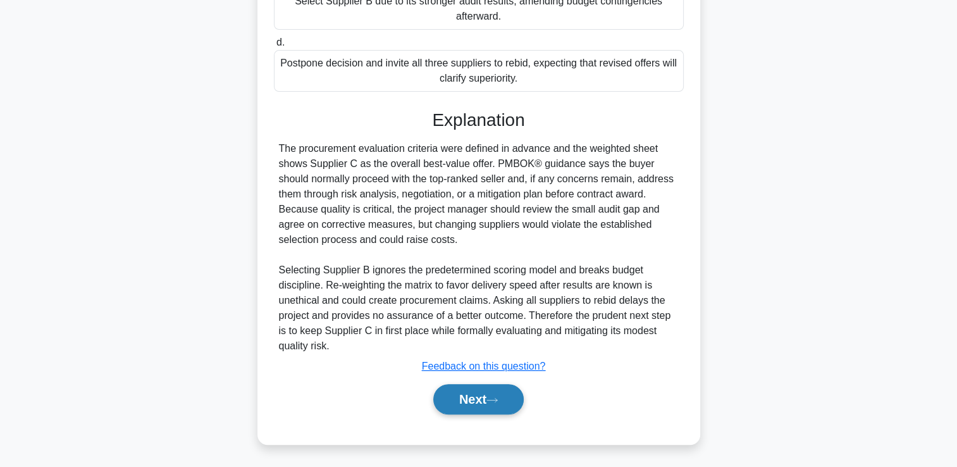
click at [472, 395] on button "Next" at bounding box center [478, 399] width 90 height 30
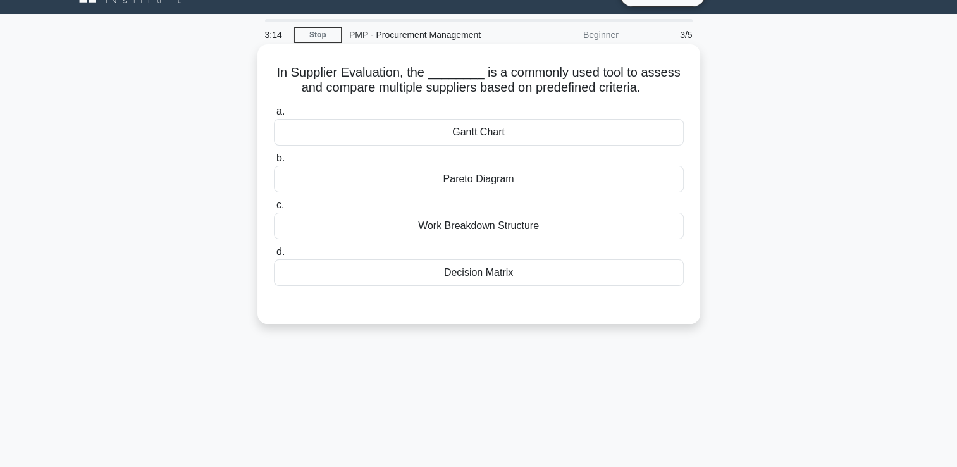
click at [592, 176] on div "Pareto Diagram" at bounding box center [479, 179] width 410 height 27
click at [274, 163] on input "b. Pareto Diagram" at bounding box center [274, 158] width 0 height 8
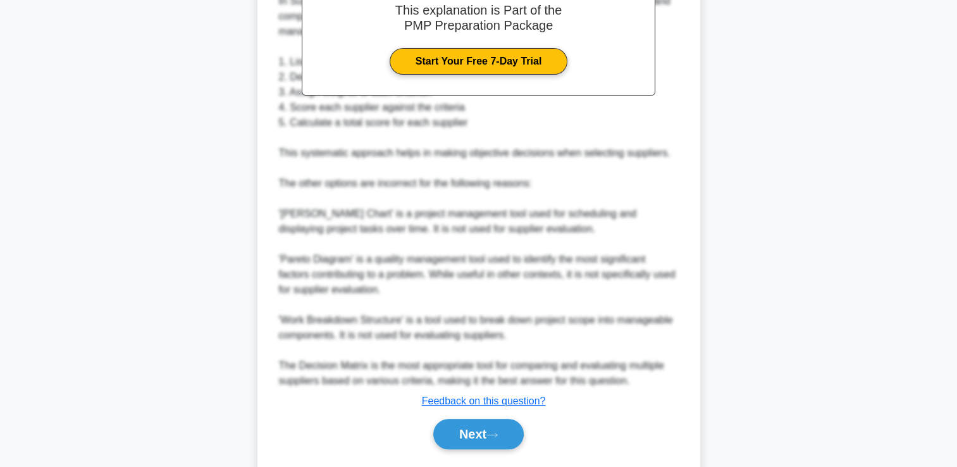
scroll to position [435, 0]
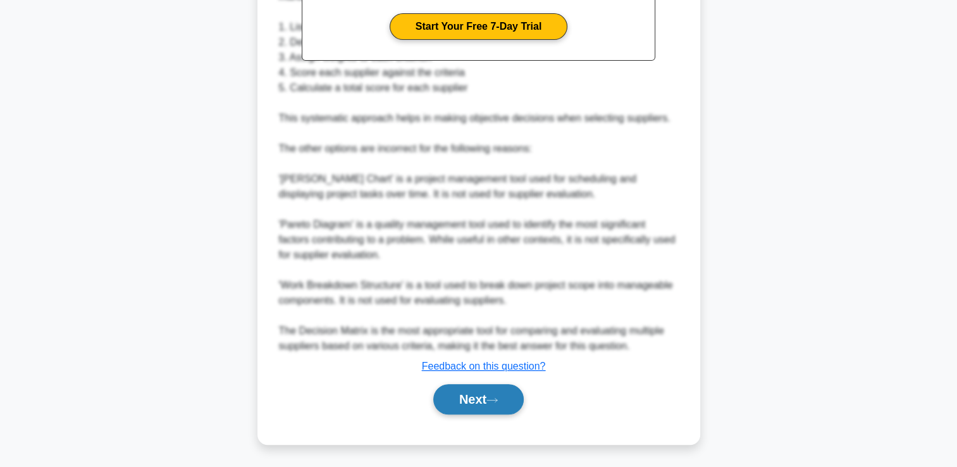
click at [512, 396] on button "Next" at bounding box center [478, 399] width 90 height 30
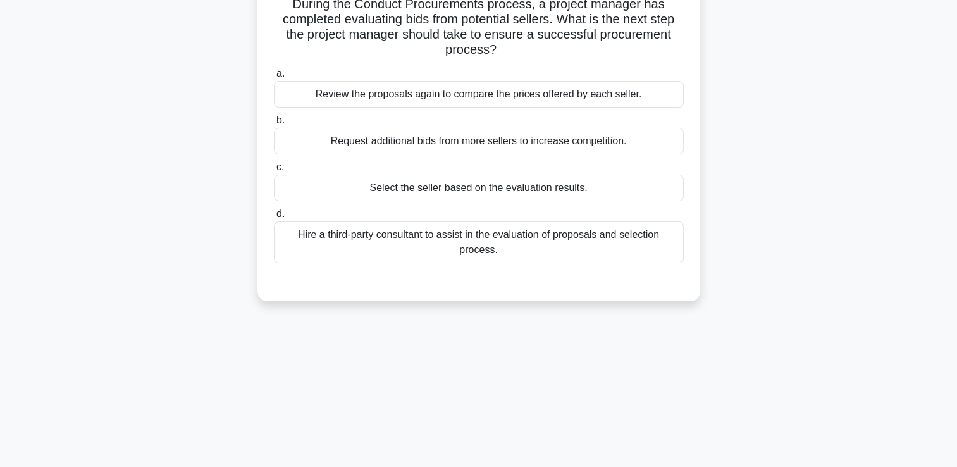
scroll to position [90, 0]
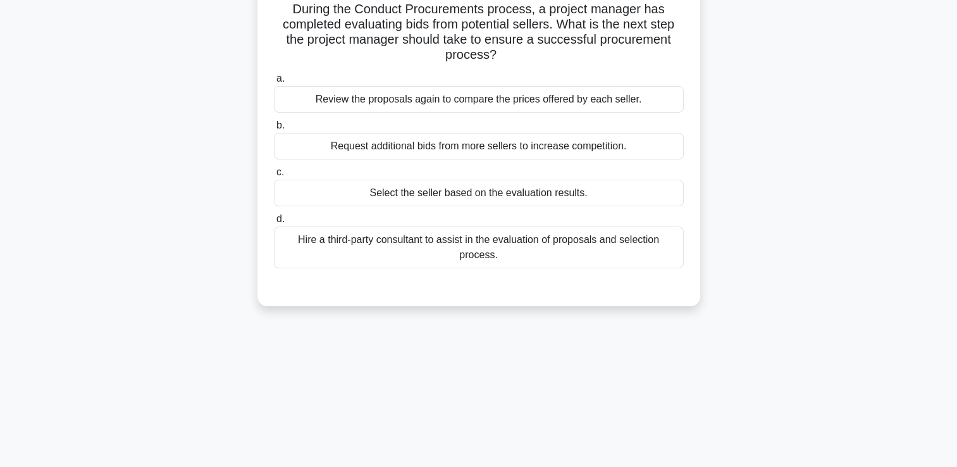
click at [576, 242] on div "Hire a third-party consultant to assist in the evaluation of proposals and sele…" at bounding box center [479, 247] width 410 height 42
click at [274, 223] on input "d. Hire a third-party consultant to assist in the evaluation of proposals and s…" at bounding box center [274, 219] width 0 height 8
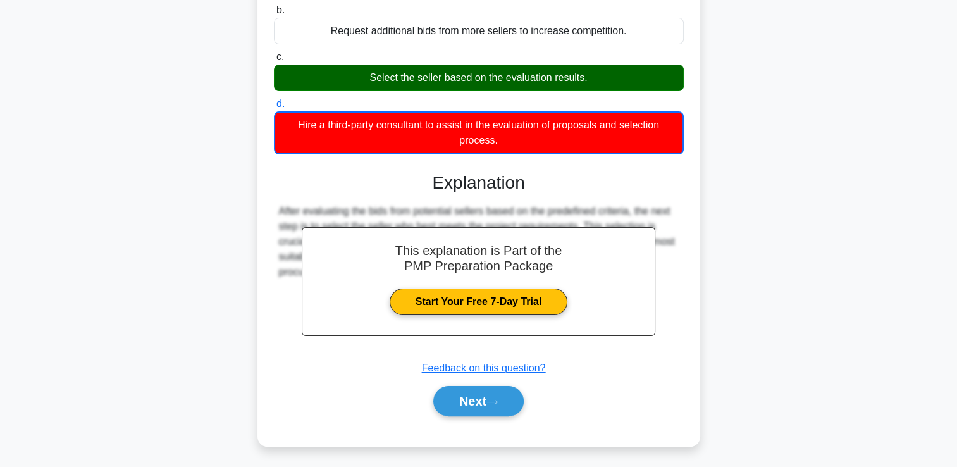
scroll to position [216, 0]
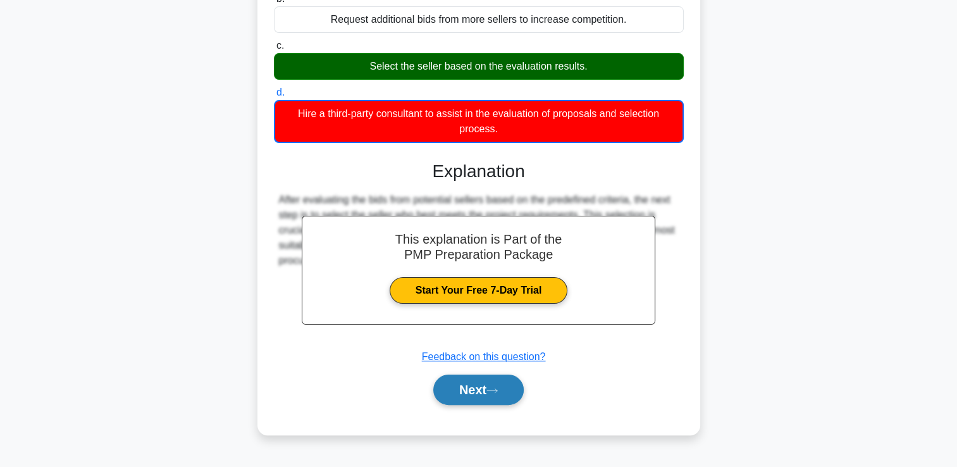
click at [471, 385] on button "Next" at bounding box center [478, 389] width 90 height 30
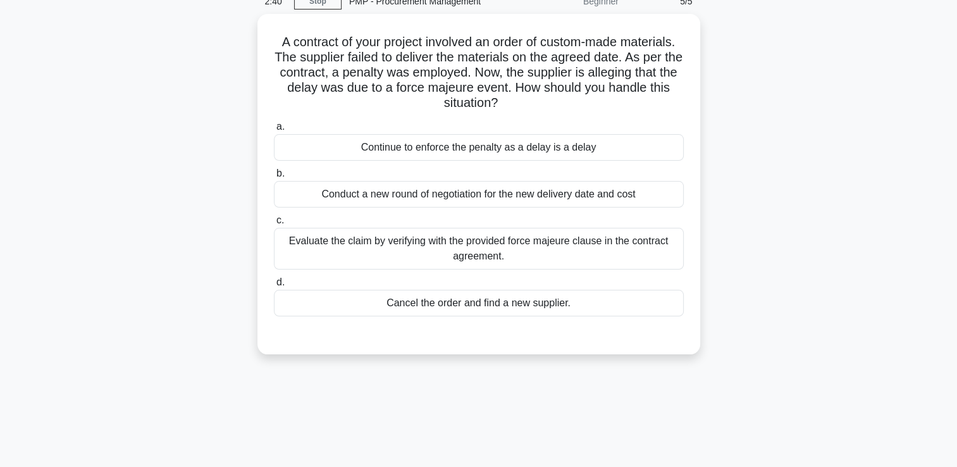
scroll to position [27, 0]
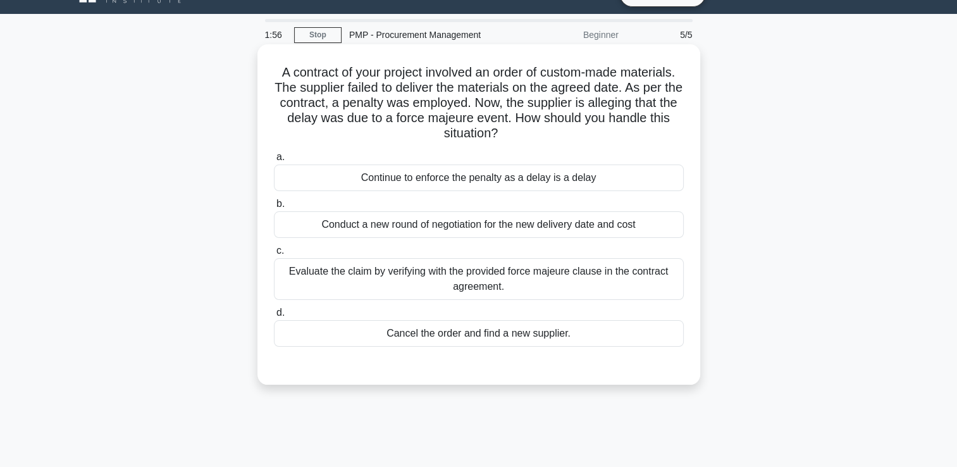
click at [379, 281] on div "Evaluate the claim by verifying with the provided force majeure clause in the c…" at bounding box center [479, 279] width 410 height 42
click at [274, 255] on input "c. Evaluate the claim by verifying with the provided force majeure clause in th…" at bounding box center [274, 251] width 0 height 8
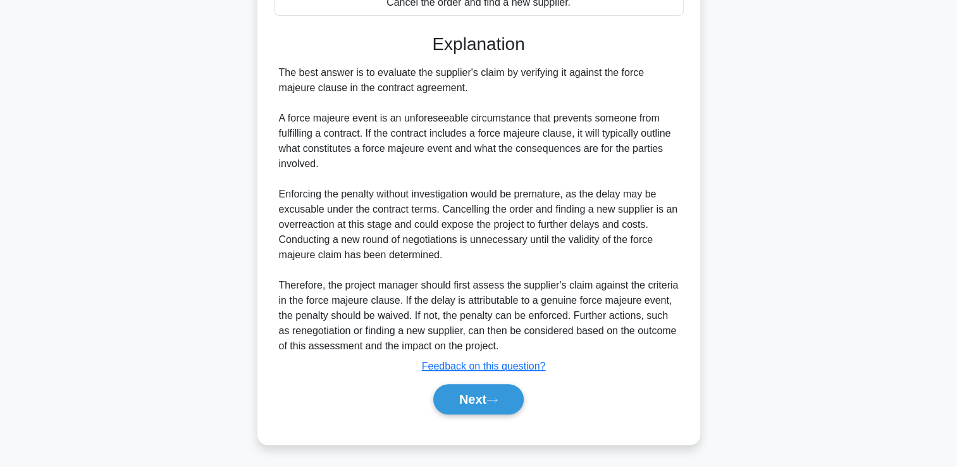
scroll to position [294, 0]
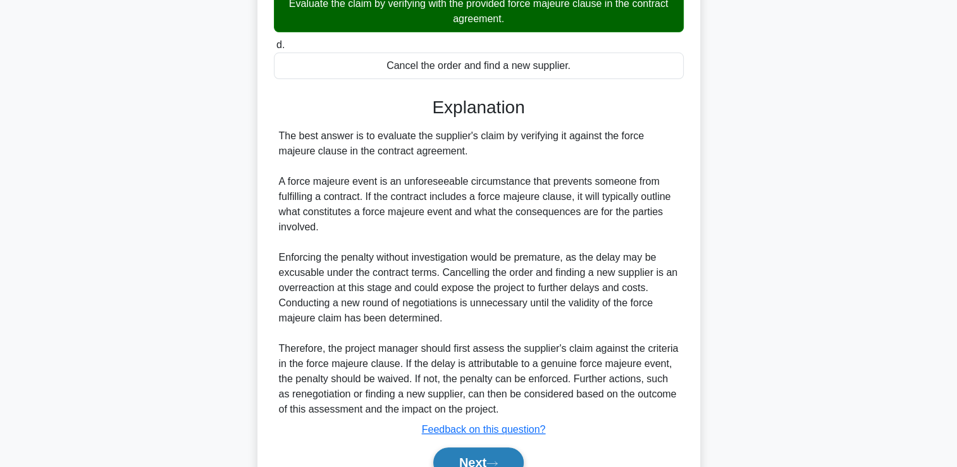
click at [460, 453] on button "Next" at bounding box center [478, 462] width 90 height 30
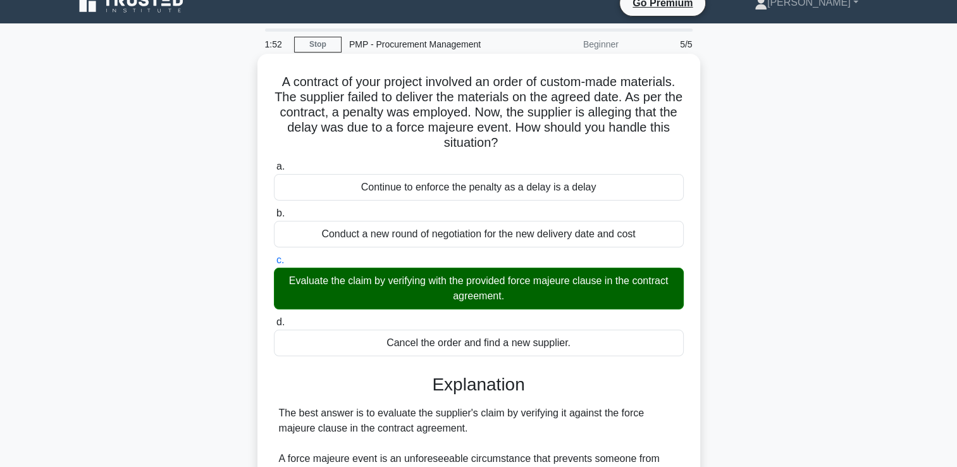
scroll to position [0, 0]
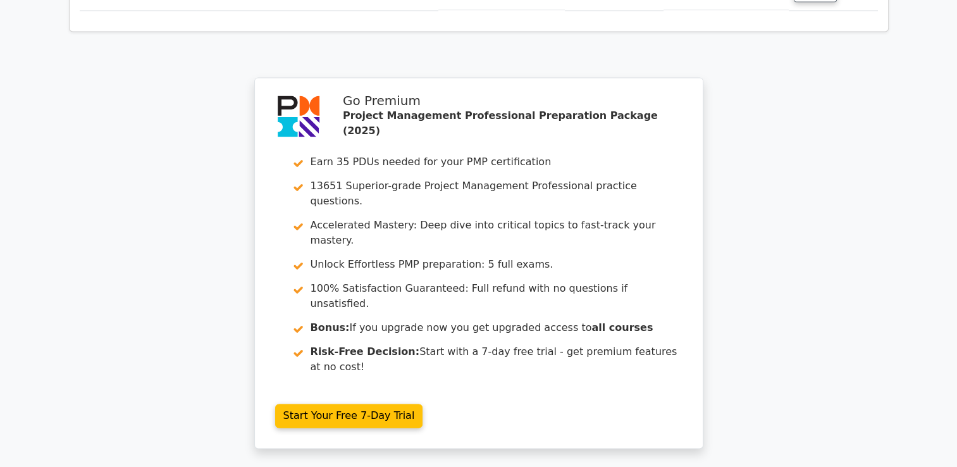
scroll to position [1907, 0]
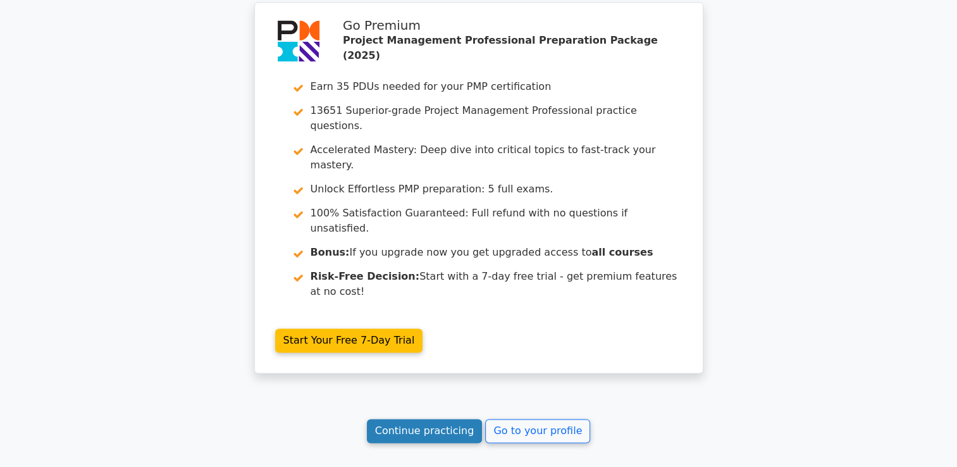
click at [444, 419] on link "Continue practicing" at bounding box center [425, 431] width 116 height 24
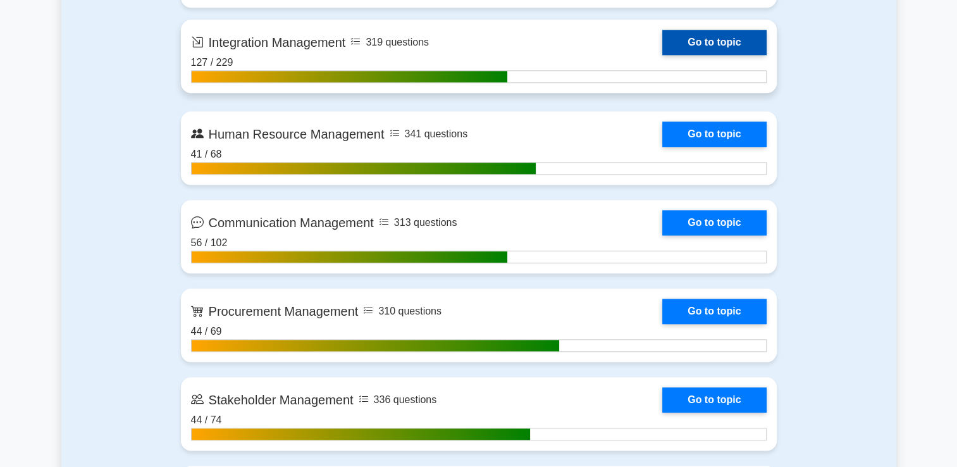
scroll to position [1391, 0]
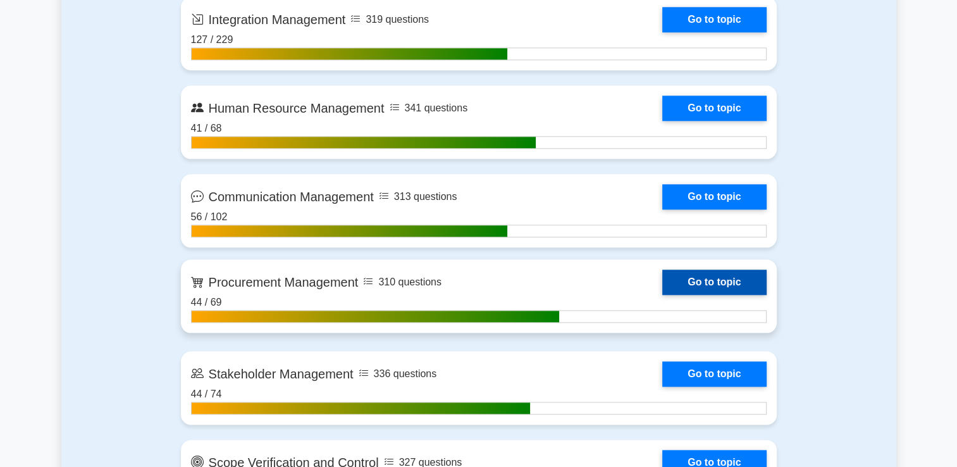
click at [748, 290] on link "Go to topic" at bounding box center [714, 281] width 104 height 25
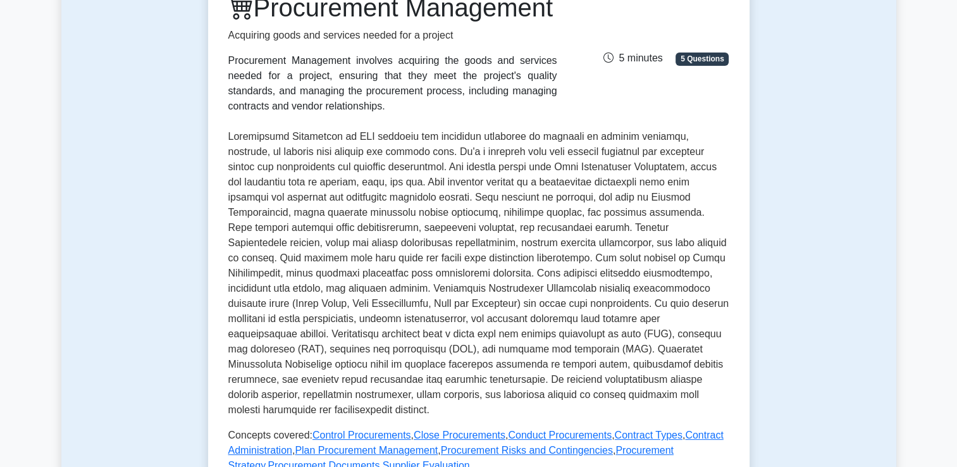
scroll to position [379, 0]
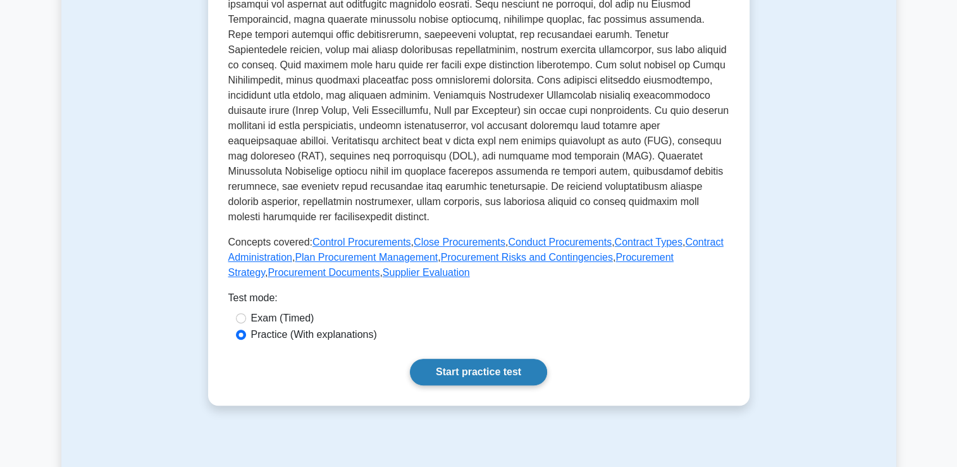
click at [479, 385] on link "Start practice test" at bounding box center [478, 372] width 137 height 27
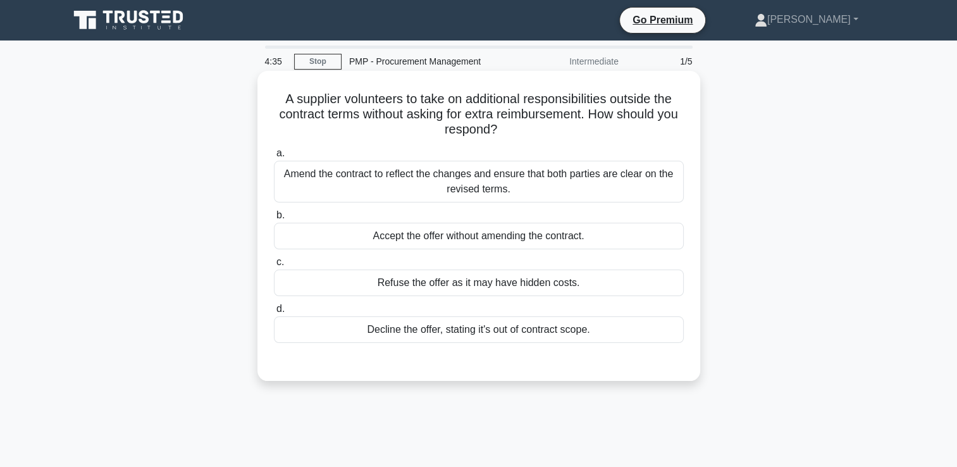
click at [489, 180] on div "Amend the contract to reflect the changes and ensure that both parties are clea…" at bounding box center [479, 182] width 410 height 42
click at [274, 157] on input "a. Amend the contract to reflect the changes and ensure that both parties are c…" at bounding box center [274, 153] width 0 height 8
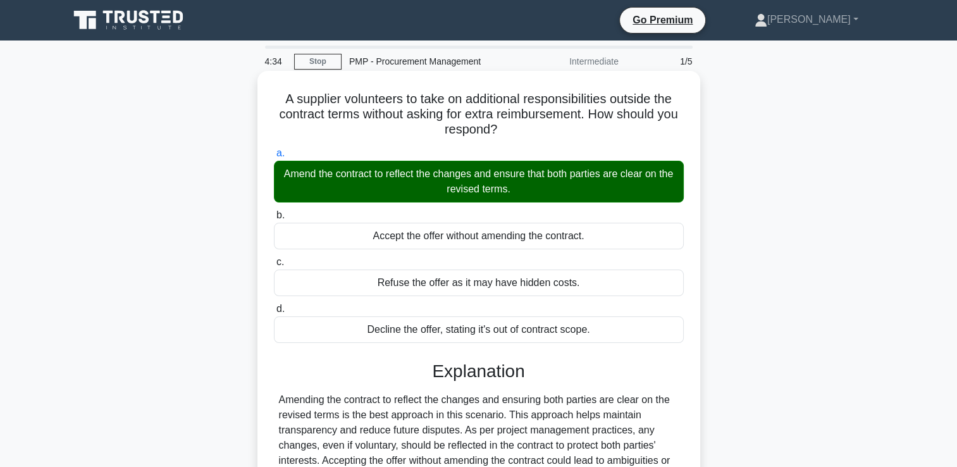
click at [481, 194] on div "Amend the contract to reflect the changes and ensure that both parties are clea…" at bounding box center [479, 182] width 410 height 42
click at [274, 157] on input "a. Amend the contract to reflect the changes and ensure that both parties are c…" at bounding box center [274, 153] width 0 height 8
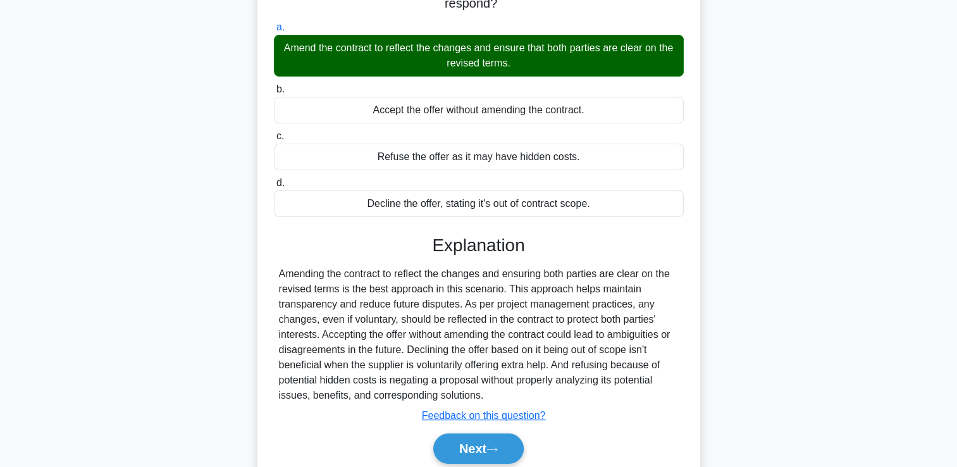
scroll to position [216, 0]
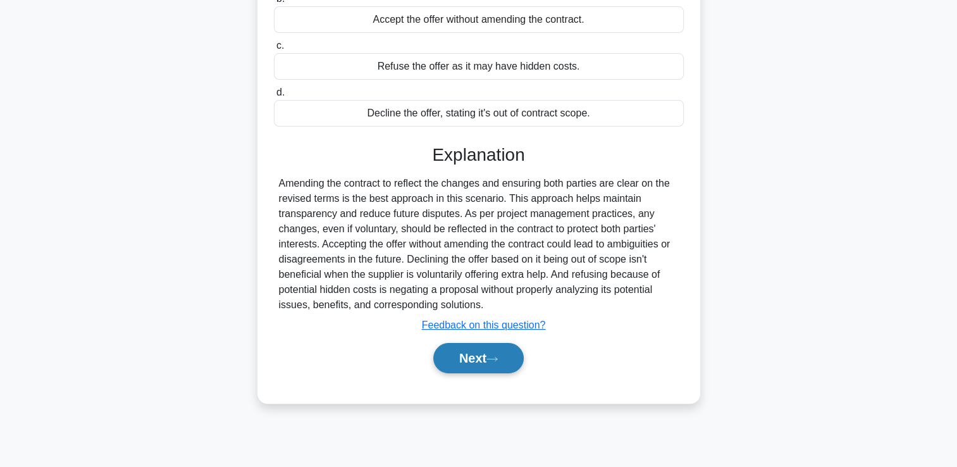
click at [468, 357] on button "Next" at bounding box center [478, 358] width 90 height 30
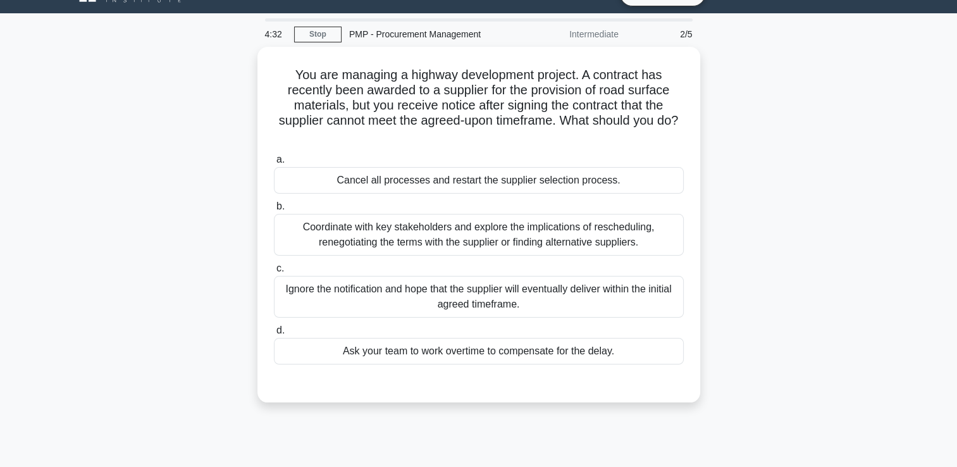
scroll to position [27, 0]
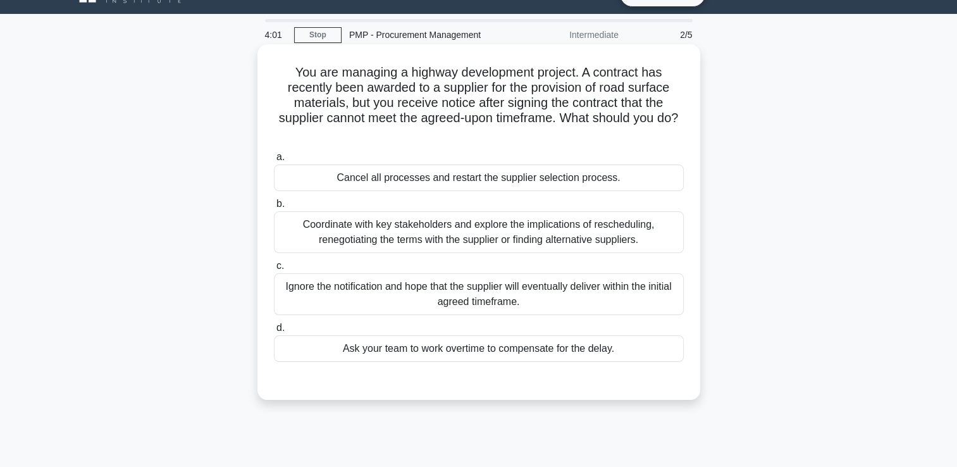
click at [549, 240] on div "Coordinate with key stakeholders and explore the implications of rescheduling, …" at bounding box center [479, 232] width 410 height 42
click at [274, 208] on input "b. Coordinate with key stakeholders and explore the implications of reschedulin…" at bounding box center [274, 204] width 0 height 8
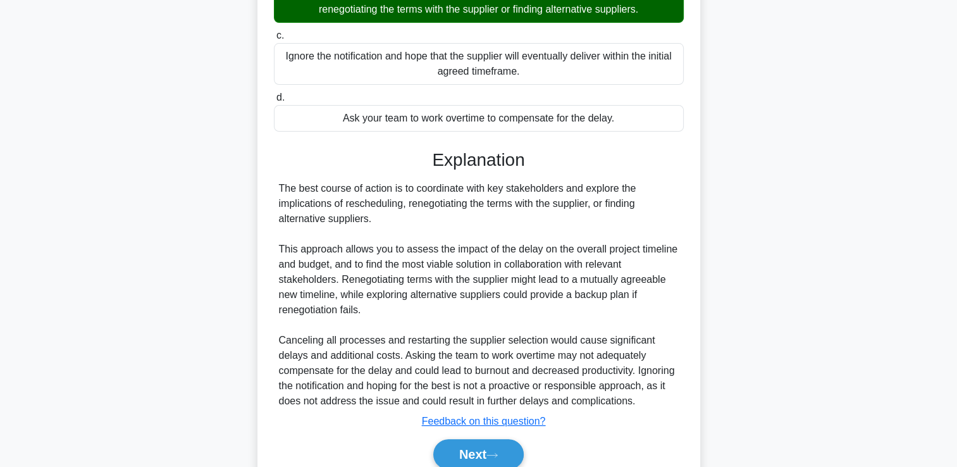
scroll to position [327, 0]
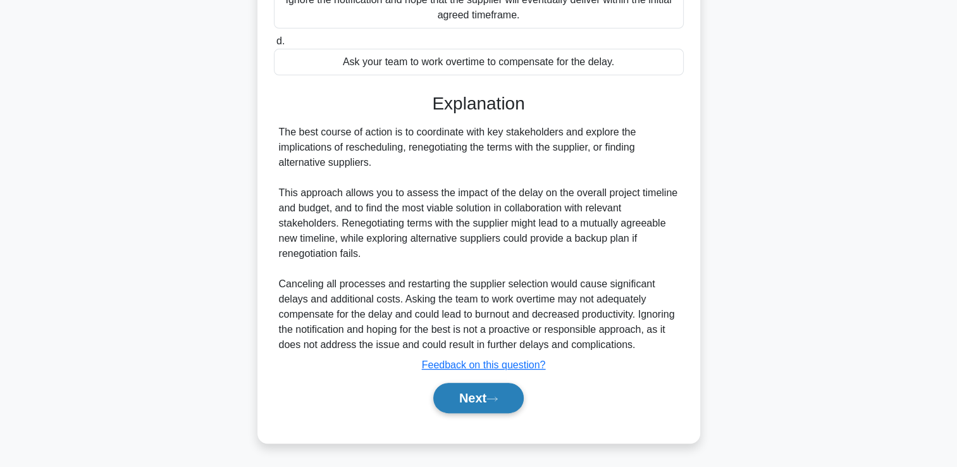
click at [507, 393] on button "Next" at bounding box center [478, 398] width 90 height 30
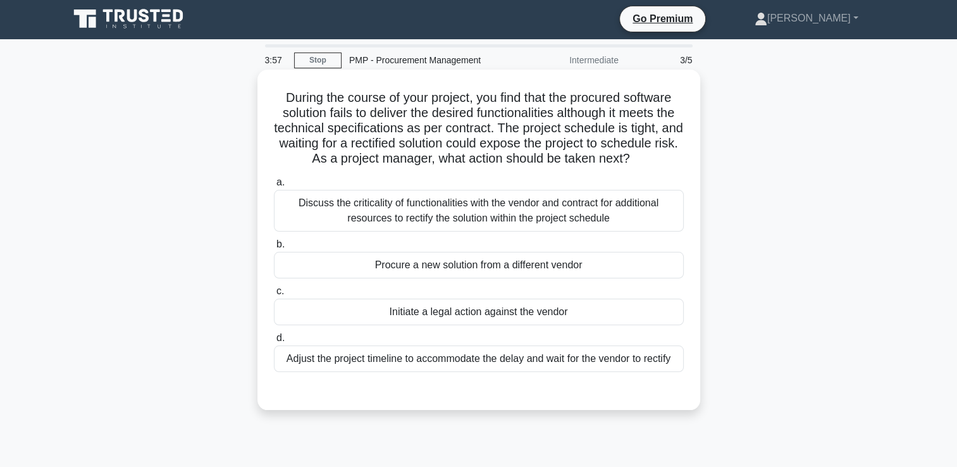
scroll to position [0, 0]
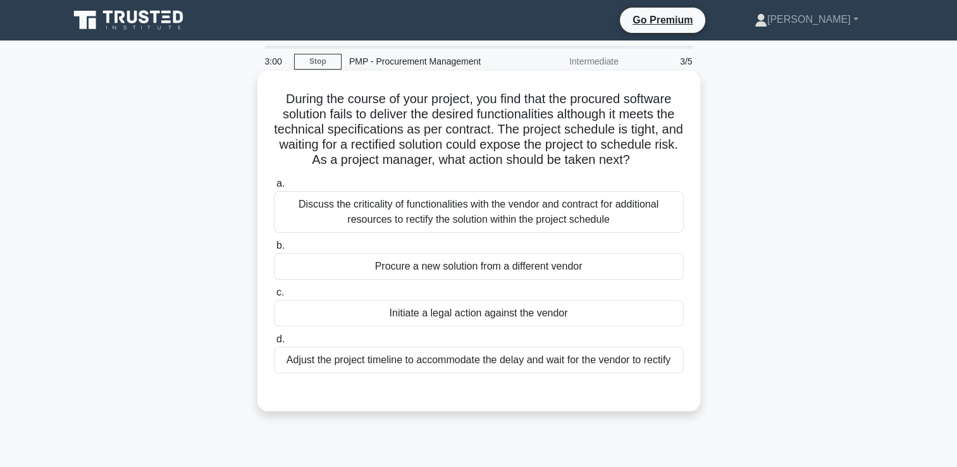
click at [506, 228] on div "Discuss the criticality of functionalities with the vendor and contract for add…" at bounding box center [479, 212] width 410 height 42
click at [274, 188] on input "a. Discuss the criticality of functionalities with the vendor and contract for …" at bounding box center [274, 184] width 0 height 8
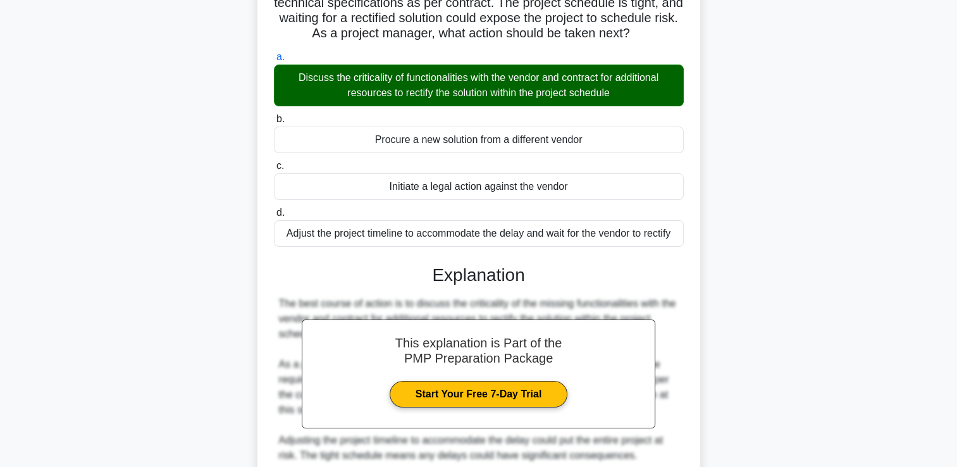
scroll to position [312, 0]
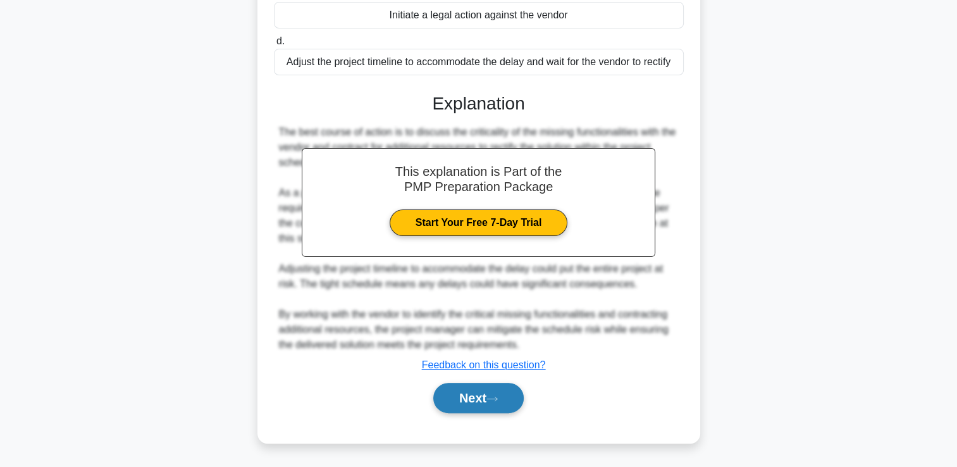
drag, startPoint x: 462, startPoint y: 415, endPoint x: 466, endPoint y: 410, distance: 6.7
click at [465, 412] on div "Next" at bounding box center [479, 398] width 410 height 40
click at [492, 395] on icon at bounding box center [491, 398] width 11 height 7
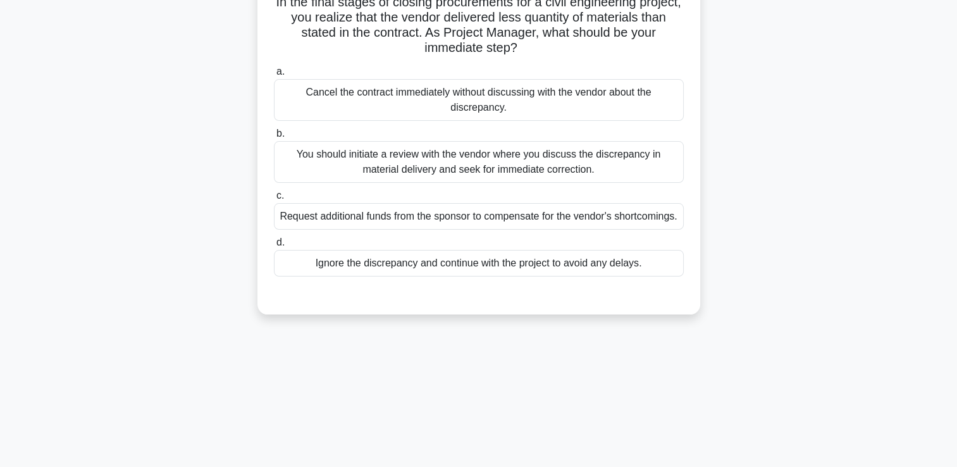
scroll to position [0, 0]
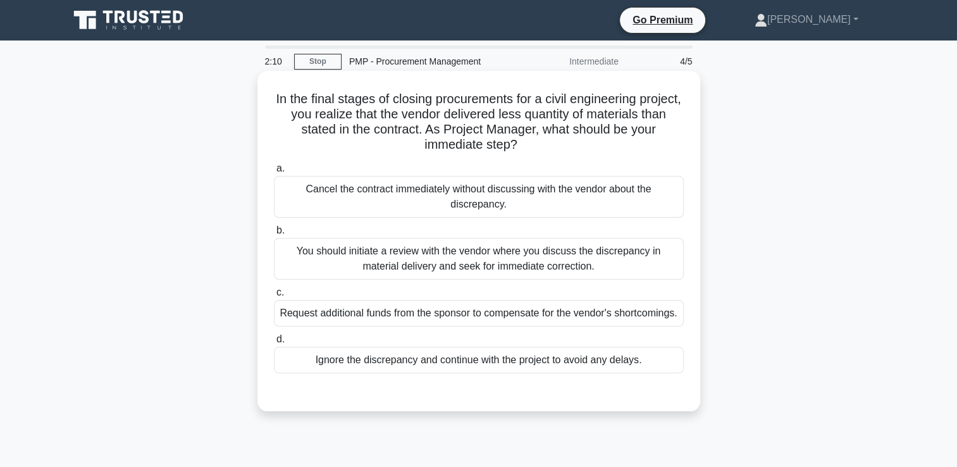
click at [596, 272] on div "You should initiate a review with the vendor where you discuss the discrepancy …" at bounding box center [479, 259] width 410 height 42
click at [274, 235] on input "b. You should initiate a review with the vendor where you discuss the discrepan…" at bounding box center [274, 230] width 0 height 8
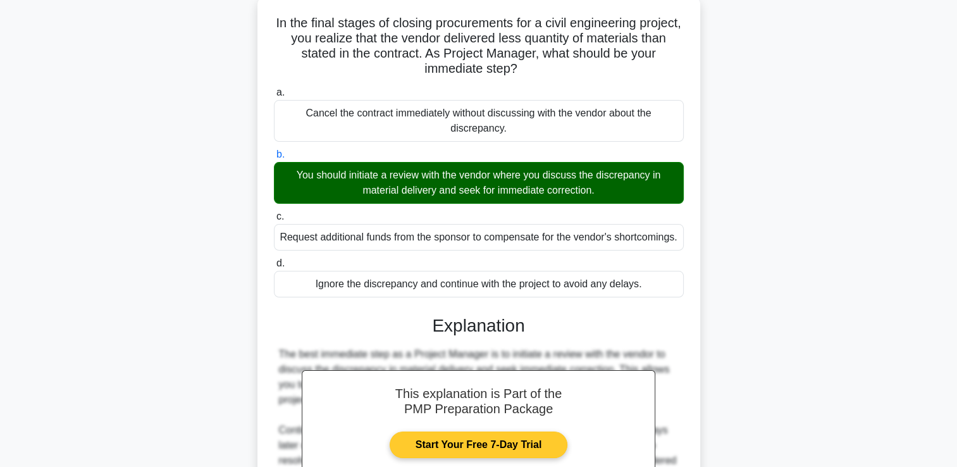
scroll to position [236, 0]
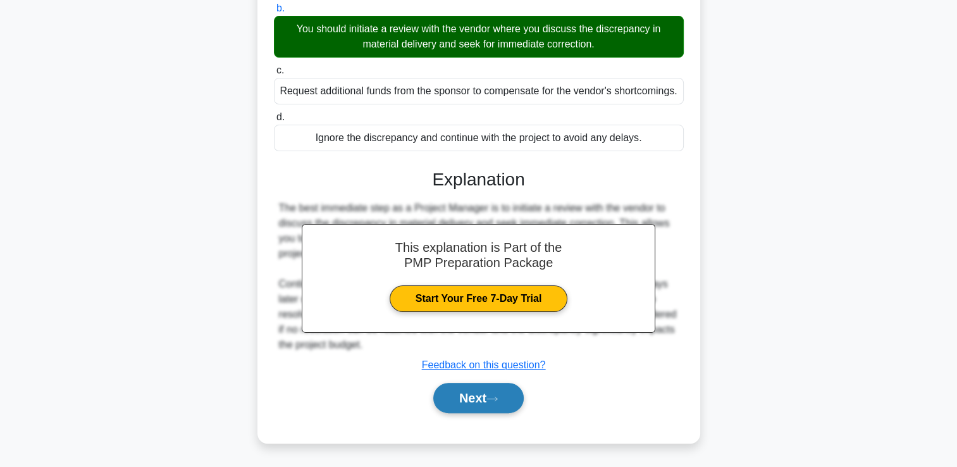
click at [479, 394] on button "Next" at bounding box center [478, 398] width 90 height 30
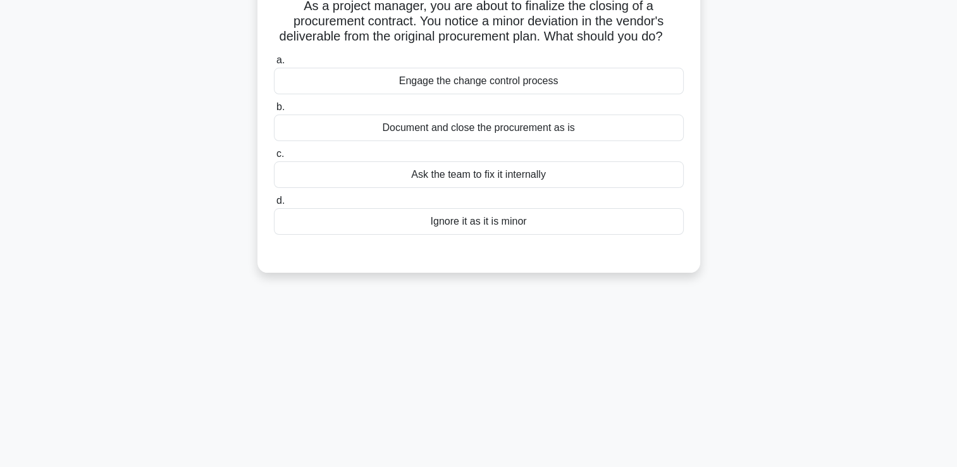
scroll to position [0, 0]
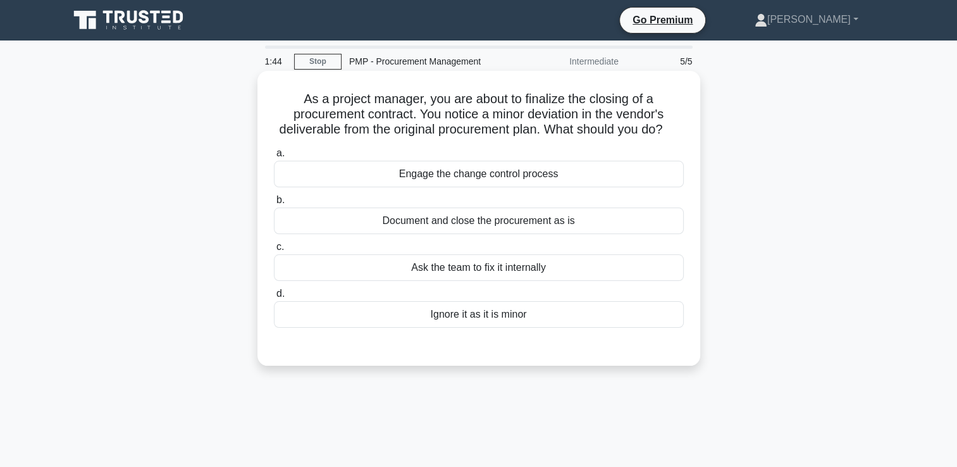
click at [544, 187] on div "Engage the change control process" at bounding box center [479, 174] width 410 height 27
click at [274, 157] on input "a. Engage the change control process" at bounding box center [274, 153] width 0 height 8
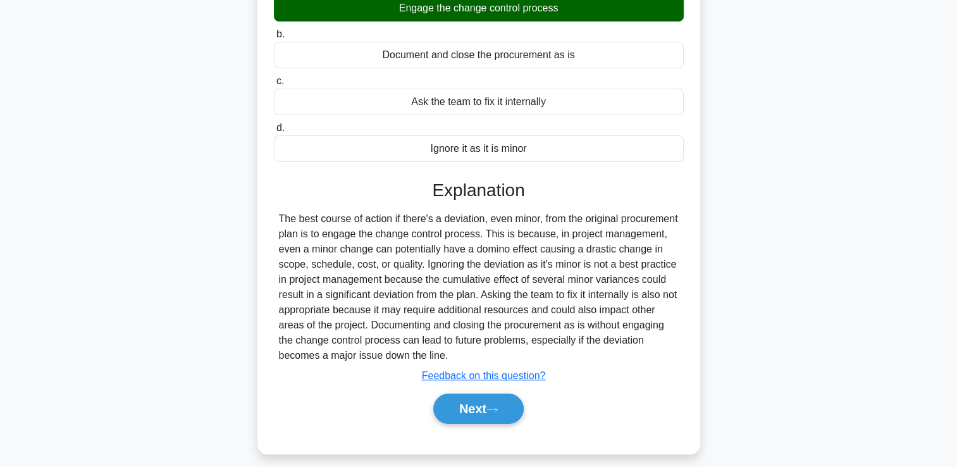
scroll to position [190, 0]
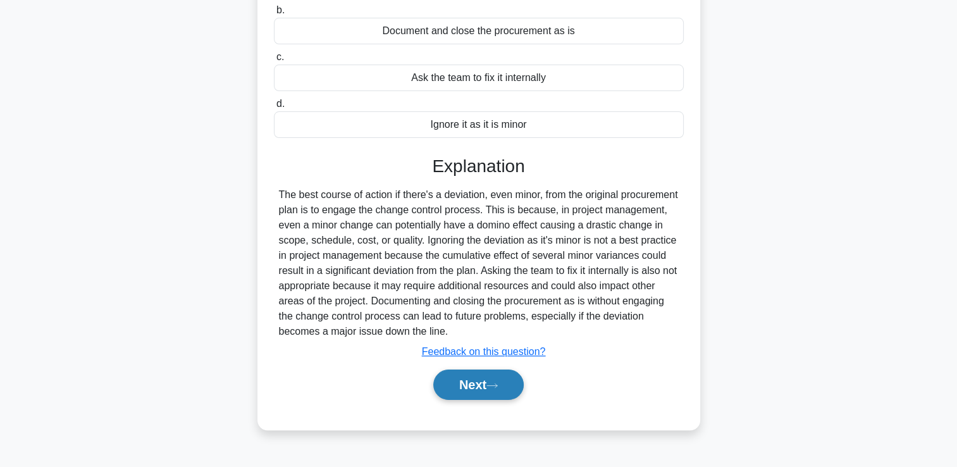
click at [510, 400] on button "Next" at bounding box center [478, 384] width 90 height 30
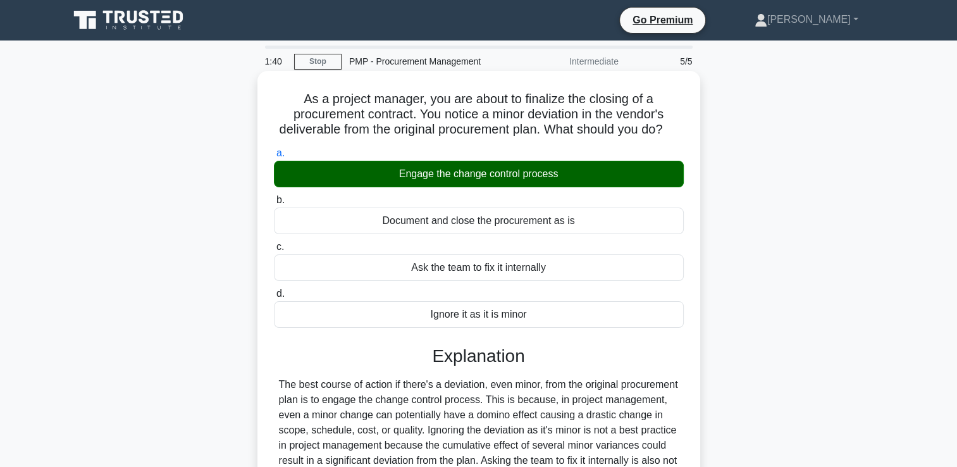
scroll to position [101, 0]
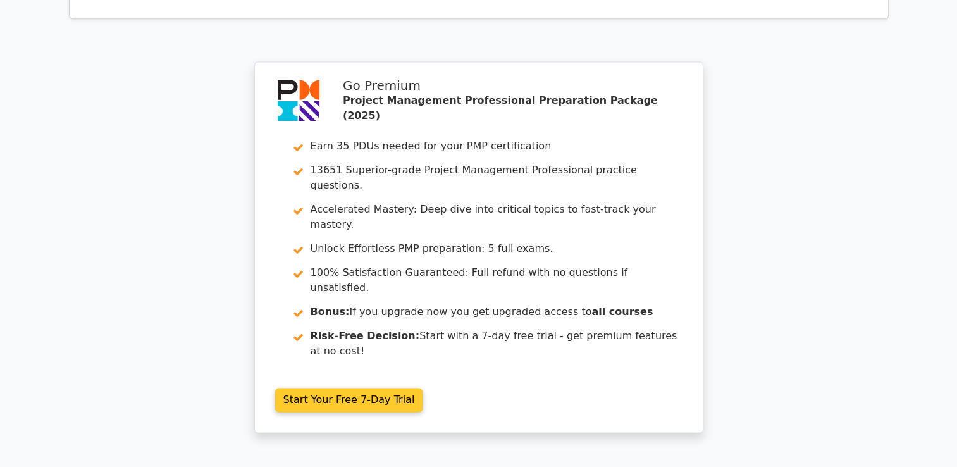
scroll to position [1834, 0]
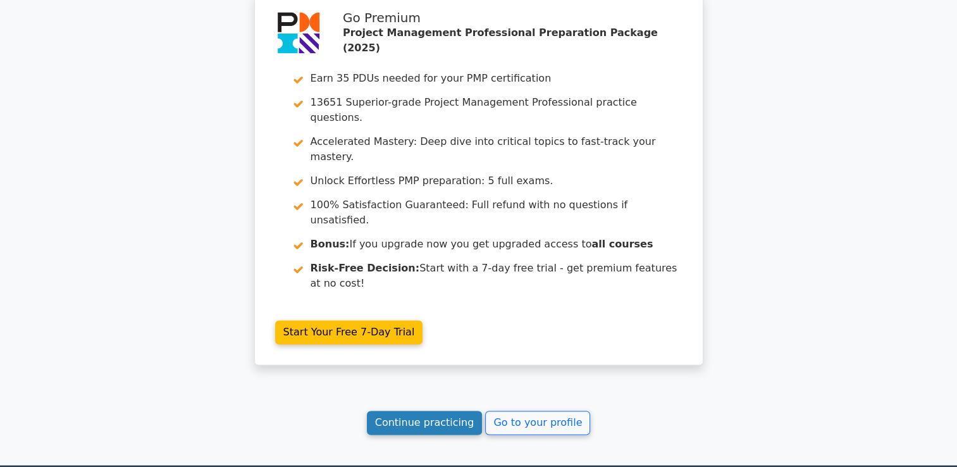
click at [444, 410] on link "Continue practicing" at bounding box center [425, 422] width 116 height 24
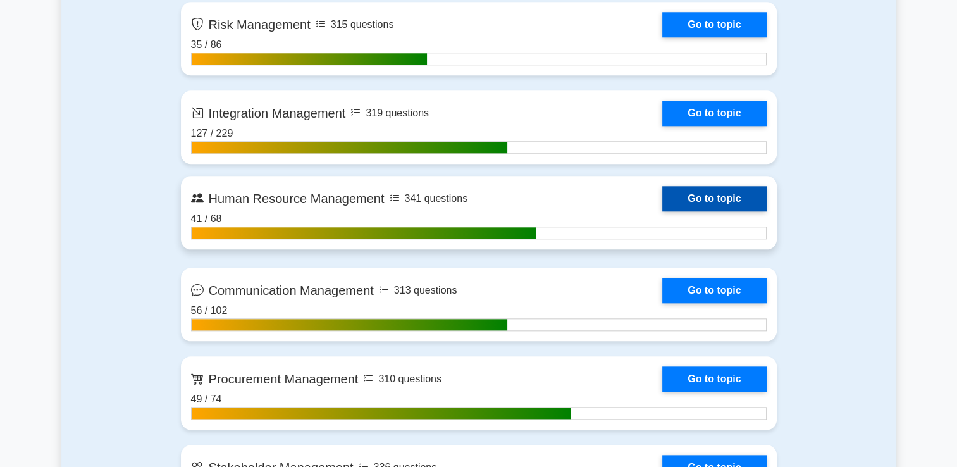
scroll to position [1328, 0]
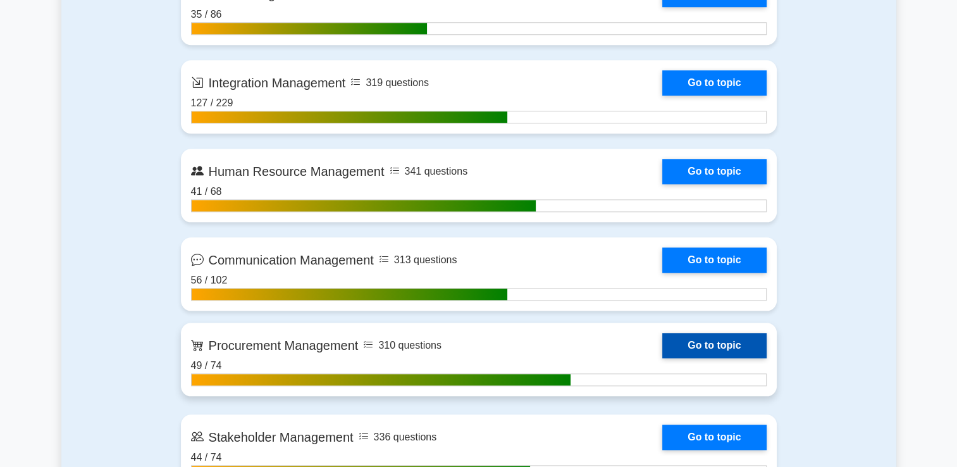
click at [719, 343] on link "Go to topic" at bounding box center [714, 345] width 104 height 25
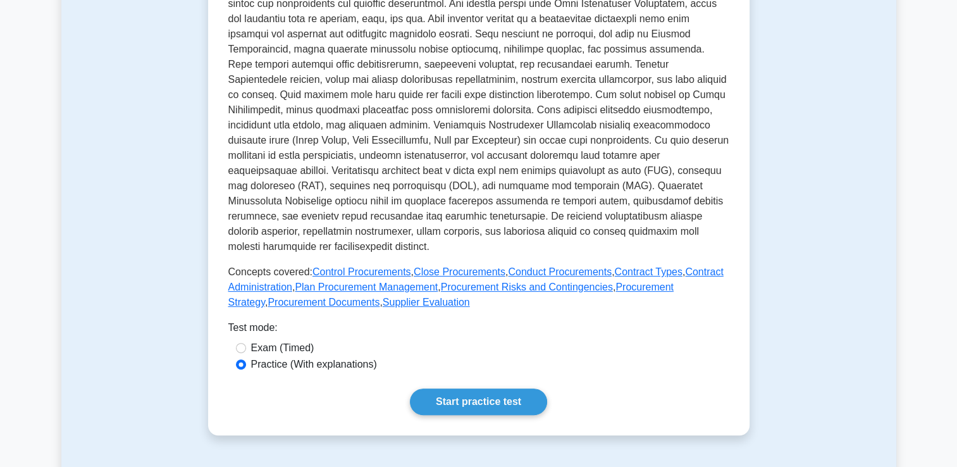
scroll to position [443, 0]
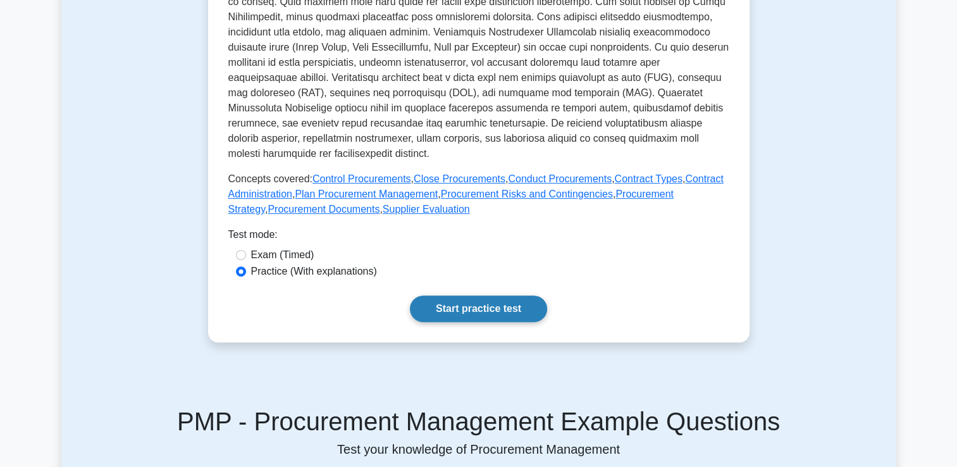
click at [514, 322] on link "Start practice test" at bounding box center [478, 308] width 137 height 27
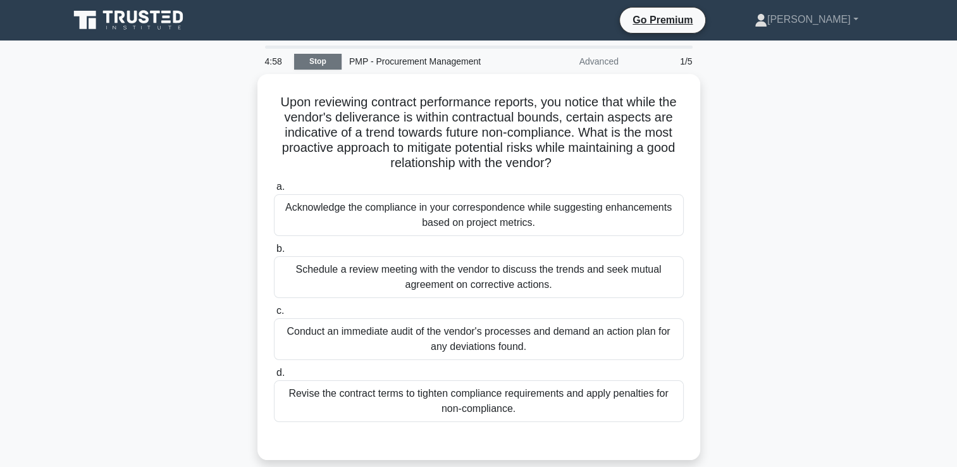
click at [310, 59] on link "Stop" at bounding box center [317, 62] width 47 height 16
